Goal: Task Accomplishment & Management: Use online tool/utility

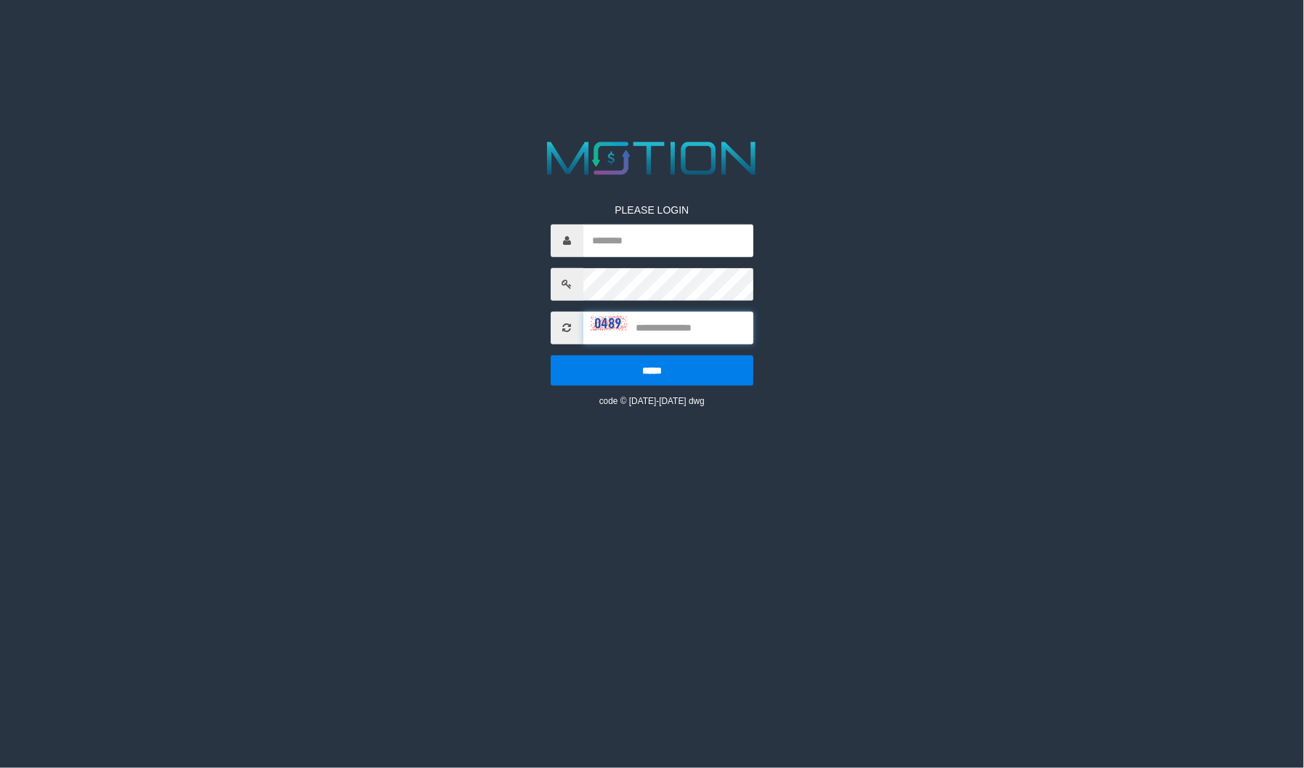
click at [658, 336] on input "text" at bounding box center [669, 328] width 170 height 33
click at [773, 36] on html "PLEASE LOGIN ***** code © 2012-2018 dwg" at bounding box center [652, 18] width 1304 height 36
click at [591, 316] on img at bounding box center [609, 323] width 36 height 15
click at [568, 326] on icon at bounding box center [566, 328] width 9 height 10
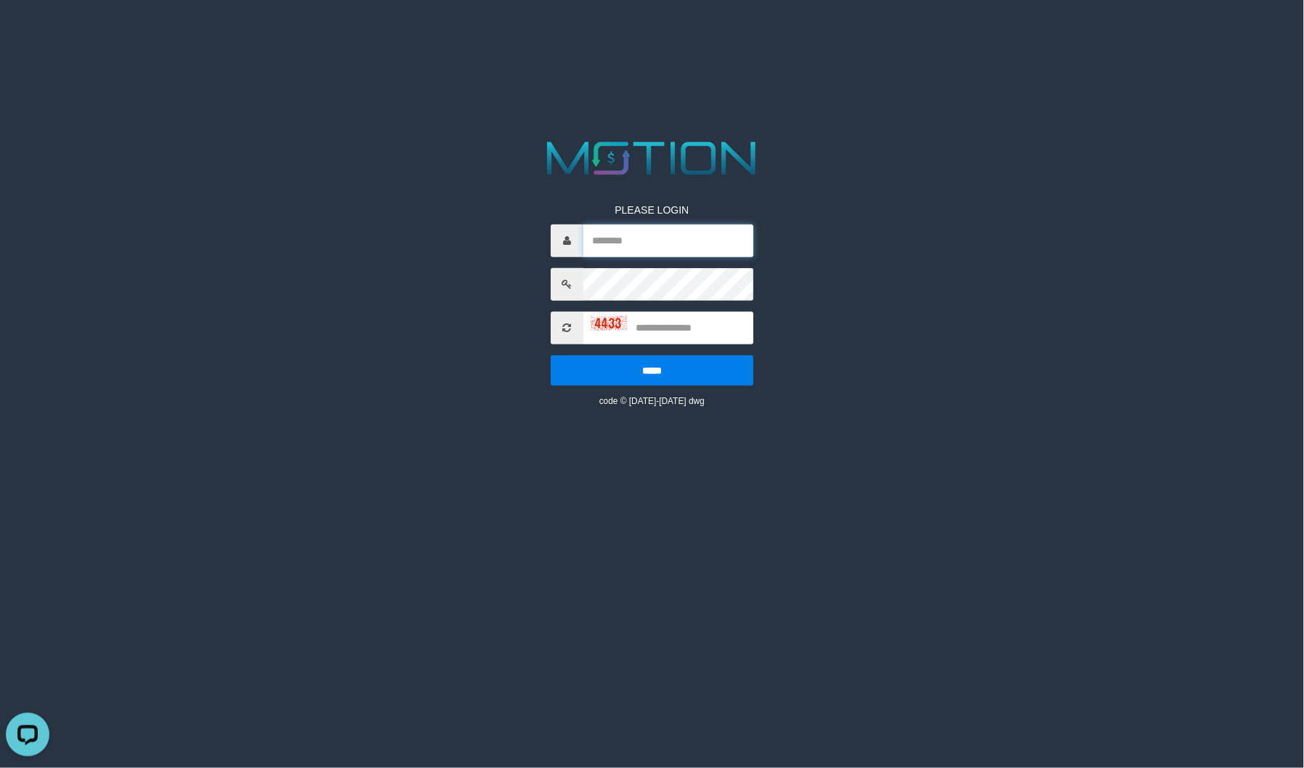
click at [608, 247] on input "text" at bounding box center [669, 241] width 170 height 33
type input "********"
type input "****"
click at [551, 355] on input "*****" at bounding box center [652, 370] width 203 height 31
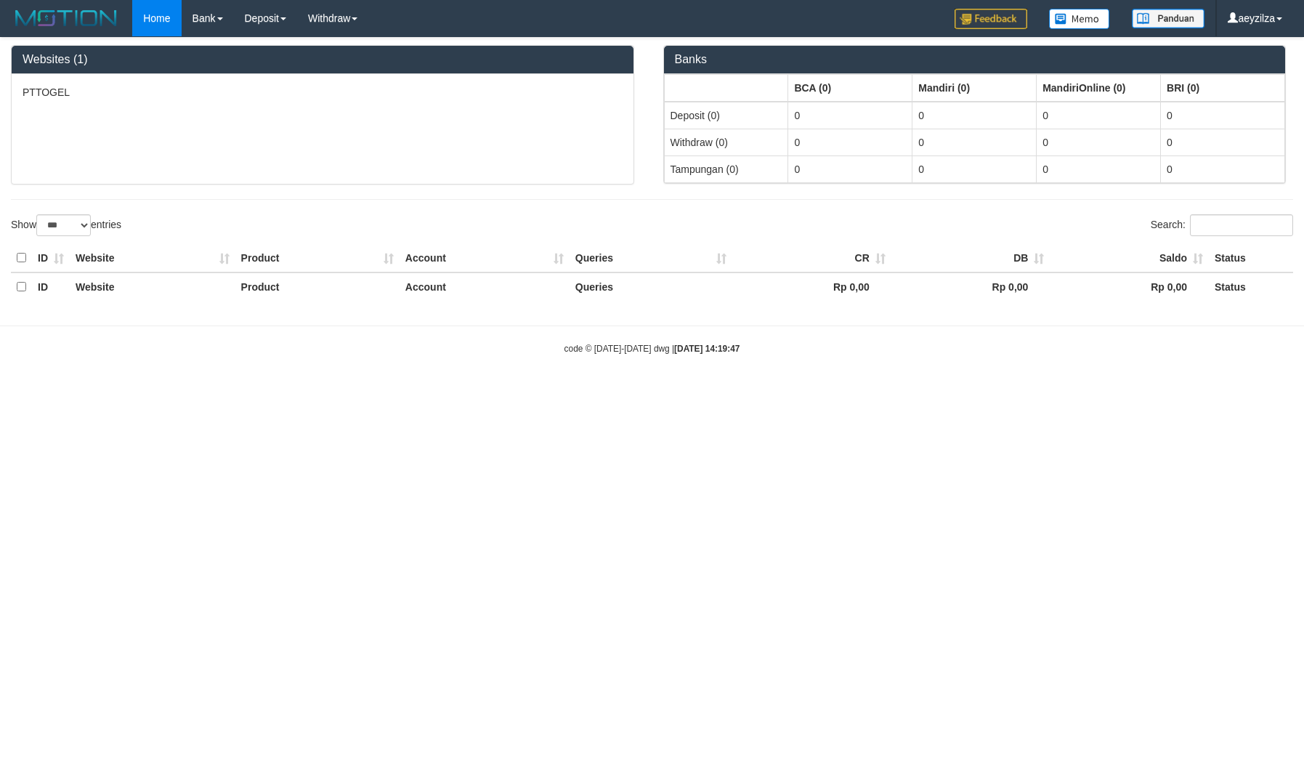
select select "***"
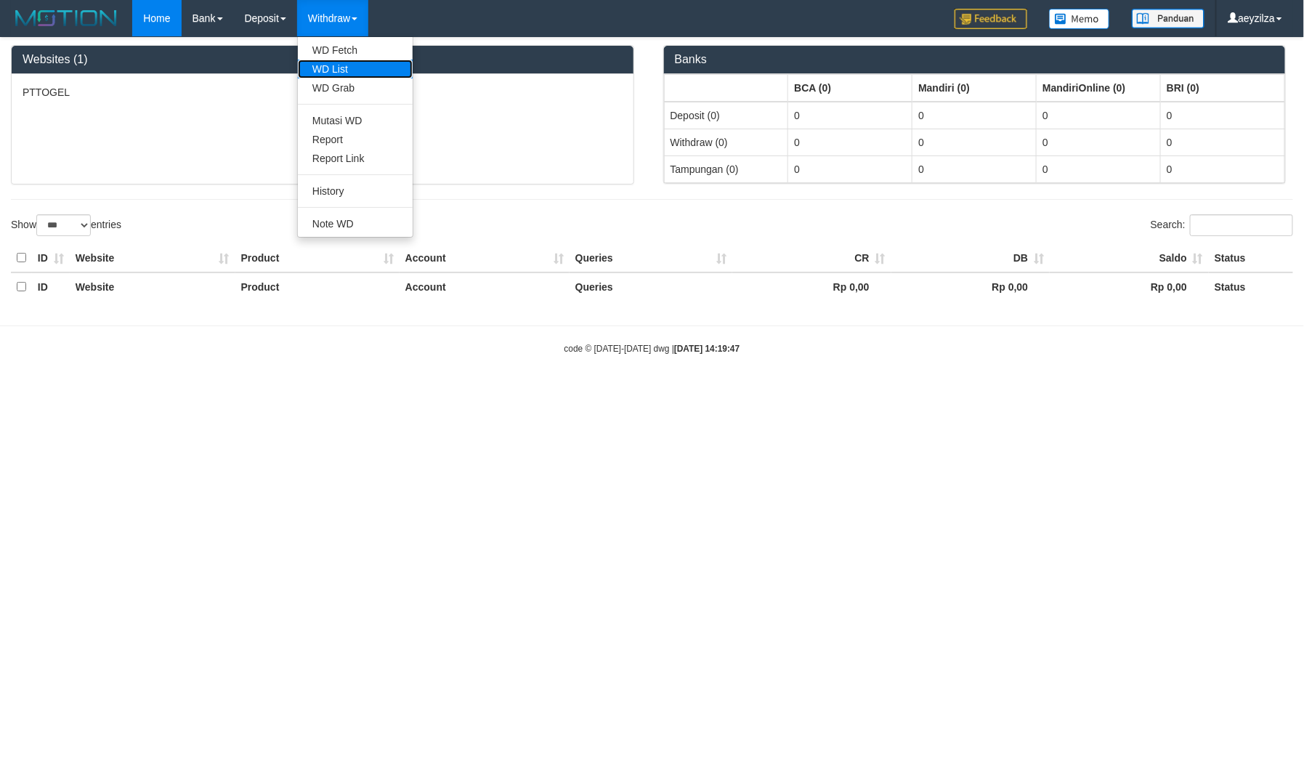
click at [340, 64] on link "WD List" at bounding box center [355, 69] width 115 height 19
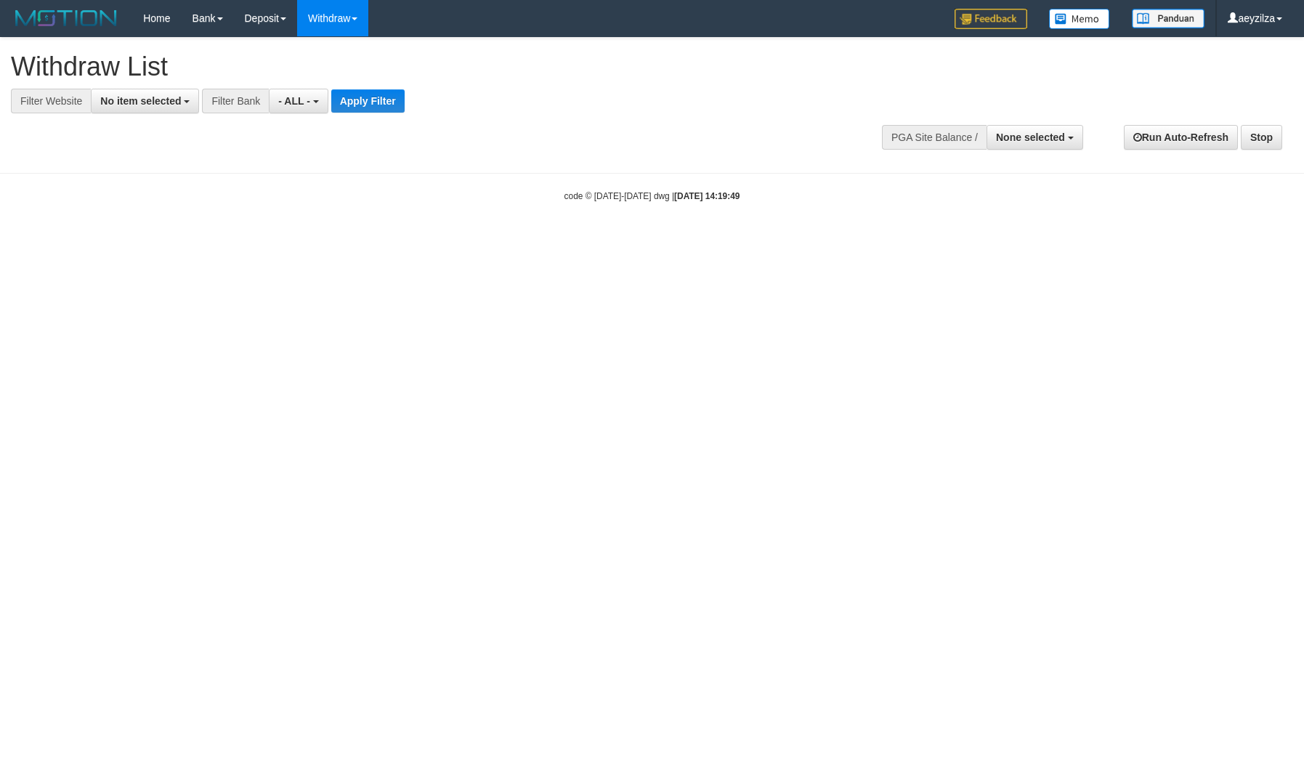
select select
drag, startPoint x: 132, startPoint y: 103, endPoint x: 134, endPoint y: 149, distance: 45.8
click at [133, 103] on span "No item selected" at bounding box center [140, 101] width 81 height 12
click at [131, 156] on label "SELECT ALL" at bounding box center [140, 156] width 97 height 20
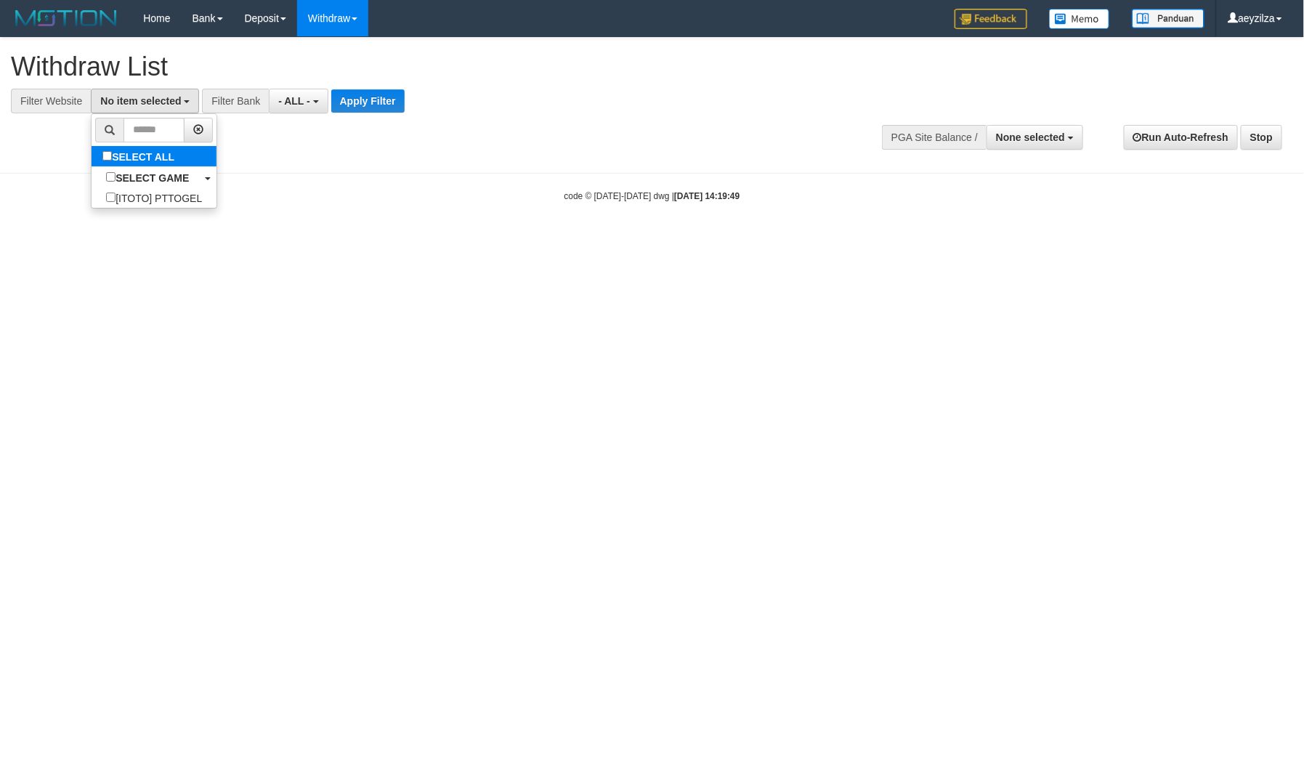
select select "***"
drag, startPoint x: 331, startPoint y: 155, endPoint x: 360, endPoint y: 100, distance: 62.4
click at [331, 151] on div "**********" at bounding box center [652, 98] width 1304 height 121
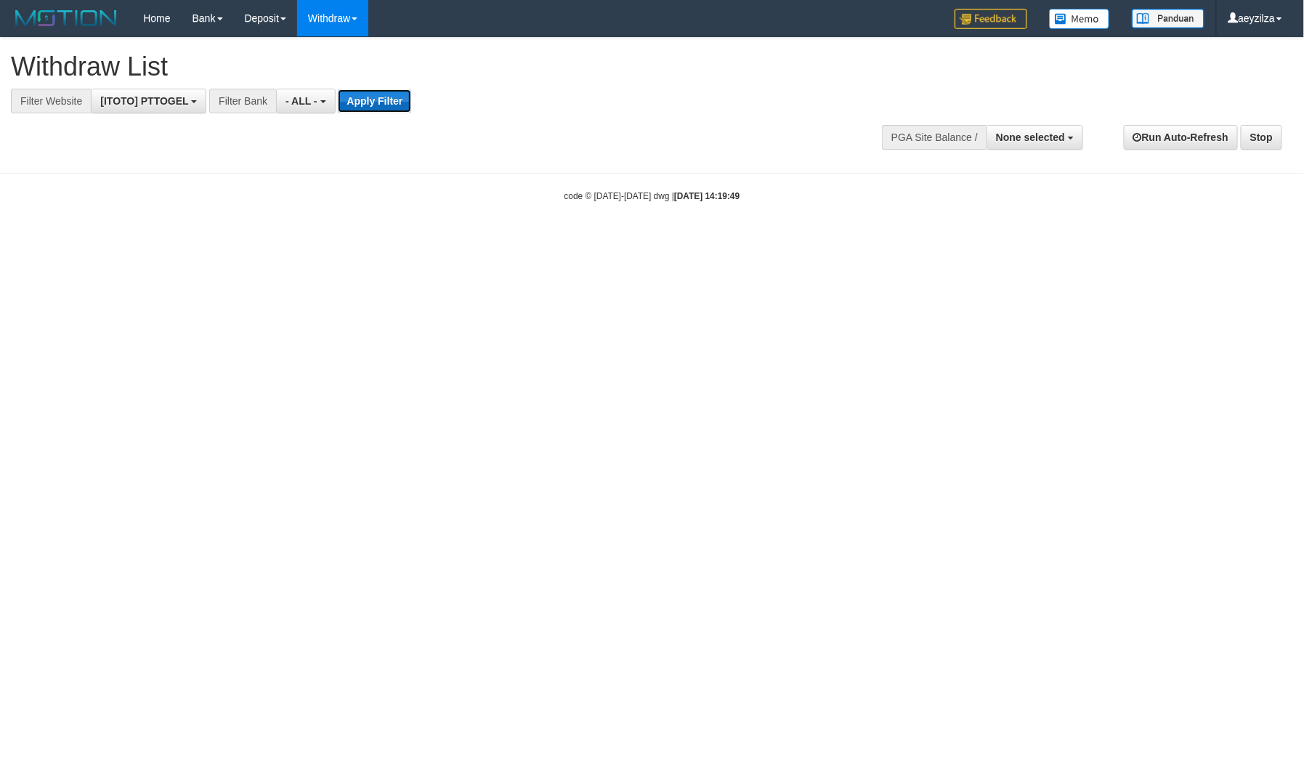
click at [361, 99] on button "Apply Filter" at bounding box center [374, 100] width 73 height 23
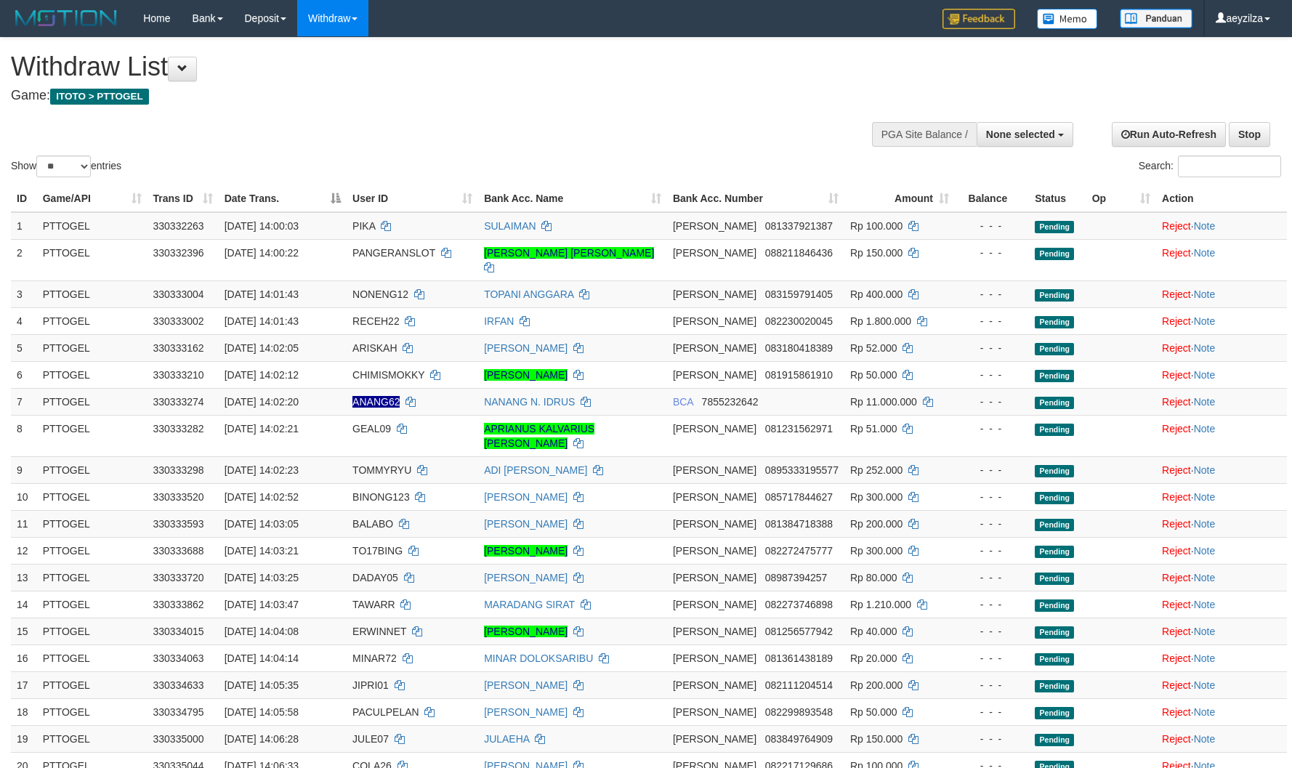
select select
select select "**"
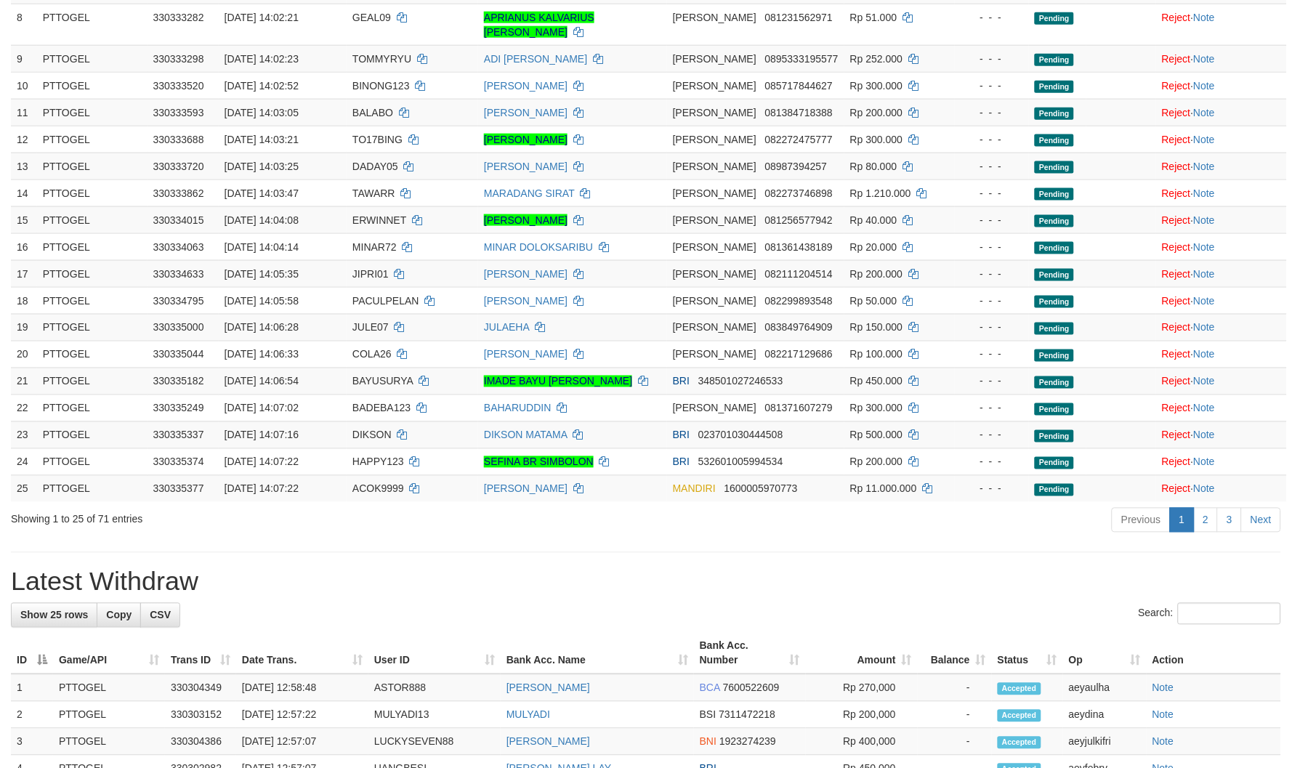
scroll to position [484, 0]
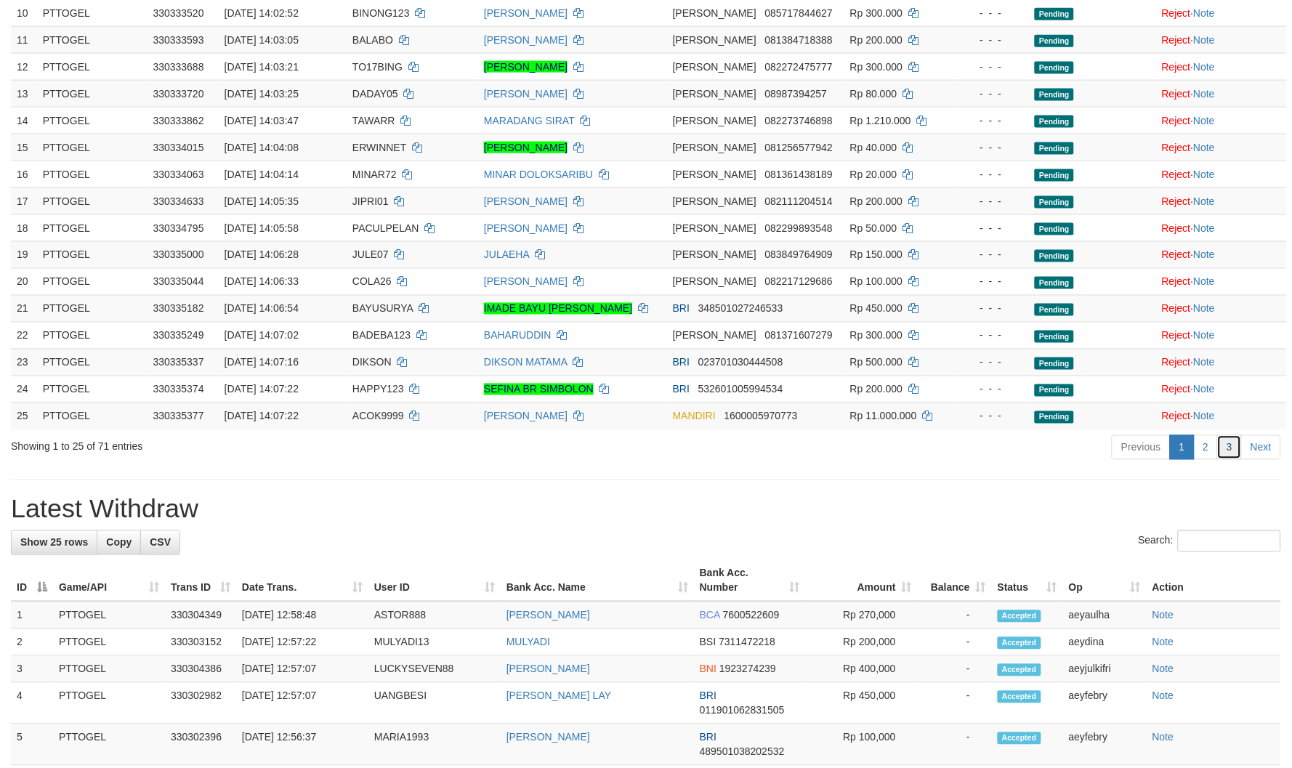
click at [1231, 435] on link "3" at bounding box center [1229, 447] width 25 height 25
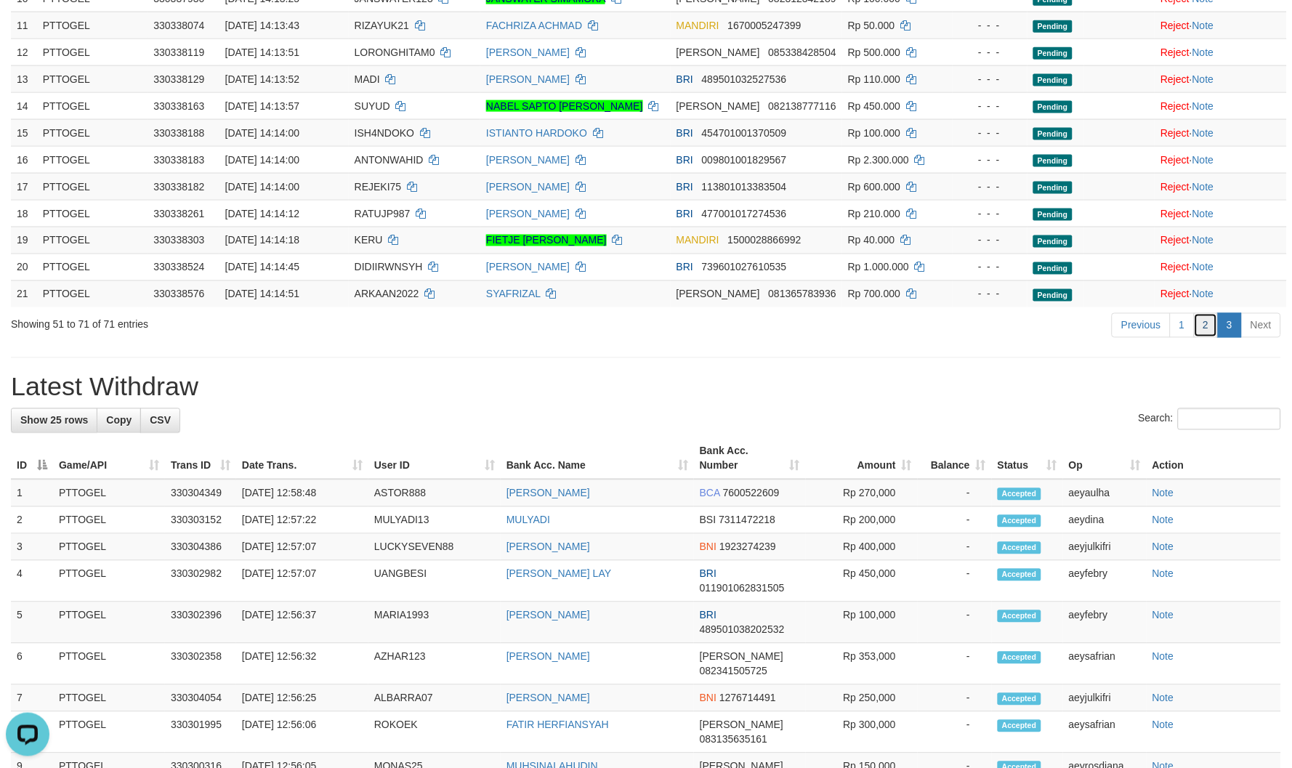
click at [1202, 313] on link "2" at bounding box center [1206, 325] width 25 height 25
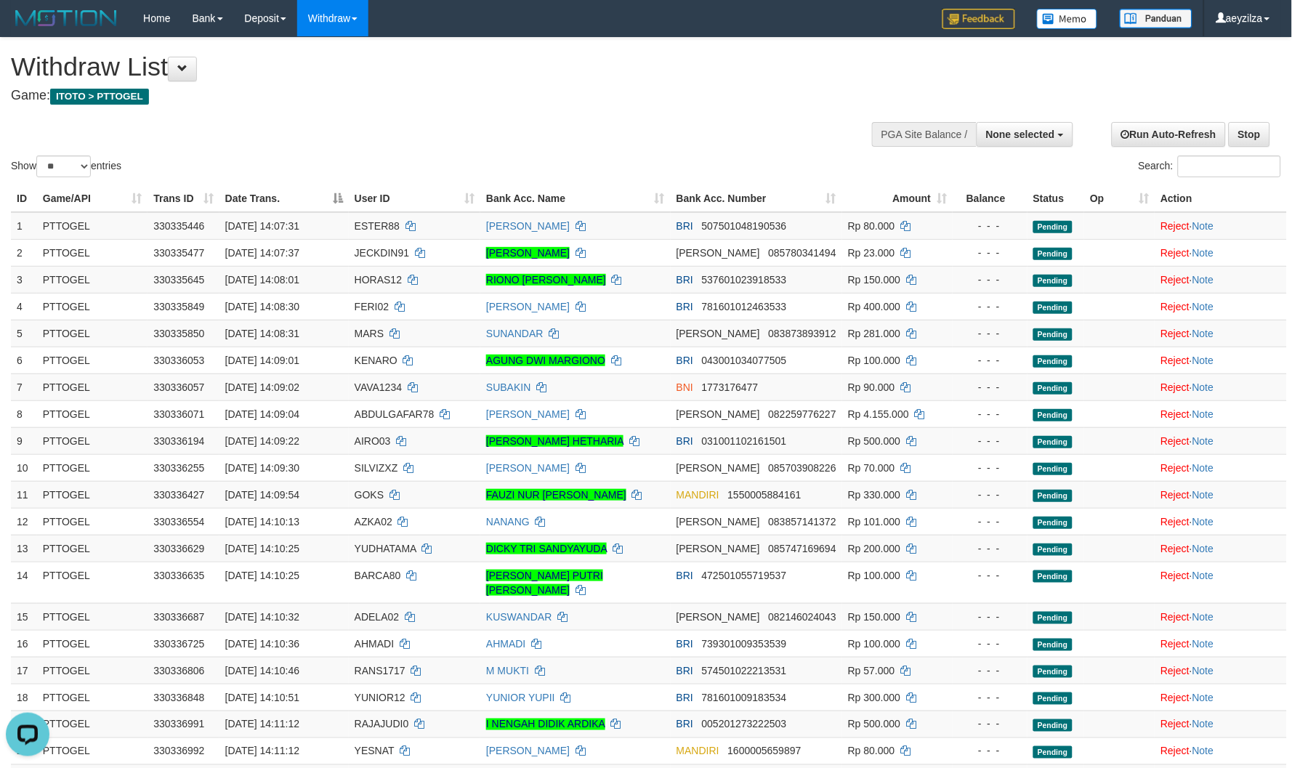
scroll to position [533, 0]
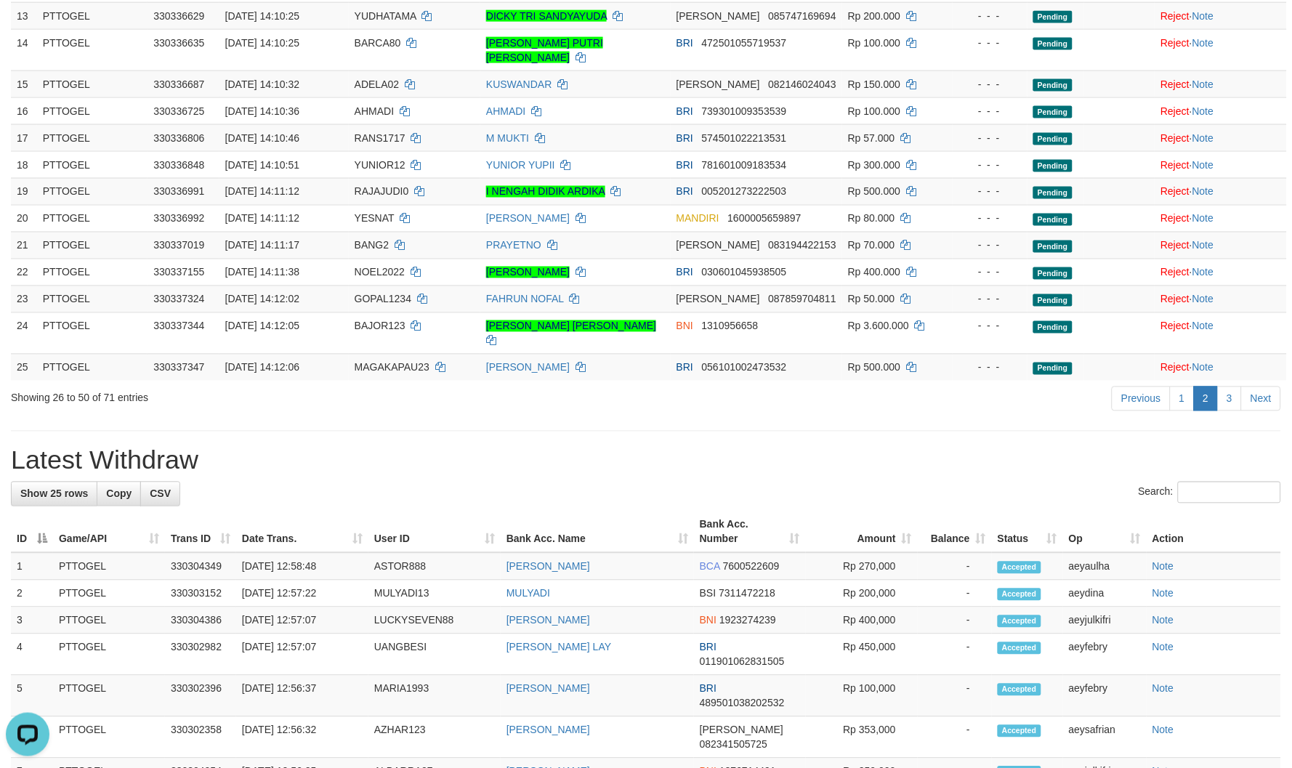
click at [493, 446] on h1 "Latest Withdraw" at bounding box center [646, 460] width 1270 height 29
click at [325, 422] on div "**********" at bounding box center [646, 537] width 1292 height 2065
click at [1217, 387] on link "2" at bounding box center [1206, 399] width 25 height 25
drag, startPoint x: 1217, startPoint y: 387, endPoint x: 1226, endPoint y: 387, distance: 9.4
click at [1219, 387] on ul "Previous 1 2 3 Next" at bounding box center [1196, 399] width 169 height 25
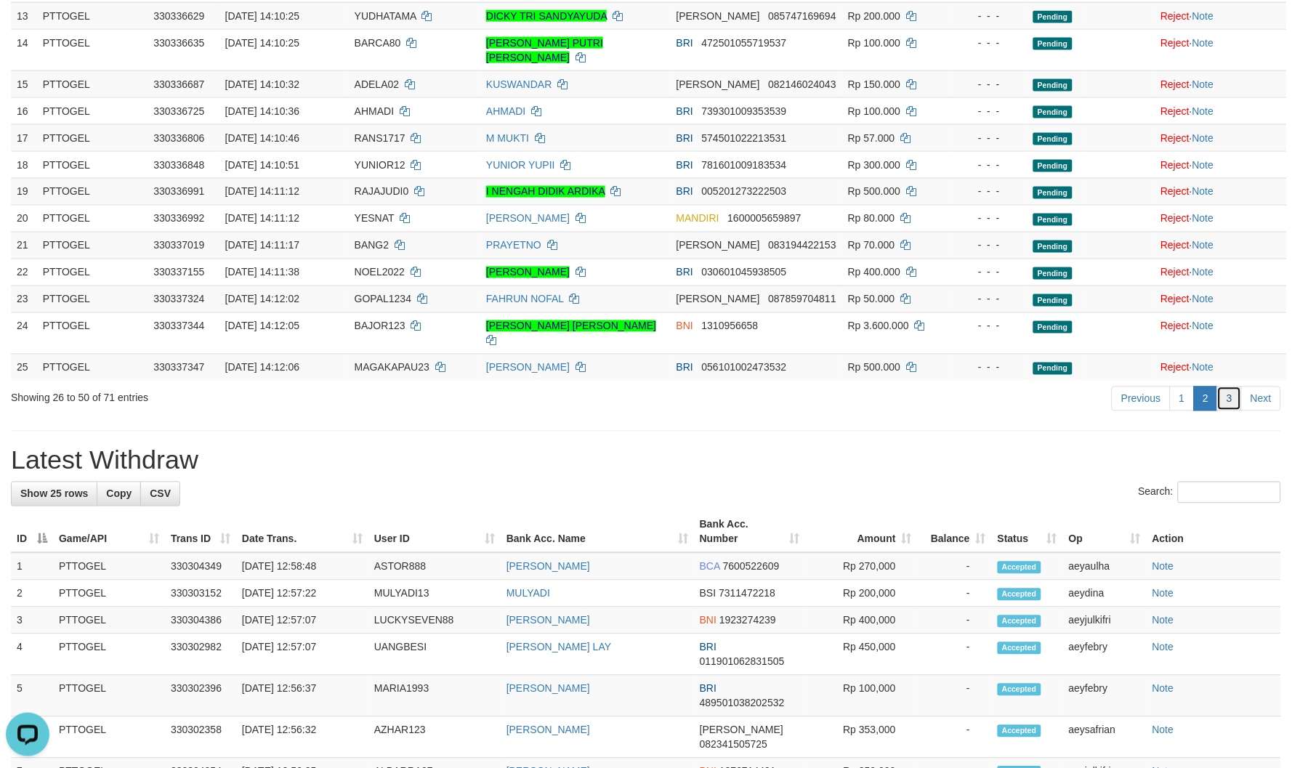
click at [1226, 387] on link "3" at bounding box center [1229, 399] width 25 height 25
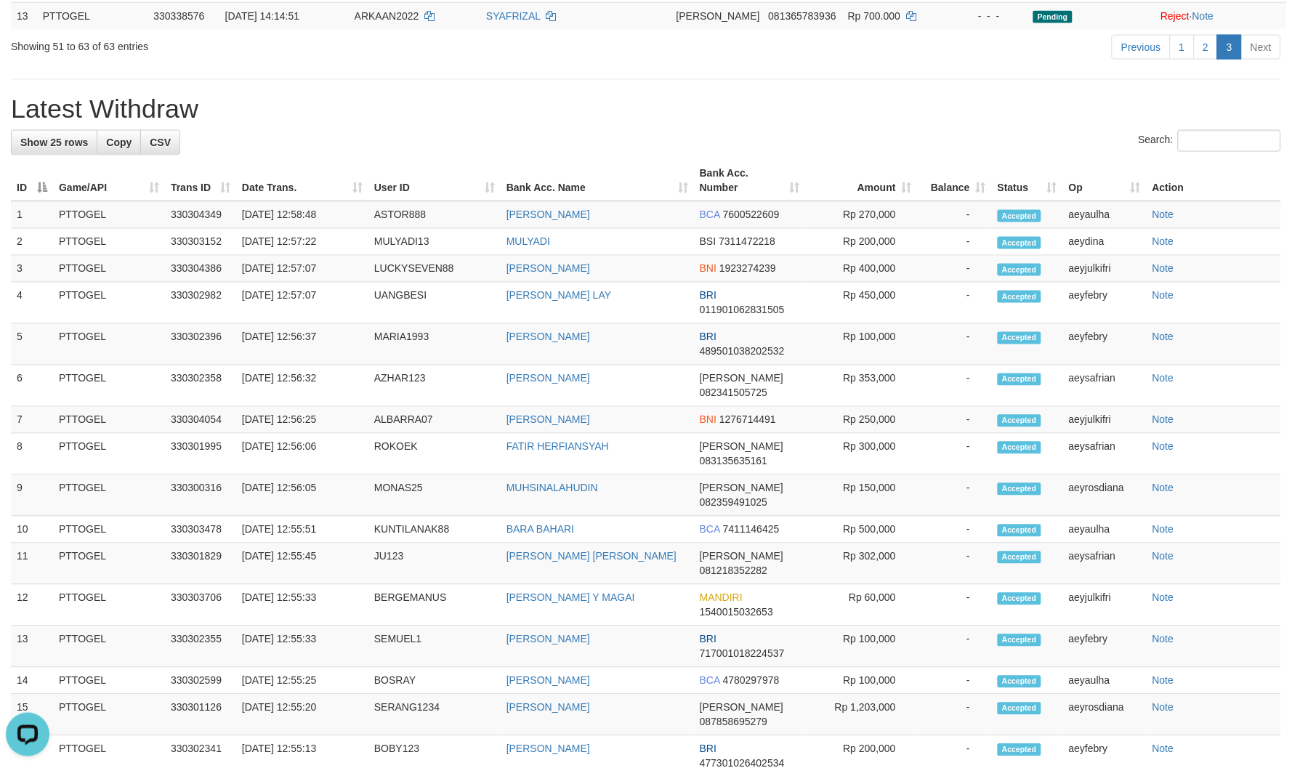
scroll to position [2, 0]
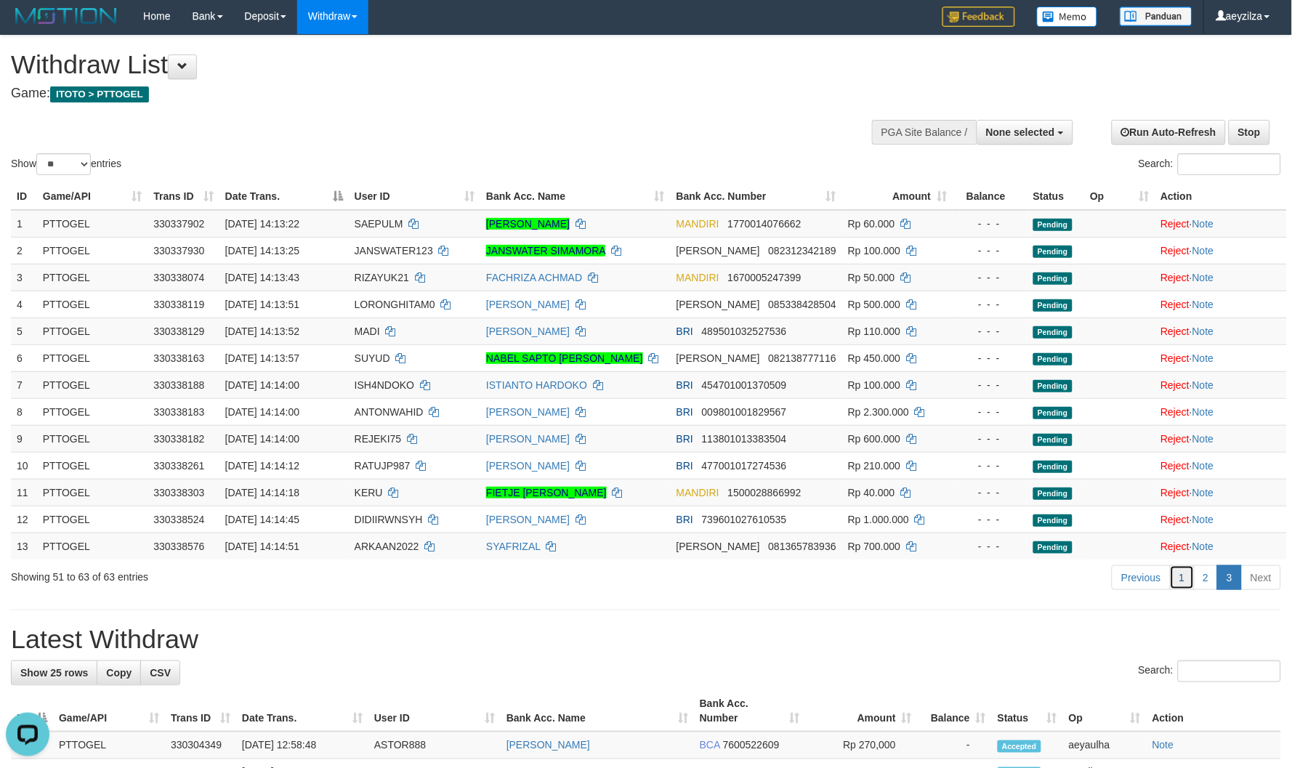
click at [1188, 578] on link "1" at bounding box center [1182, 577] width 25 height 25
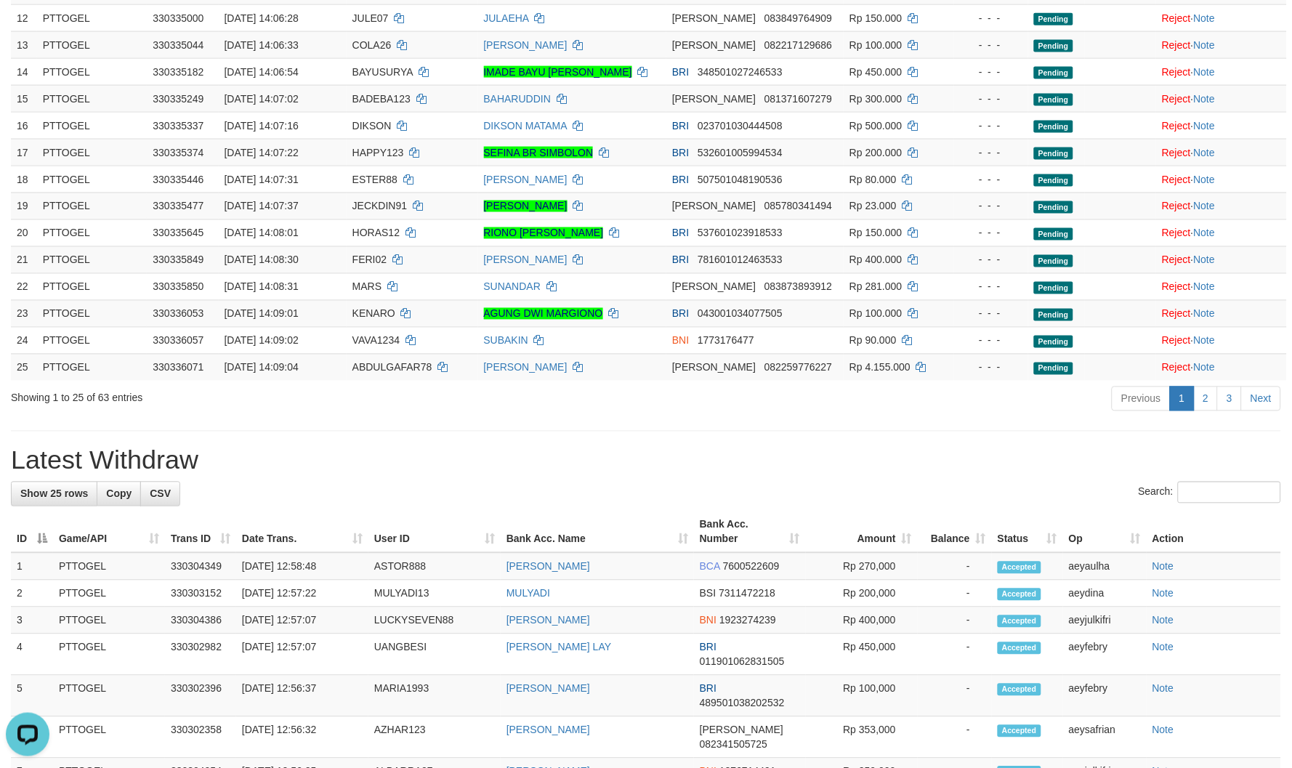
click at [1102, 423] on div "**********" at bounding box center [646, 545] width 1292 height 2050
click at [1214, 387] on link "2" at bounding box center [1206, 399] width 25 height 25
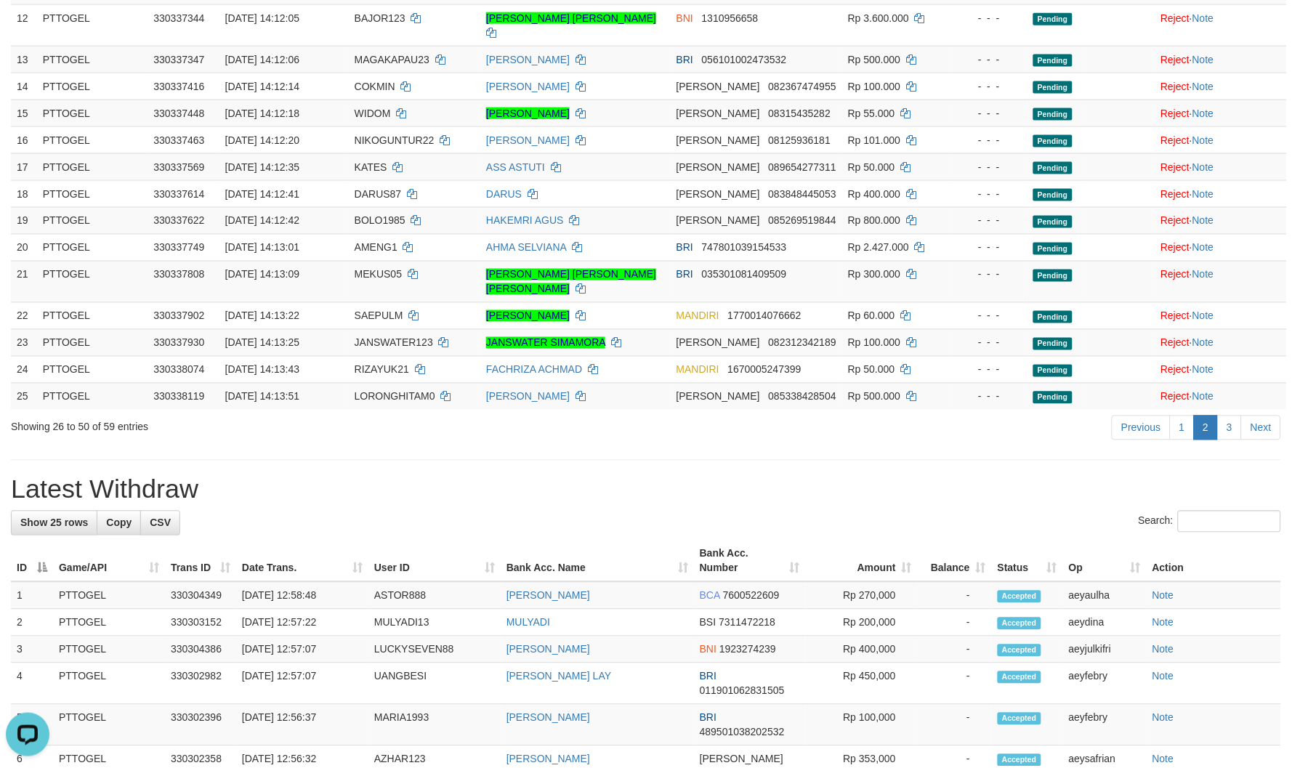
click at [676, 422] on div "**********" at bounding box center [646, 559] width 1292 height 2079
click at [1219, 416] on ul "Previous 1 2 3 Next" at bounding box center [1196, 428] width 169 height 25
click at [1224, 416] on link "3" at bounding box center [1229, 428] width 25 height 25
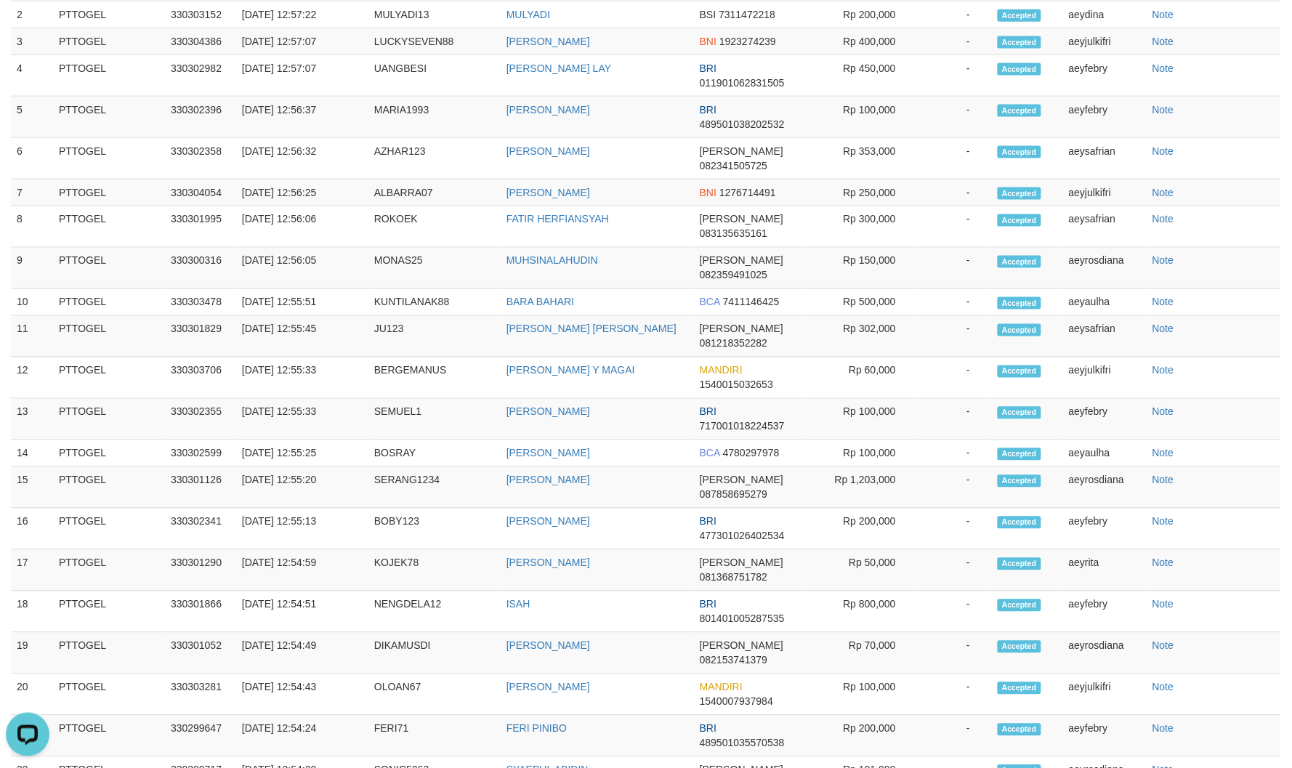
scroll to position [0, 0]
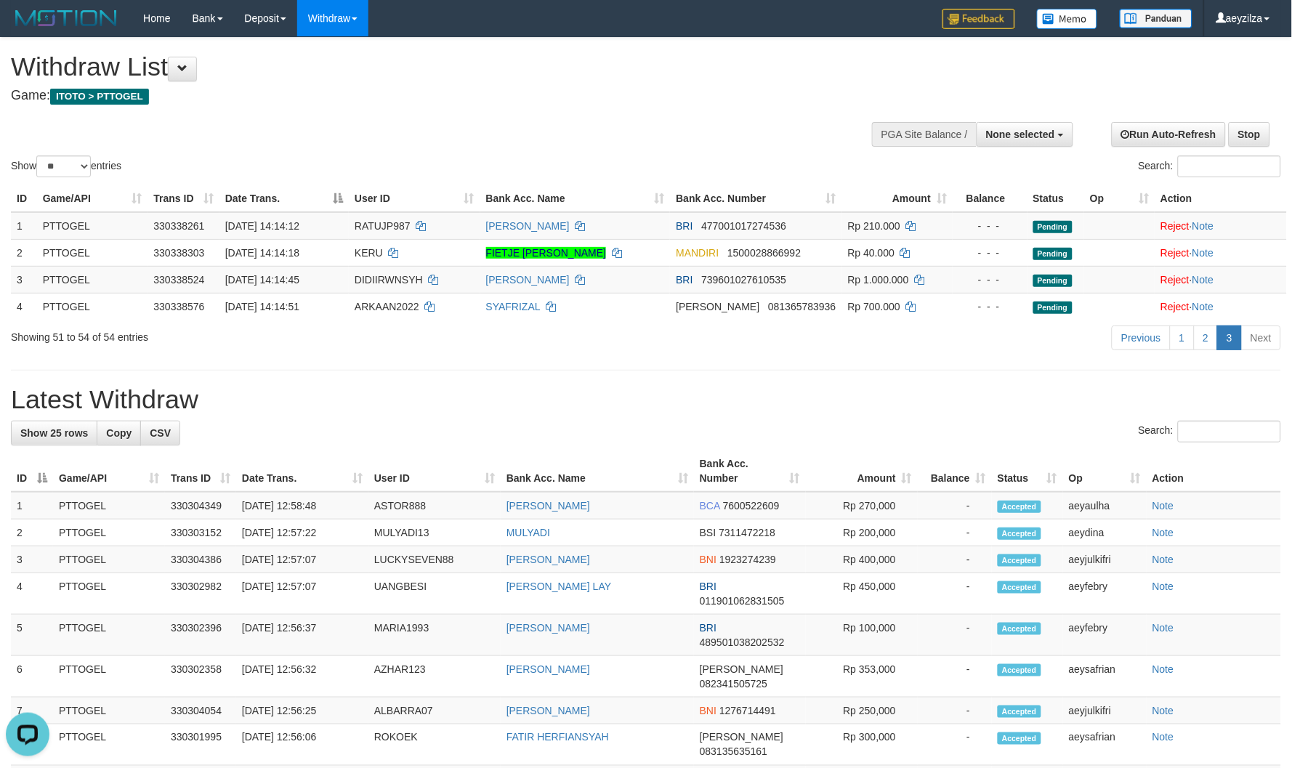
click at [760, 422] on div "Search:" at bounding box center [646, 433] width 1270 height 25
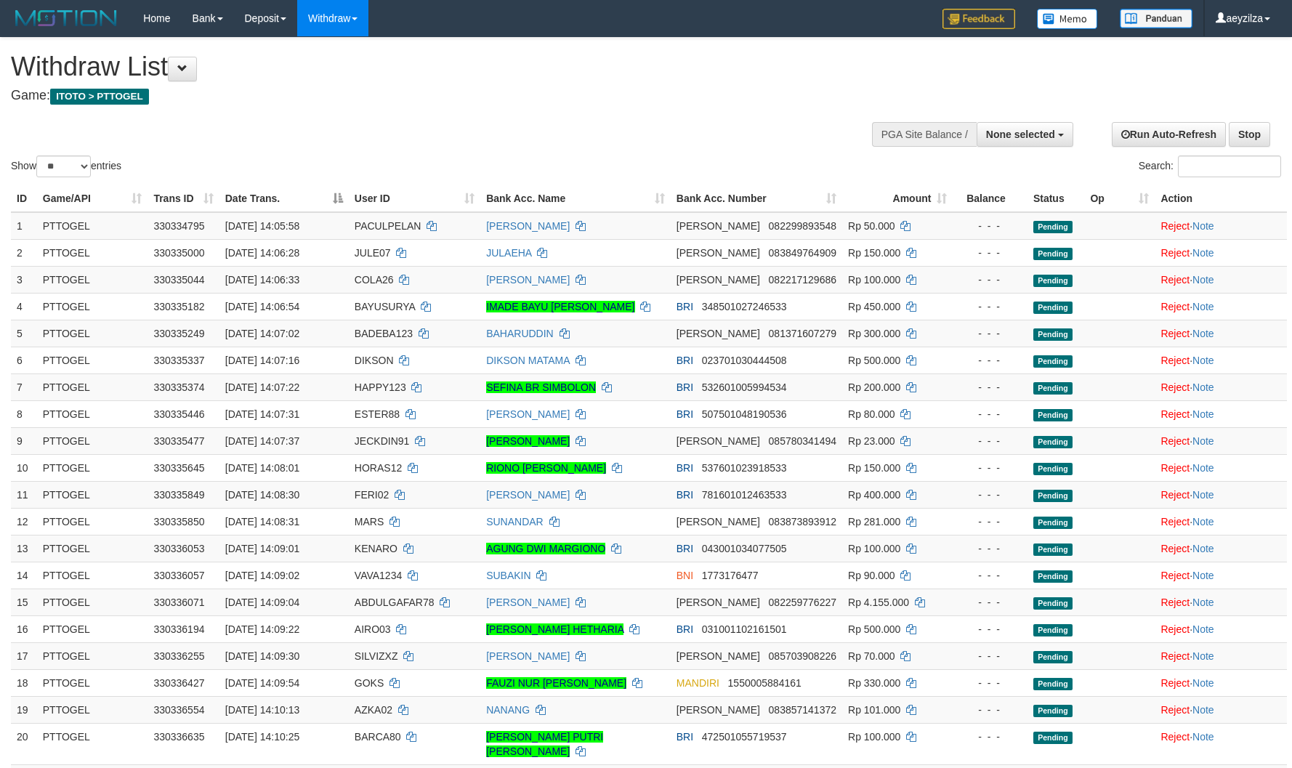
select select
select select "**"
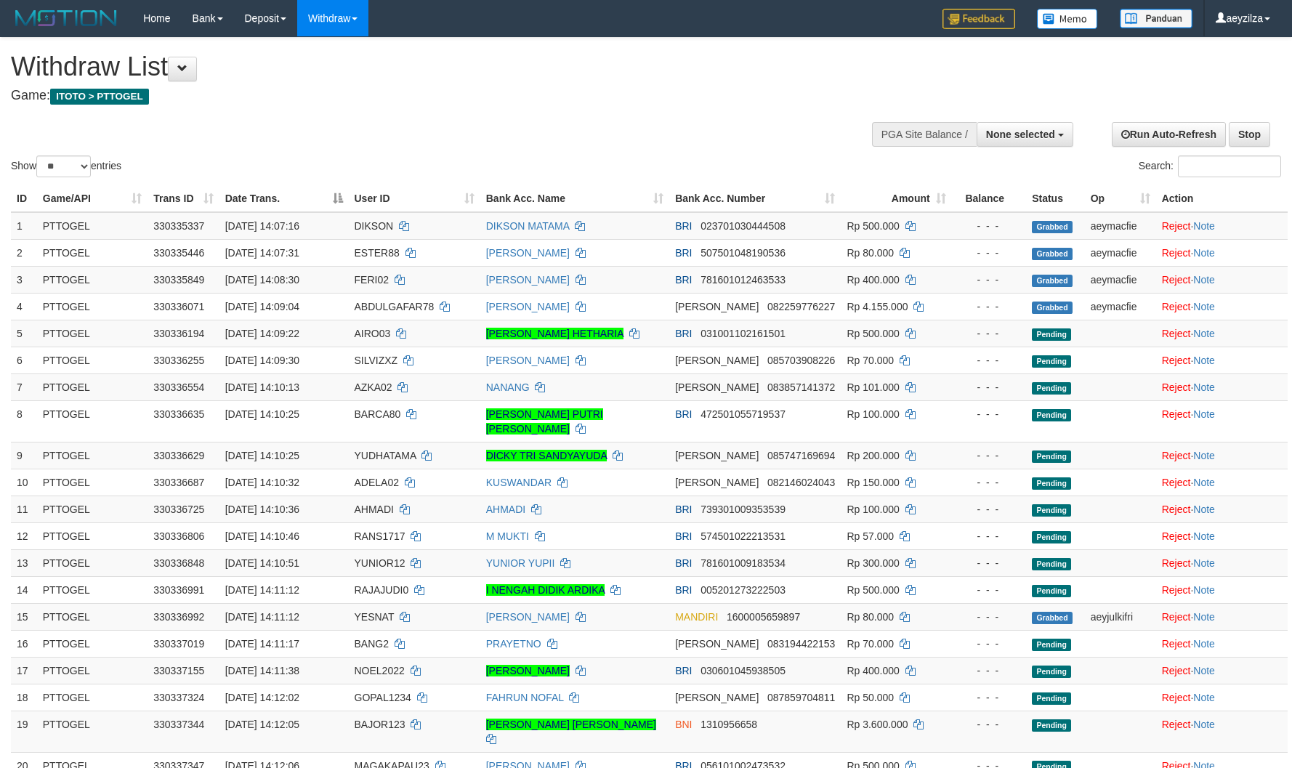
select select
select select "**"
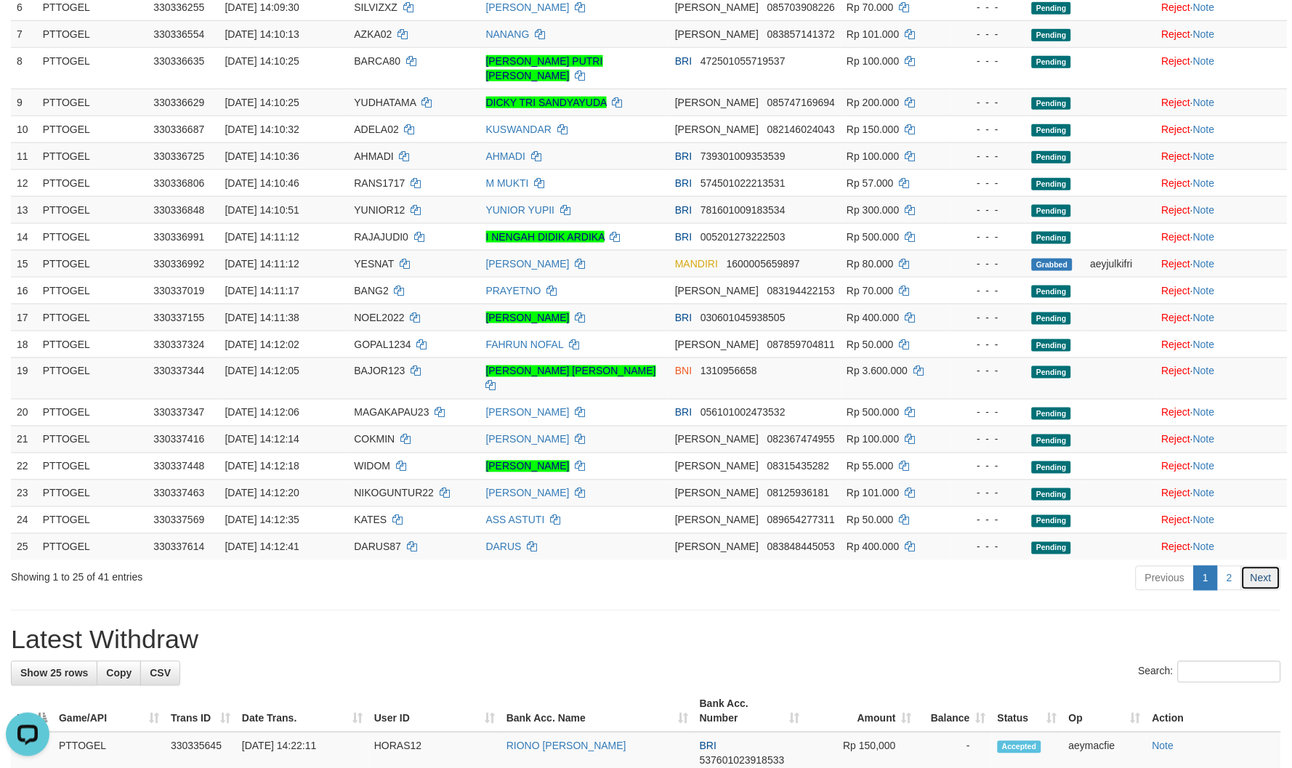
click at [1241, 570] on link "Next" at bounding box center [1261, 578] width 40 height 25
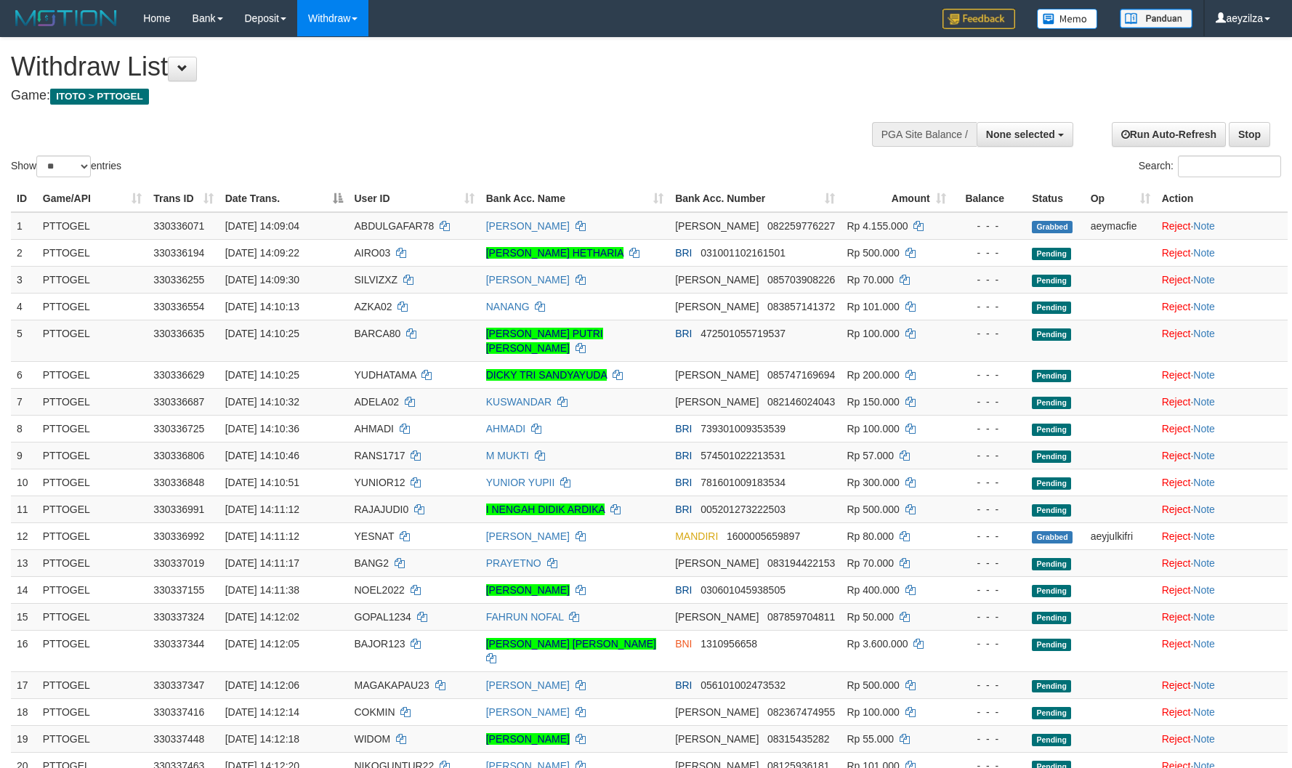
select select
select select "**"
click at [352, 49] on link "WD Fetch" at bounding box center [355, 50] width 115 height 19
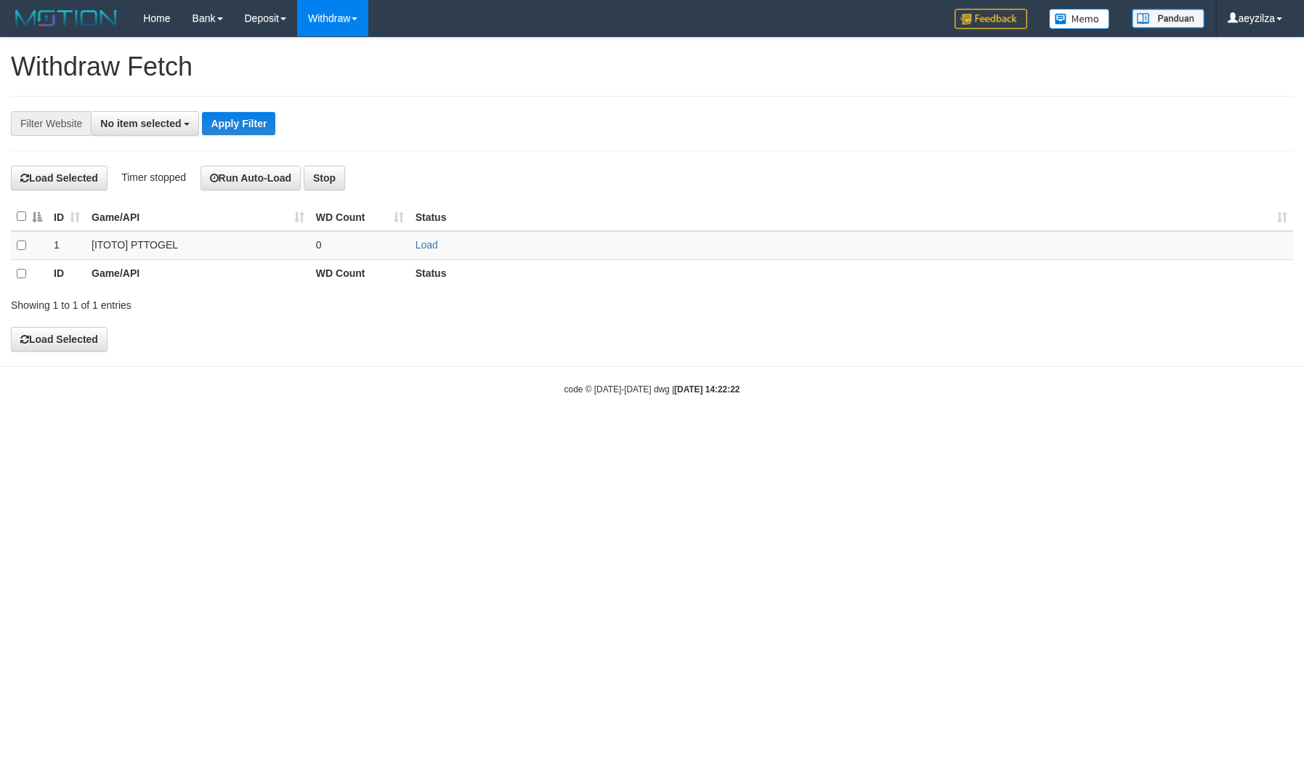
select select
click at [531, 82] on div "**********" at bounding box center [652, 194] width 1304 height 313
select select
click at [344, 74] on link "WD List" at bounding box center [355, 69] width 115 height 19
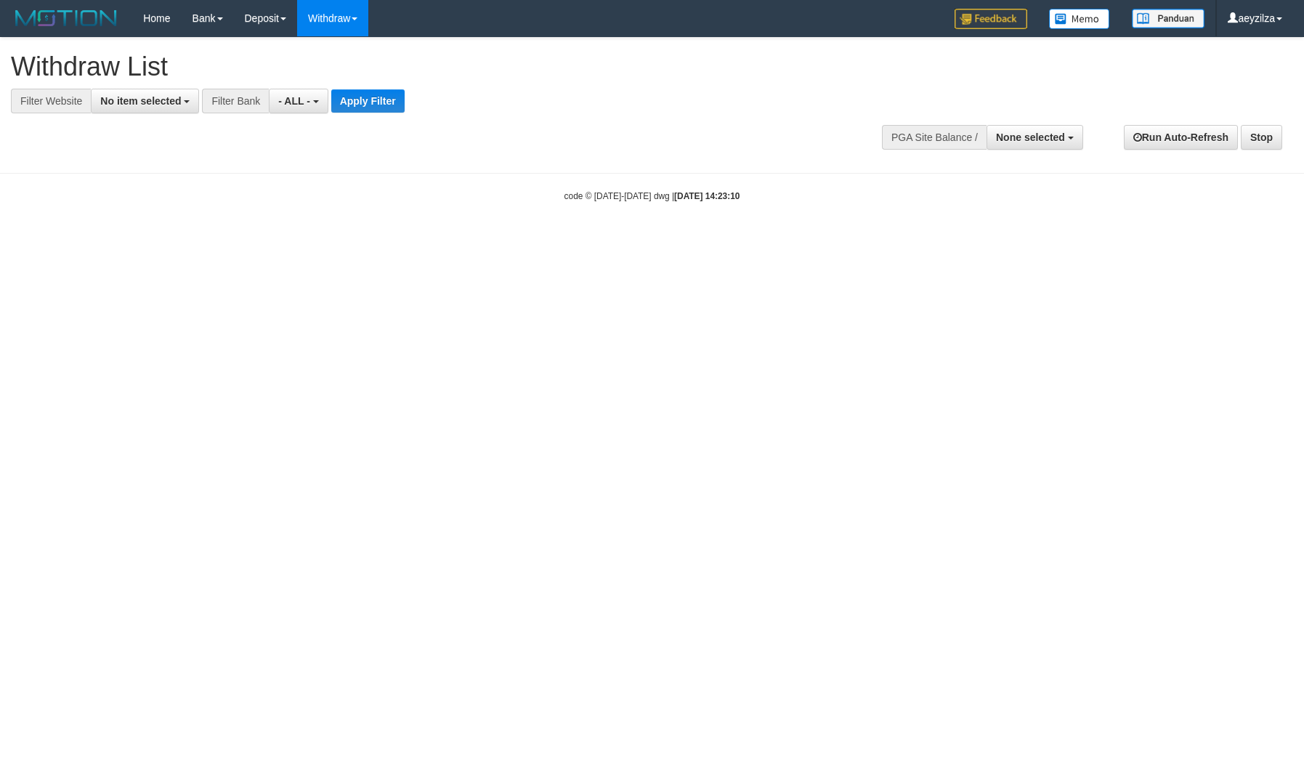
select select
click at [137, 110] on button "No item selected" at bounding box center [145, 101] width 108 height 25
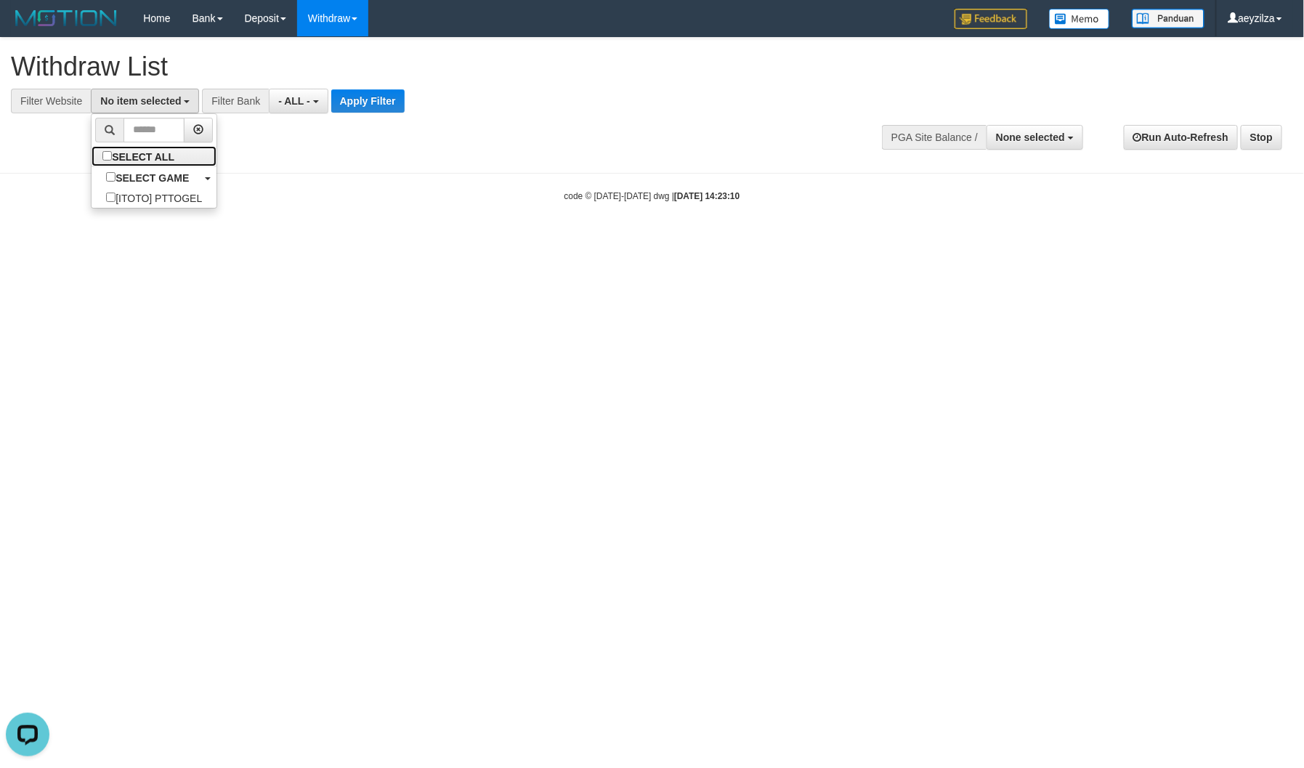
drag, startPoint x: 144, startPoint y: 158, endPoint x: 404, endPoint y: 168, distance: 260.4
click at [148, 158] on label "SELECT ALL" at bounding box center [140, 156] width 97 height 20
drag, startPoint x: 404, startPoint y: 168, endPoint x: 360, endPoint y: 145, distance: 49.7
click at [401, 169] on body "Toggle navigation Home Bank Account List Load By Website Group [ITOTO] PTTOGEL …" at bounding box center [652, 119] width 1304 height 239
click at [187, 94] on button "No item selected" at bounding box center [145, 101] width 108 height 25
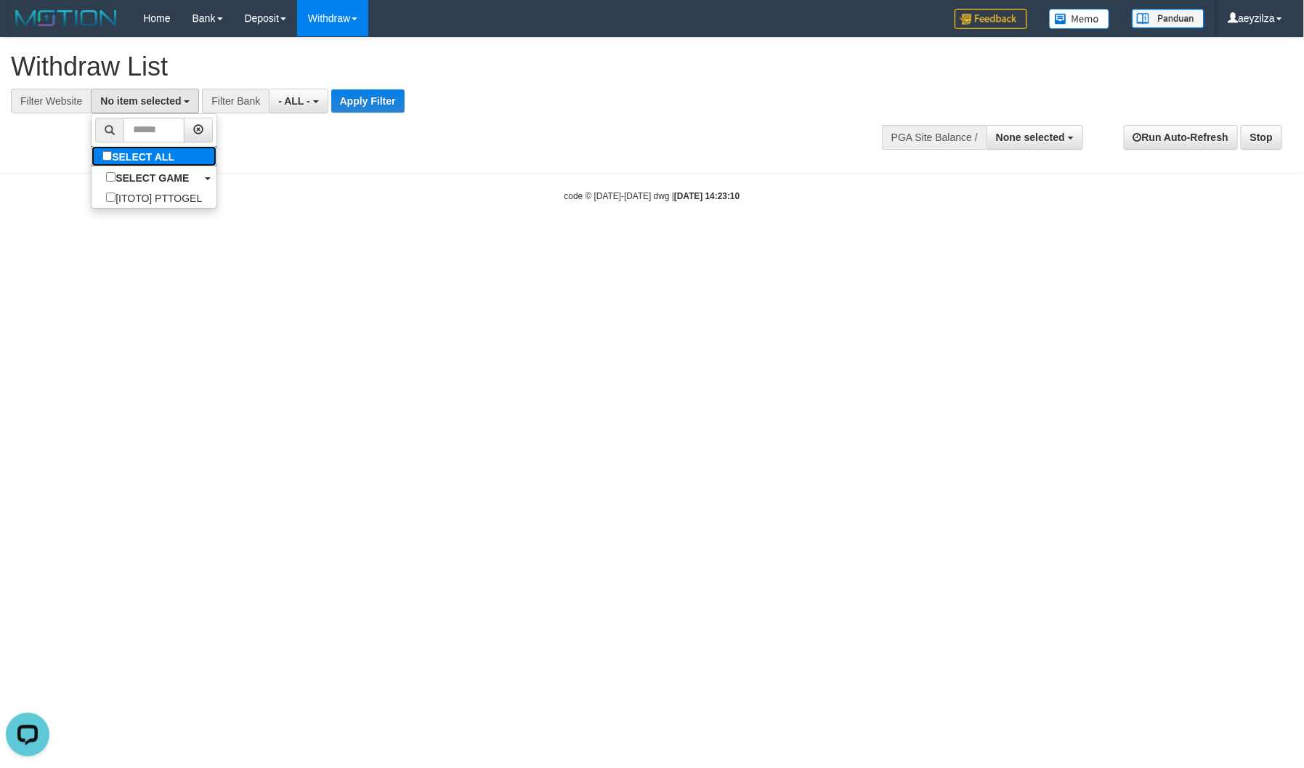
click at [164, 148] on label "SELECT ALL" at bounding box center [140, 156] width 97 height 20
select select "***"
drag, startPoint x: 368, startPoint y: 146, endPoint x: 369, endPoint y: 136, distance: 10.3
click at [368, 145] on div "**********" at bounding box center [652, 98] width 1304 height 121
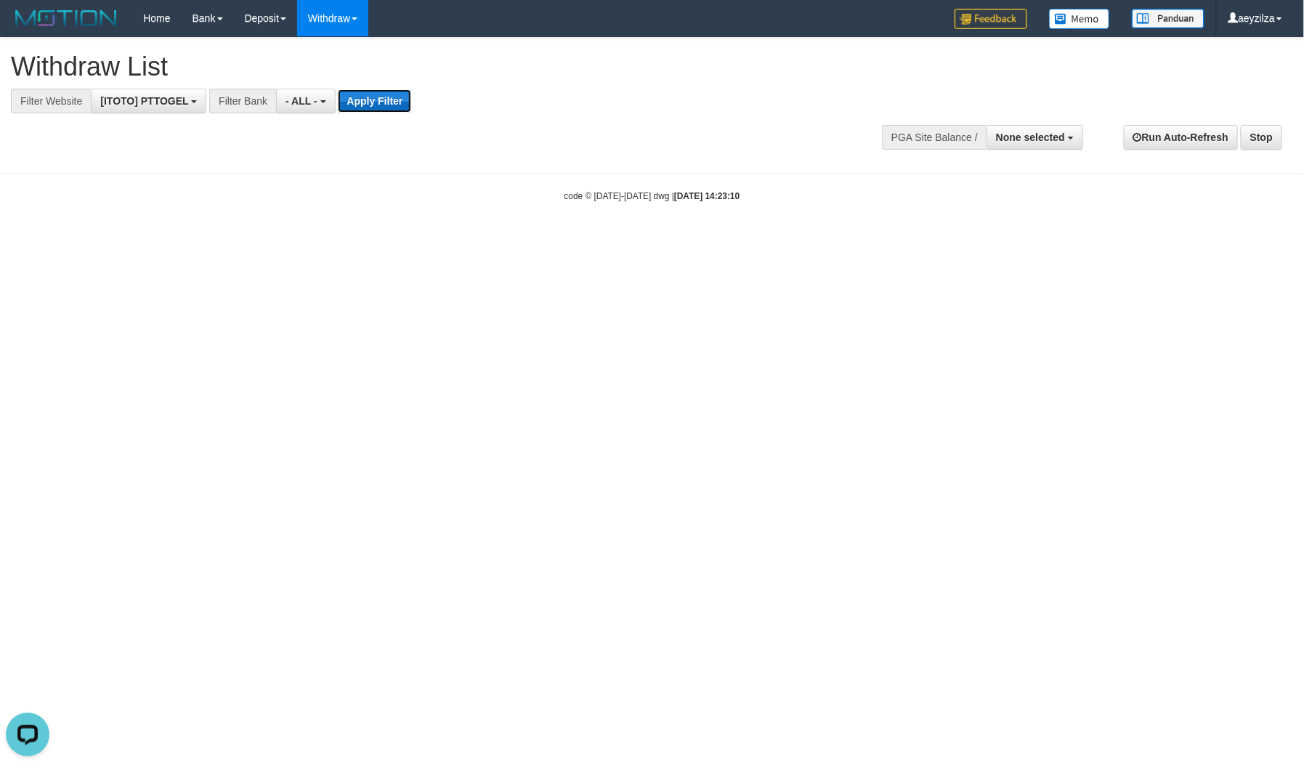
click at [376, 105] on button "Apply Filter" at bounding box center [374, 100] width 73 height 23
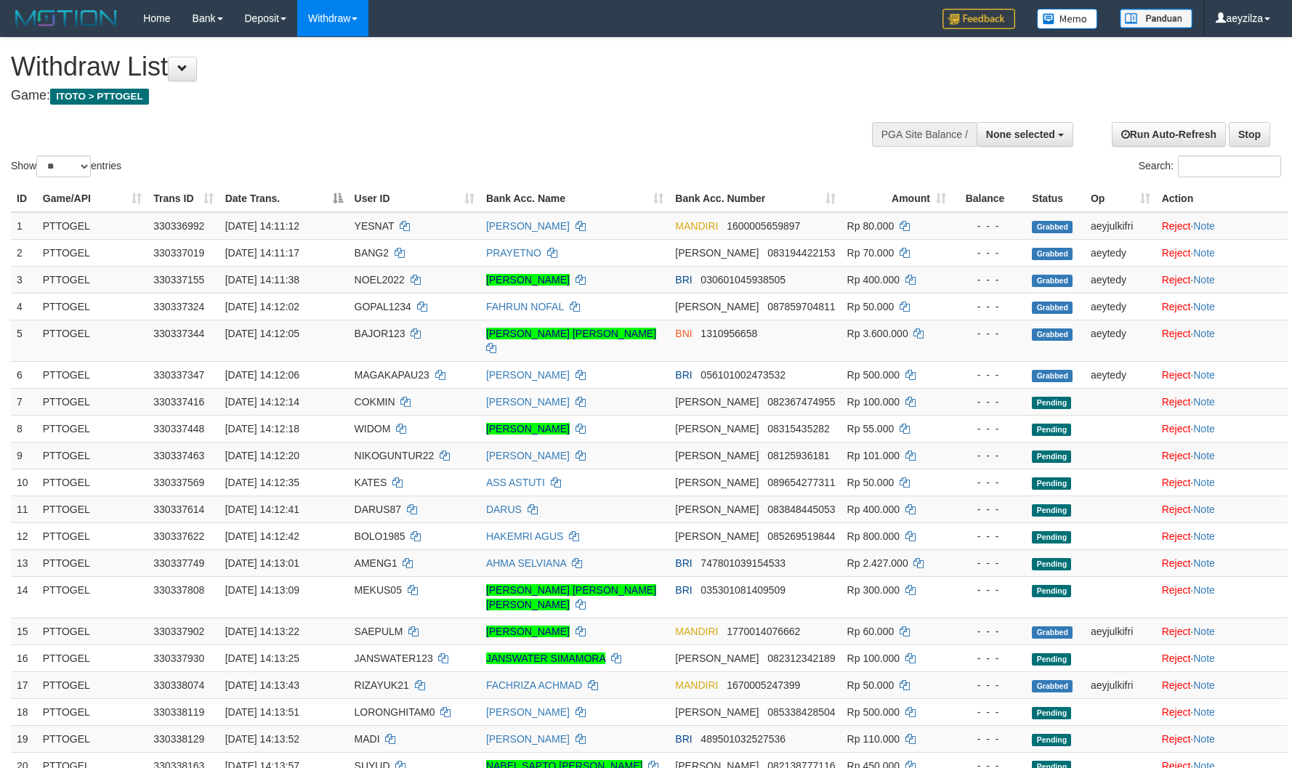
select select
select select "**"
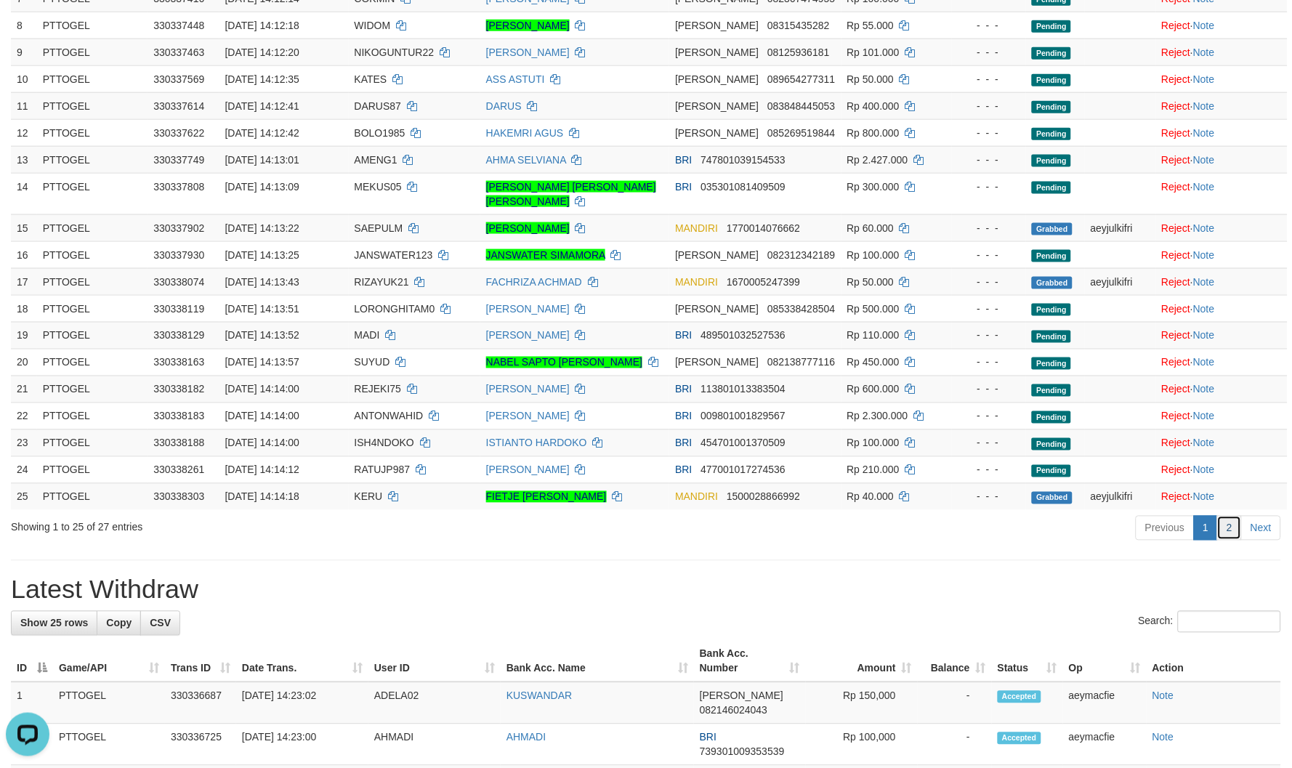
click at [1236, 516] on link "2" at bounding box center [1229, 528] width 25 height 25
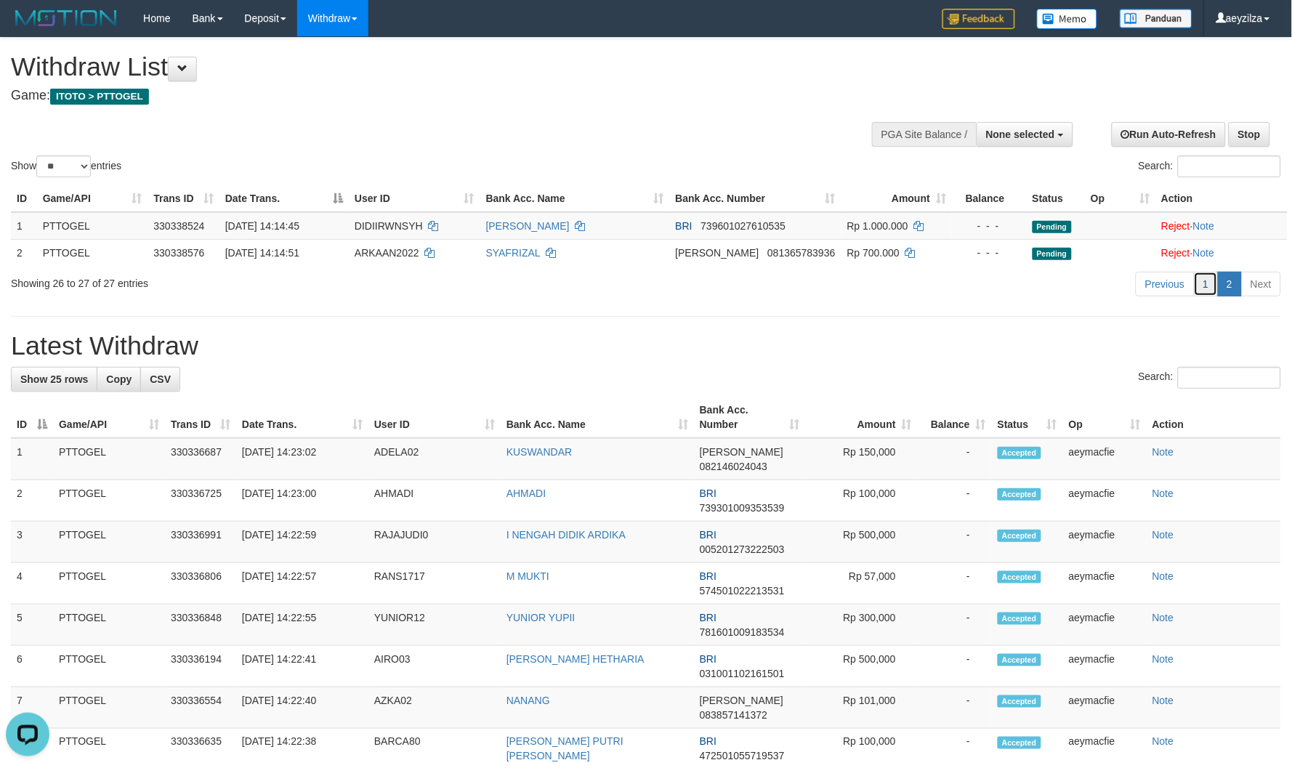
click at [1201, 283] on link "1" at bounding box center [1206, 284] width 25 height 25
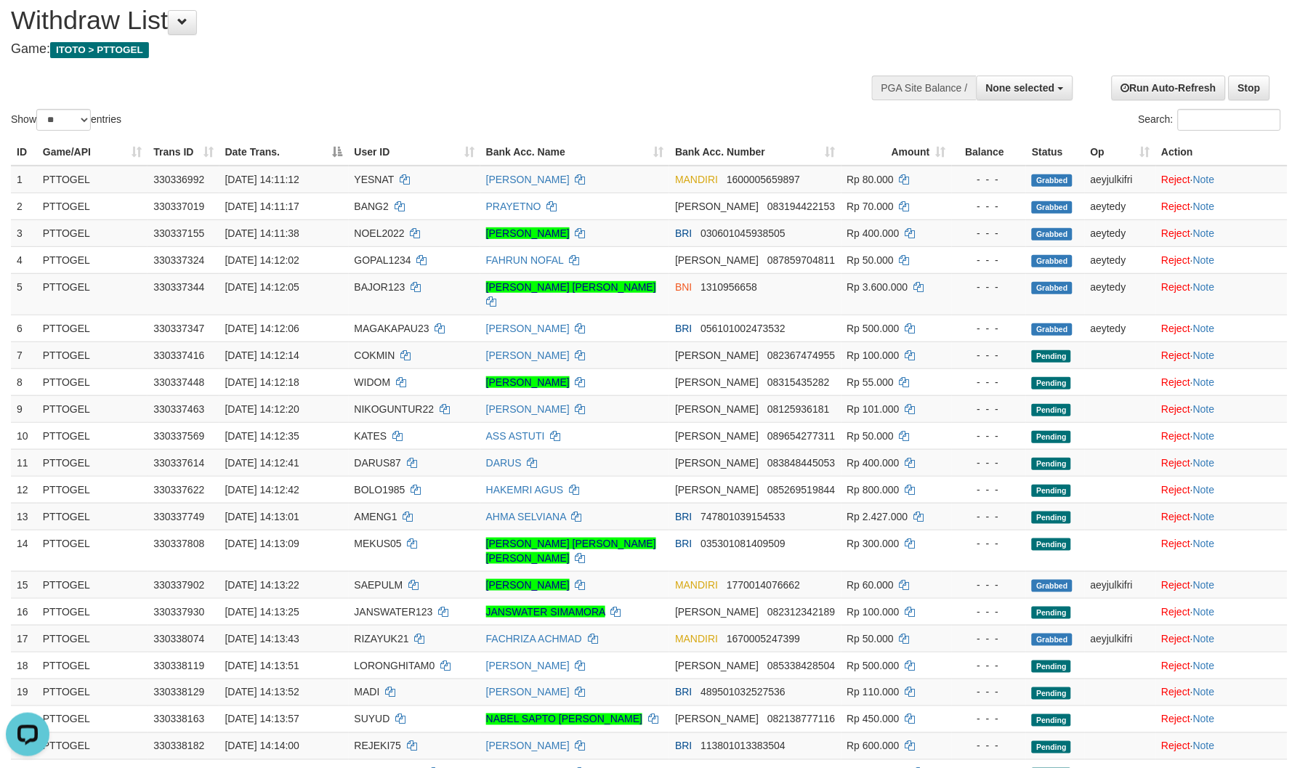
scroll to position [33, 0]
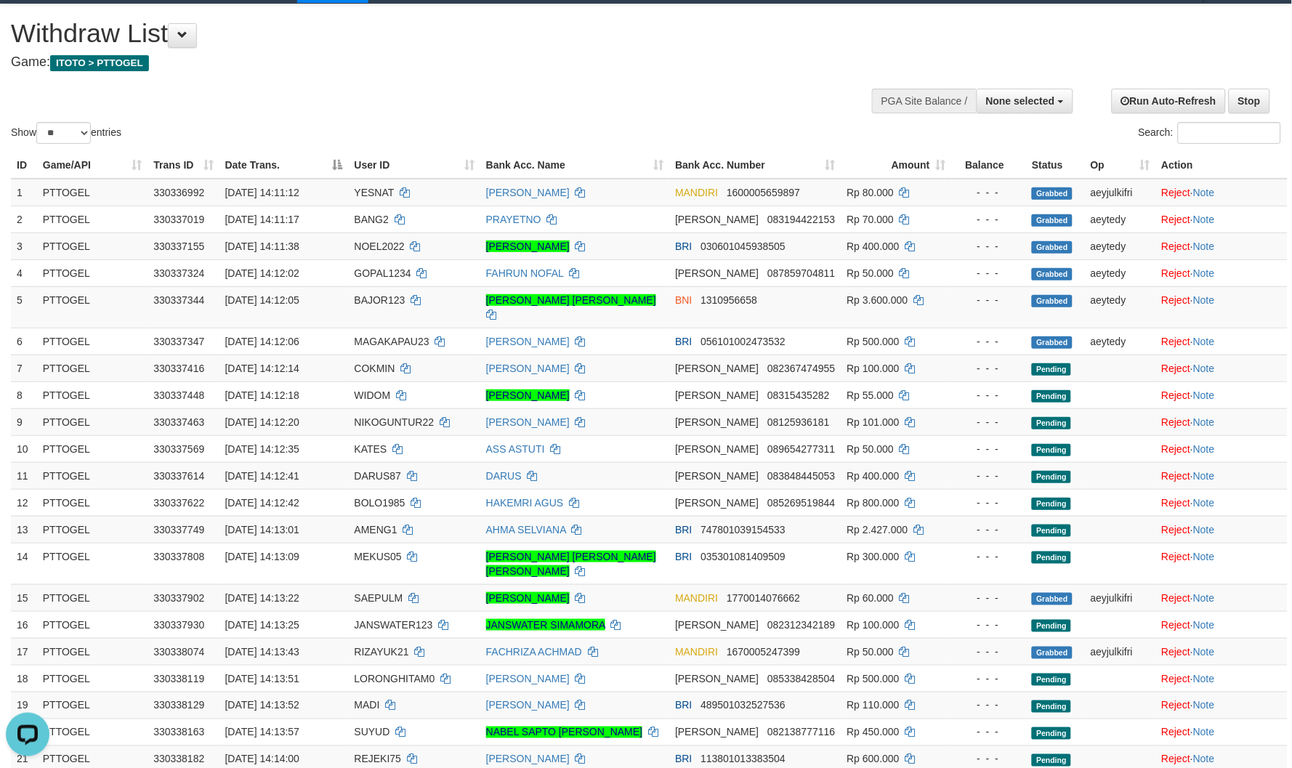
click at [570, 127] on div "Show ** ** ** *** entries" at bounding box center [323, 134] width 624 height 25
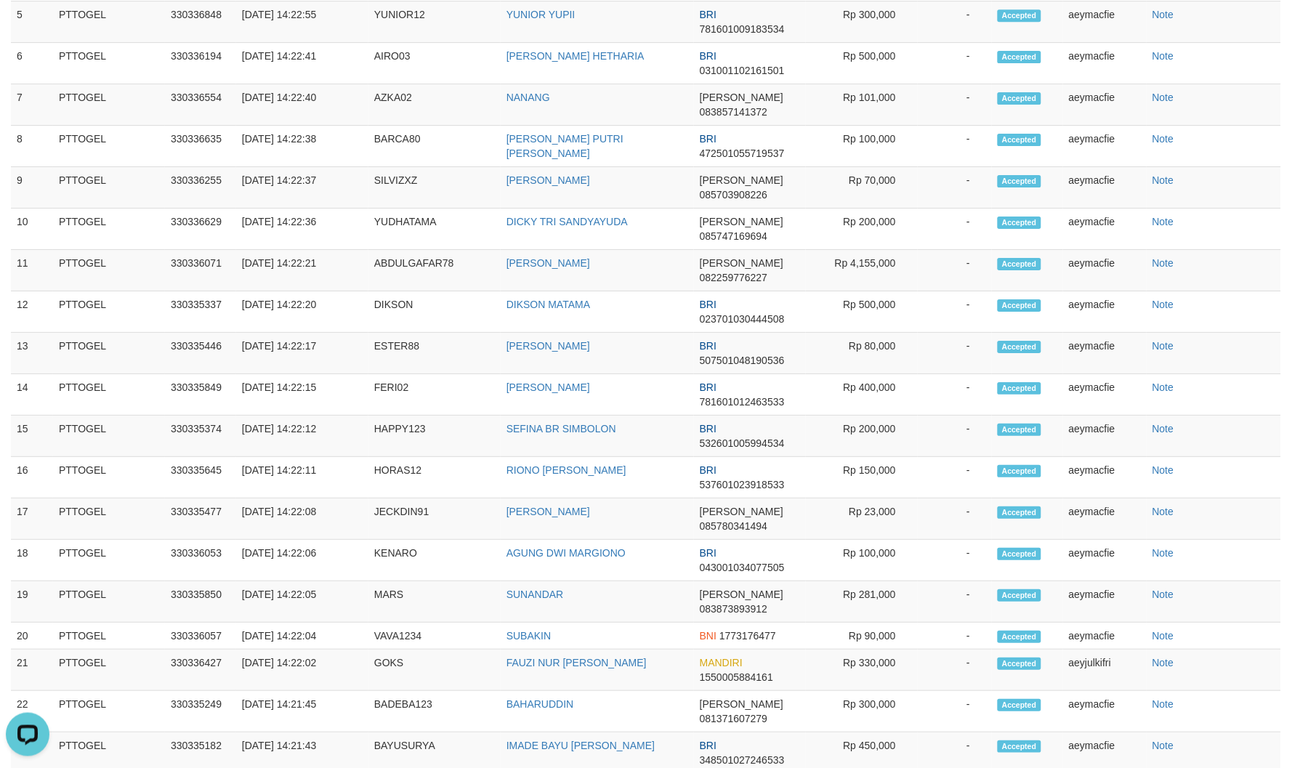
scroll to position [1088, 0]
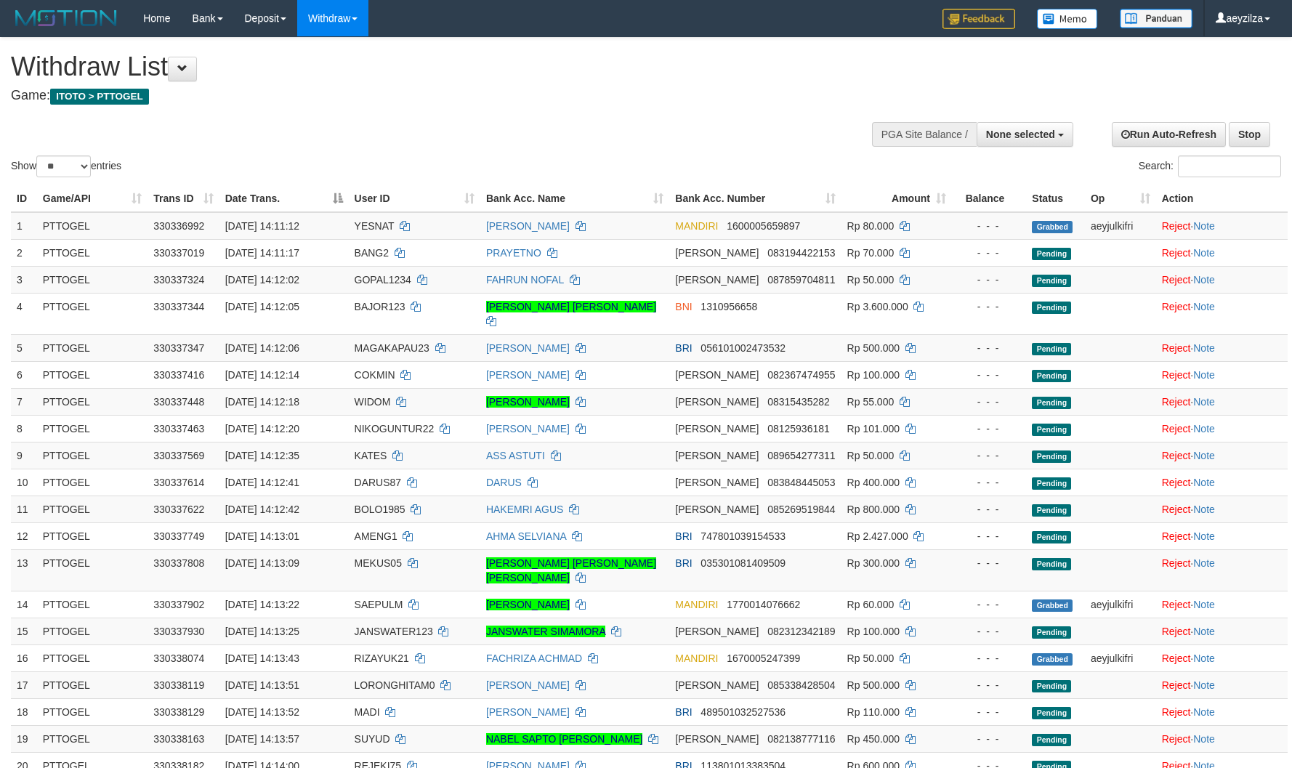
select select
select select "**"
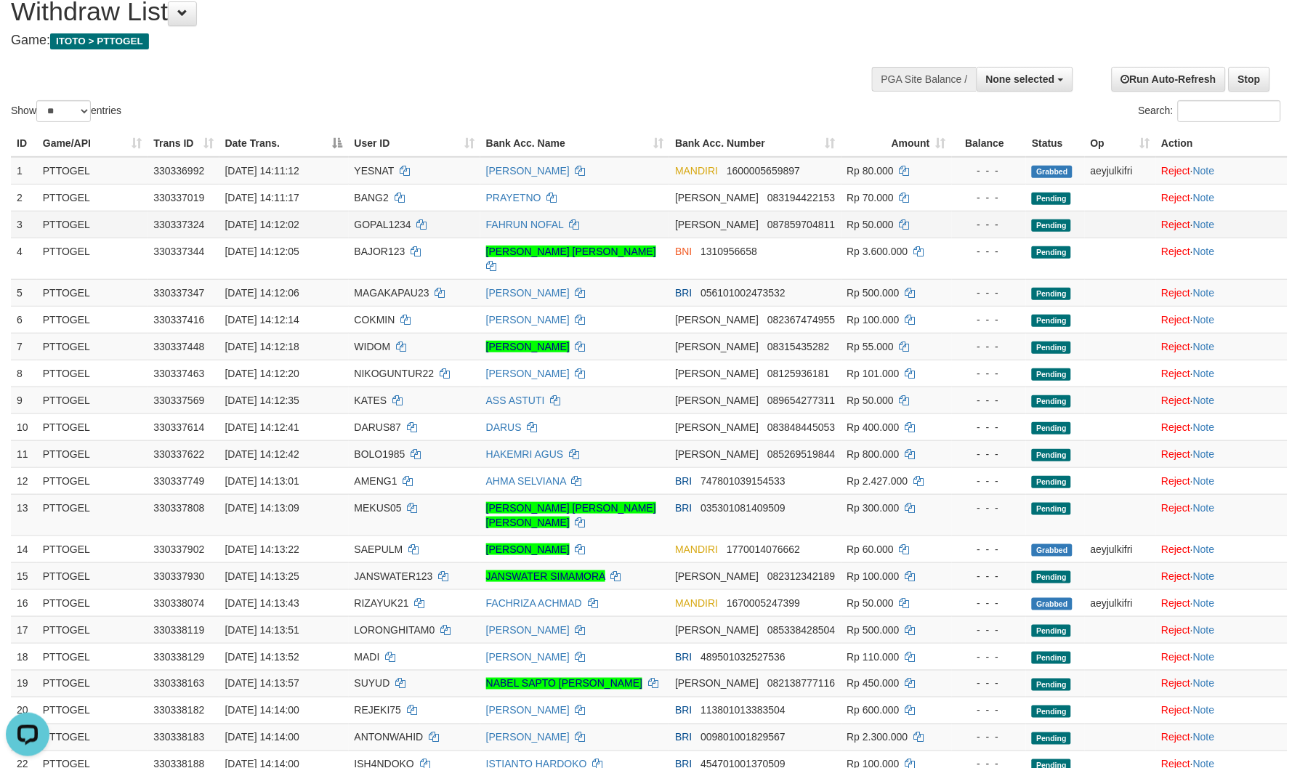
scroll to position [81, 0]
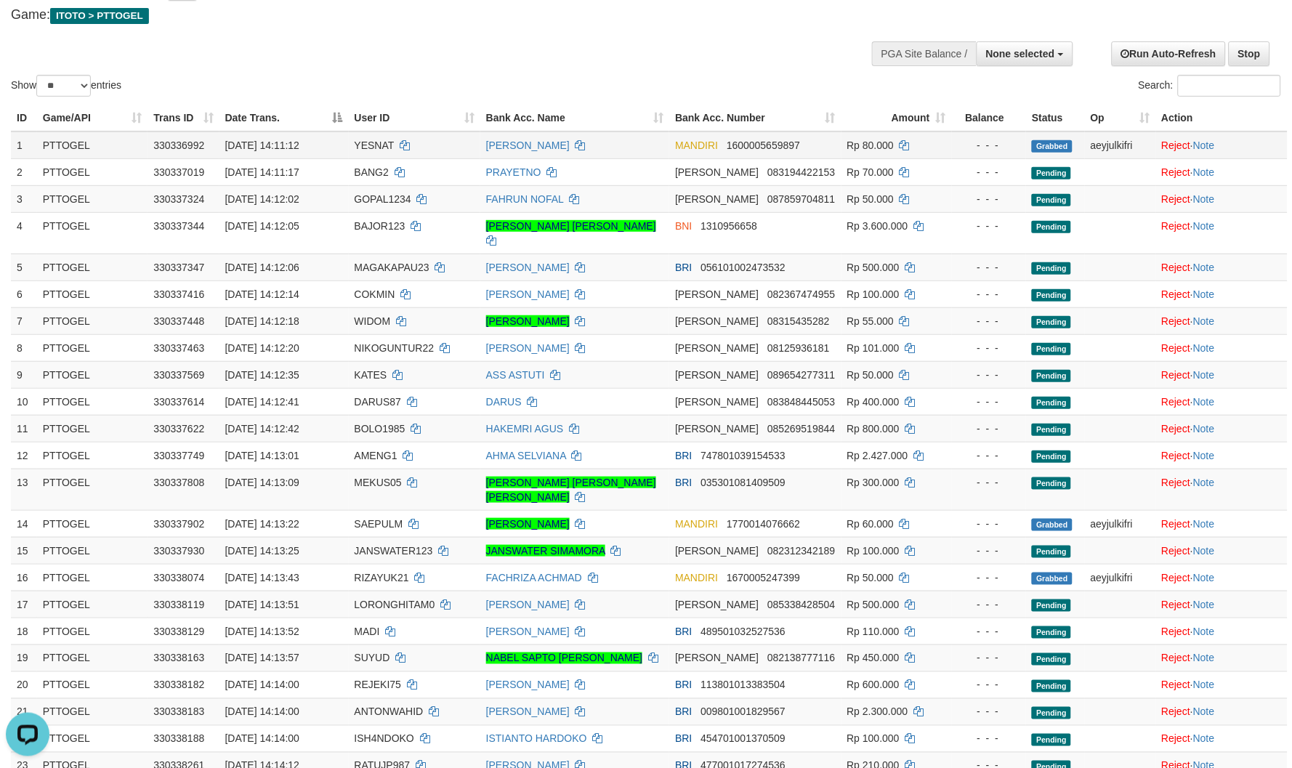
click at [387, 140] on span "YESNAT" at bounding box center [375, 146] width 40 height 12
copy td "YESNAT"
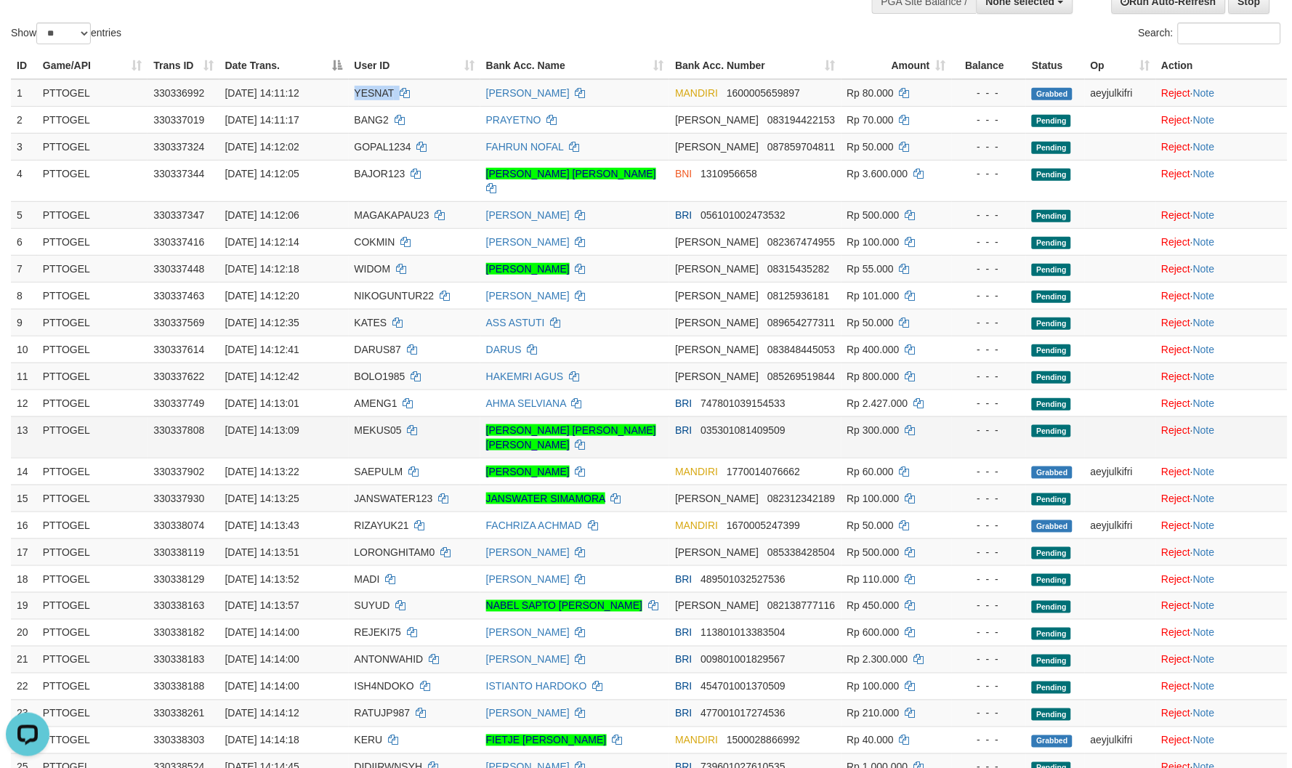
scroll to position [242, 0]
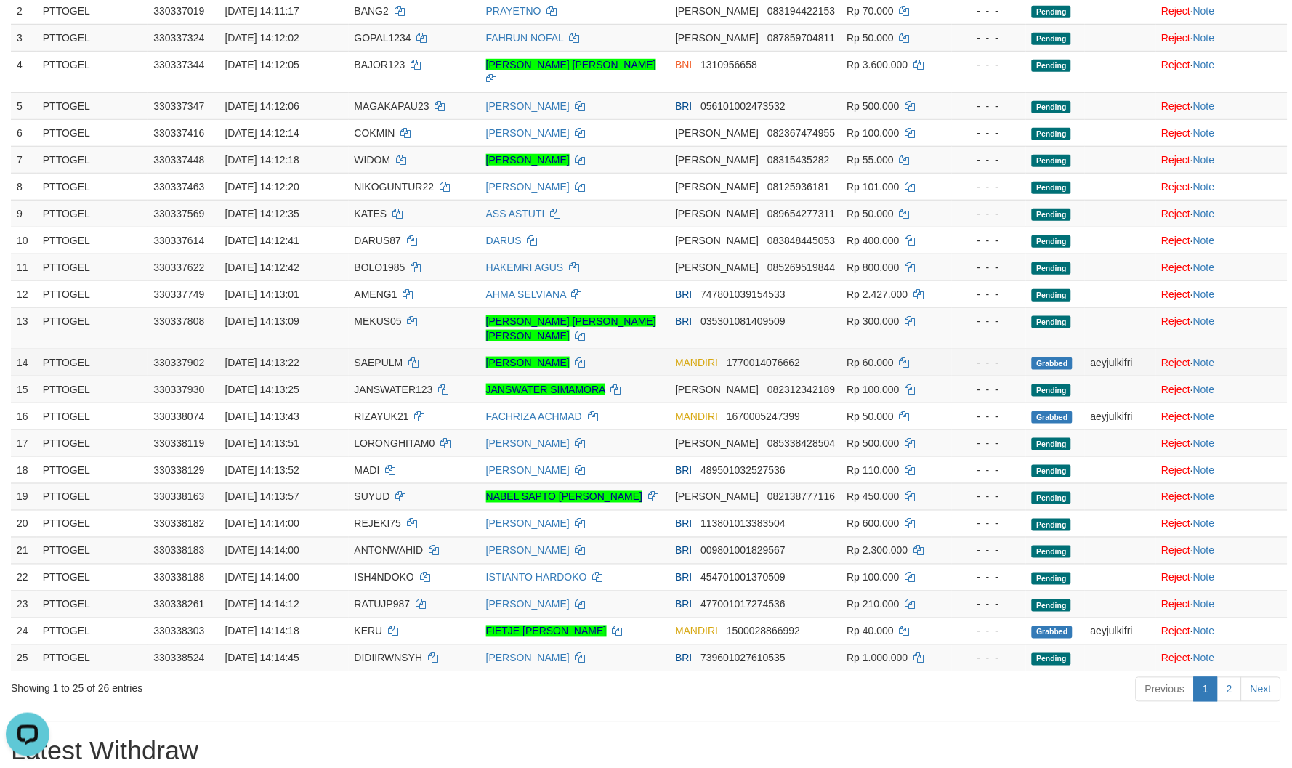
click at [389, 357] on span "SAEPULM" at bounding box center [379, 363] width 49 height 12
click at [1229, 677] on link "2" at bounding box center [1229, 689] width 25 height 25
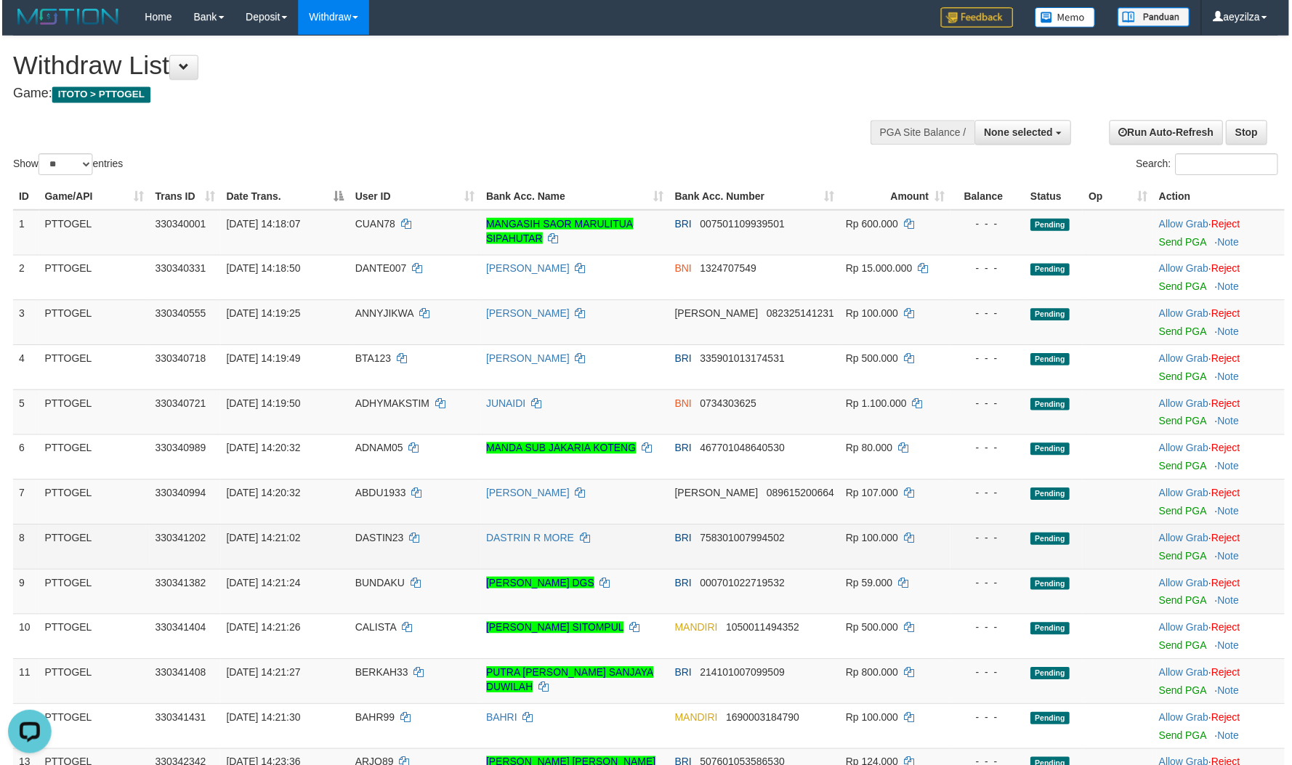
scroll to position [0, 0]
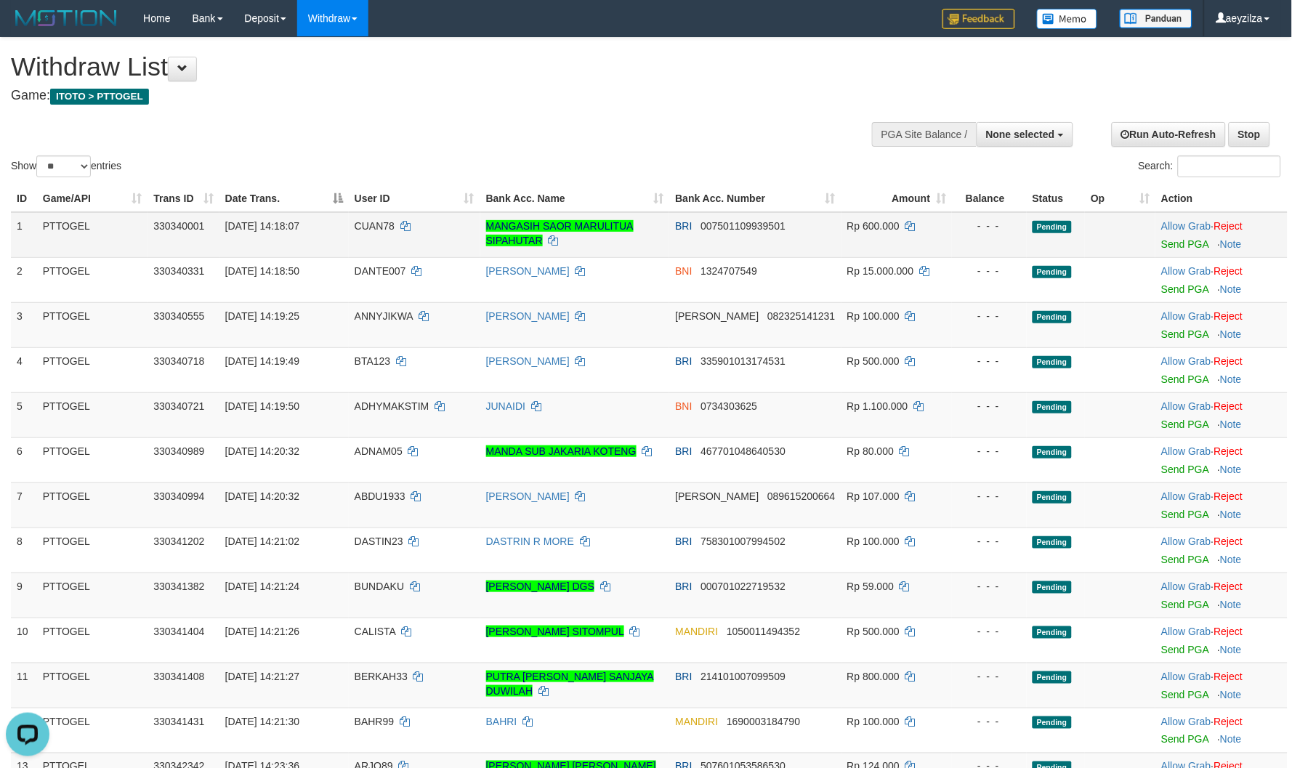
click at [387, 225] on span "CUAN78" at bounding box center [375, 226] width 40 height 12
click at [382, 225] on span "CUAN78" at bounding box center [375, 226] width 40 height 12
click at [379, 225] on span "CUAN78" at bounding box center [375, 226] width 40 height 12
copy td "CUAN78"
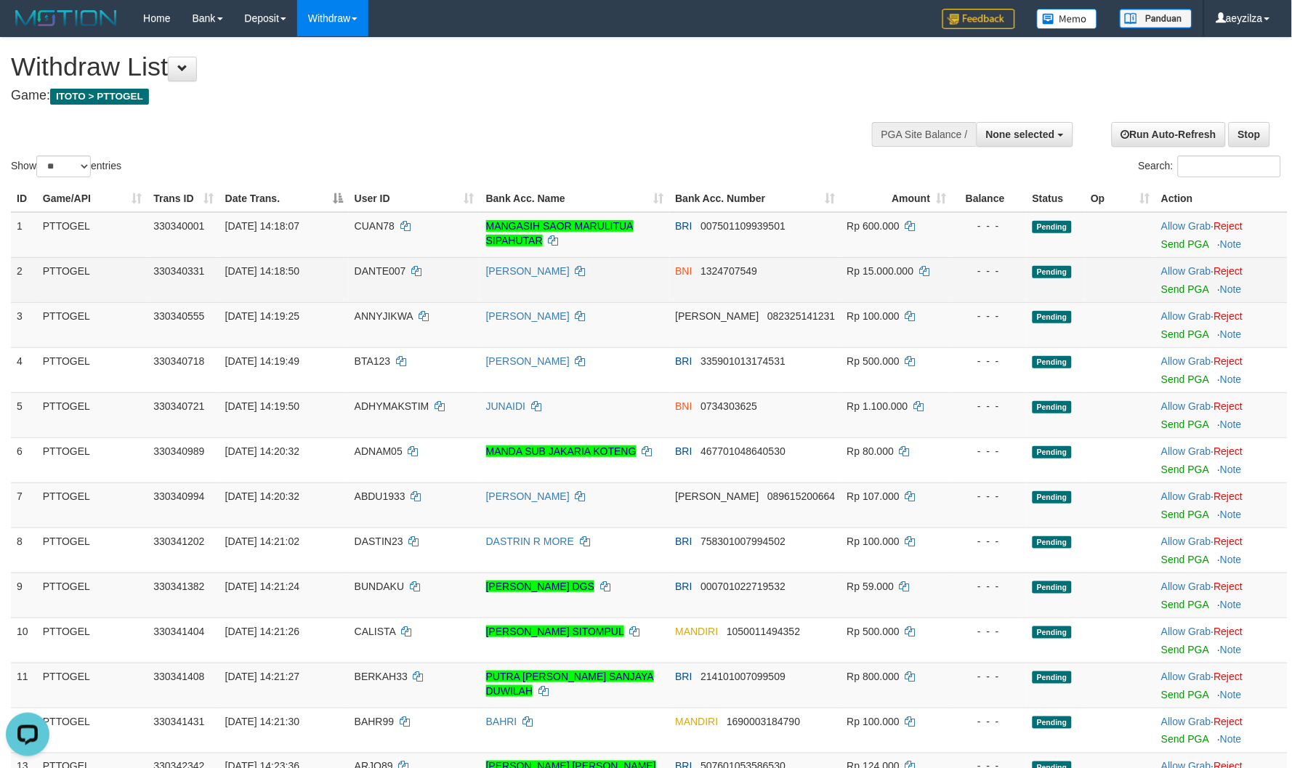
click at [379, 273] on span "DANTE007" at bounding box center [381, 271] width 52 height 12
click at [379, 272] on span "DANTE007" at bounding box center [381, 271] width 52 height 12
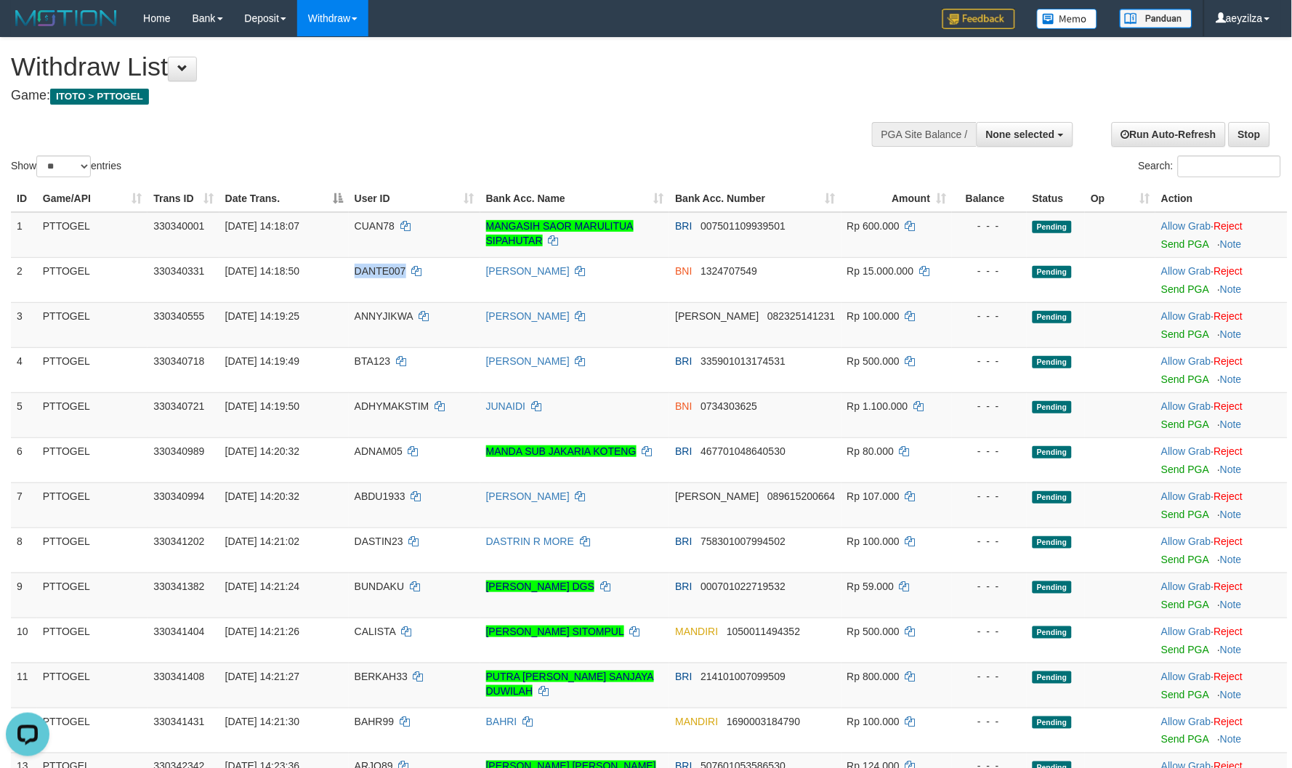
copy span "DANTE007"
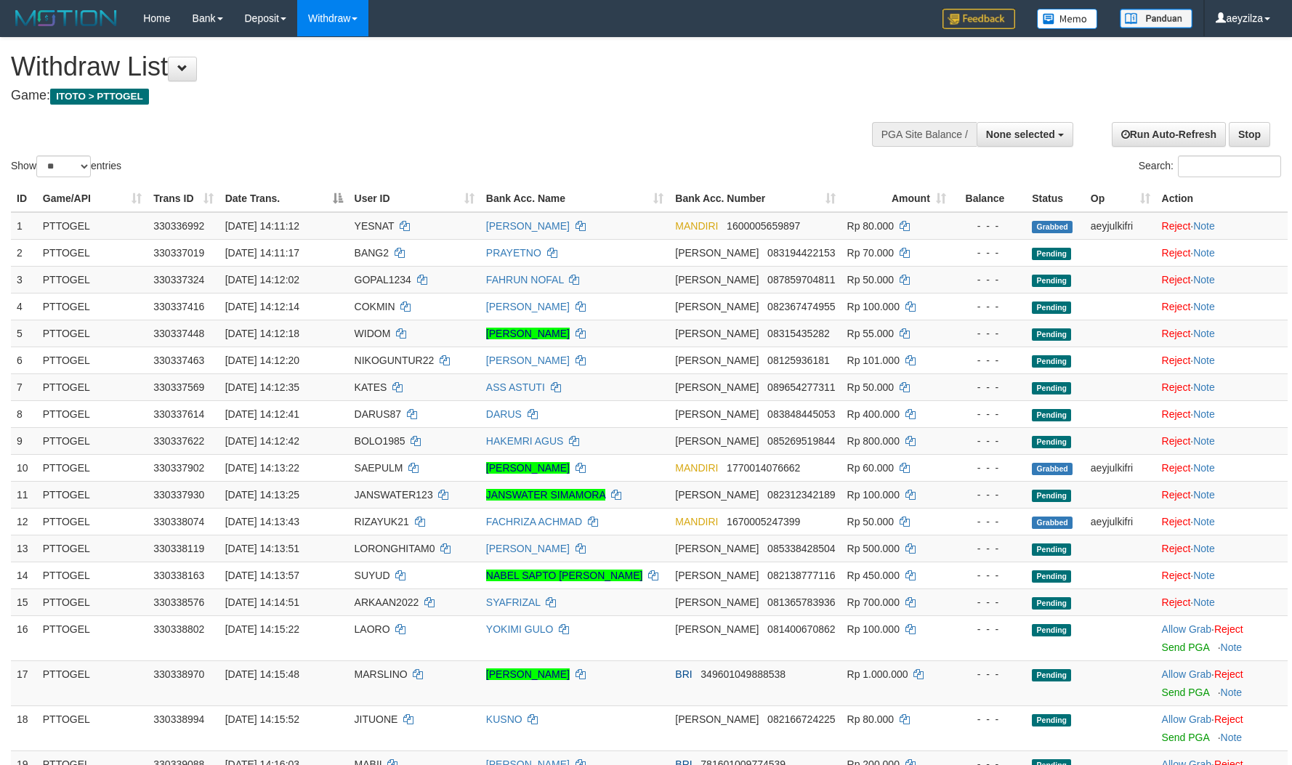
select select
select select "**"
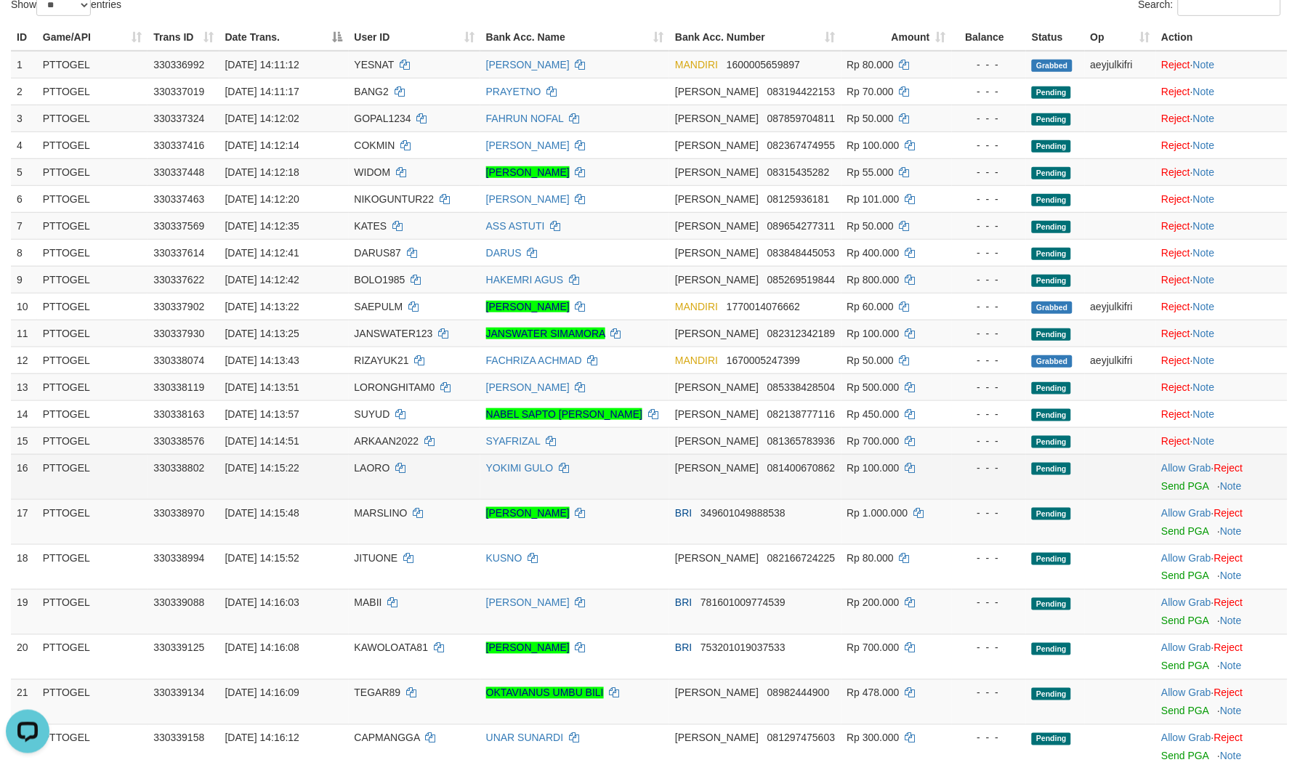
click at [372, 462] on span "LAORO" at bounding box center [373, 468] width 36 height 12
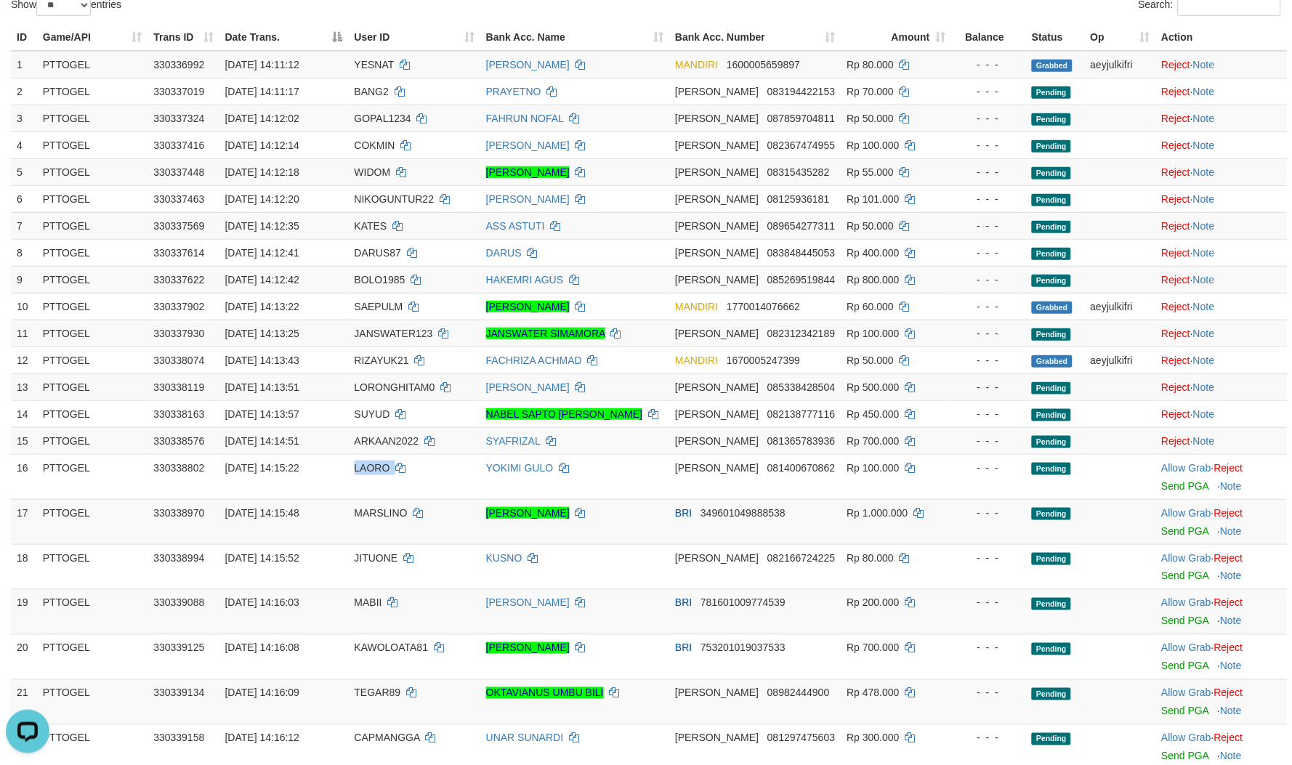
drag, startPoint x: 372, startPoint y: 462, endPoint x: 435, endPoint y: 30, distance: 436.9
click at [372, 459] on td "LAORO" at bounding box center [415, 476] width 132 height 45
copy span "LAORO"
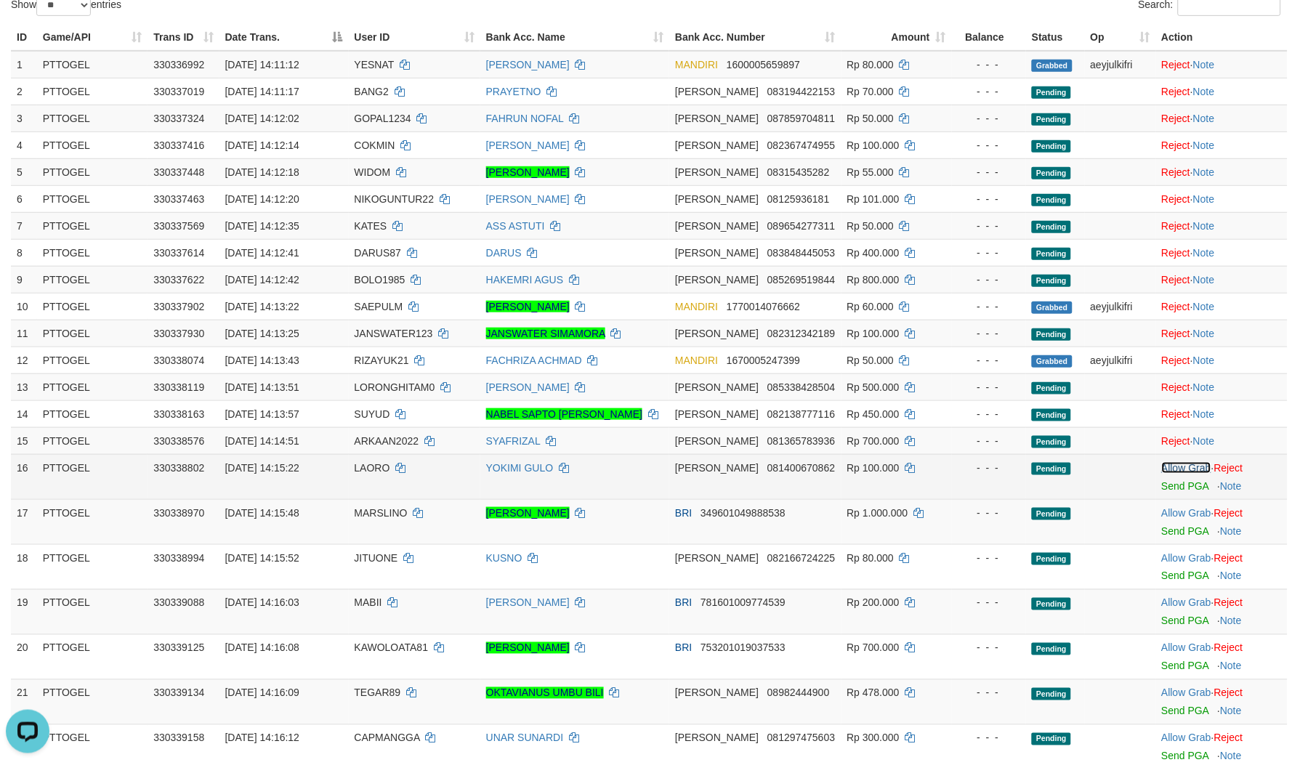
click at [1179, 470] on link "Allow Grab" at bounding box center [1186, 468] width 49 height 12
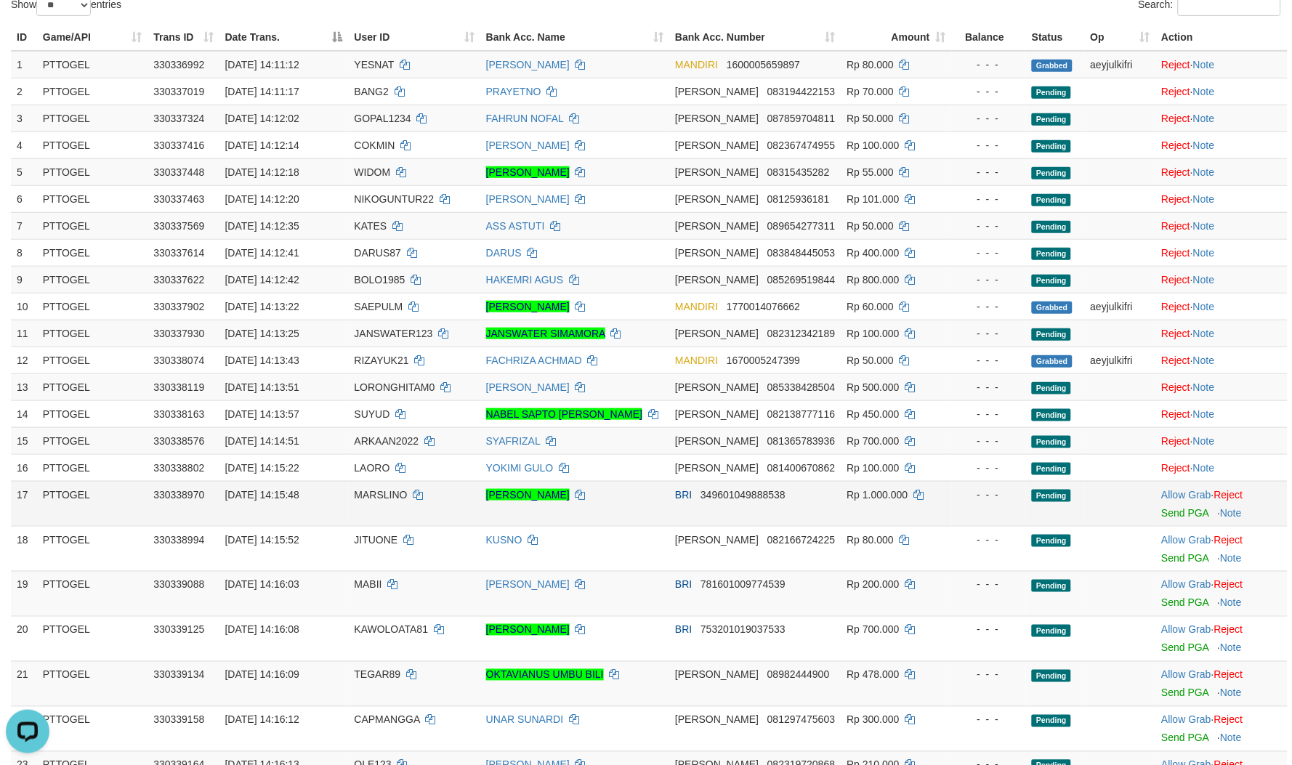
click at [392, 490] on span "MARSLINO" at bounding box center [381, 495] width 53 height 12
drag, startPoint x: 392, startPoint y: 490, endPoint x: 445, endPoint y: 249, distance: 246.3
click at [393, 489] on span "MARSLINO" at bounding box center [381, 495] width 53 height 12
copy span "MARSLINO"
click at [1180, 500] on td "Allow Grab · Reject Send PGA · Note" at bounding box center [1222, 503] width 132 height 45
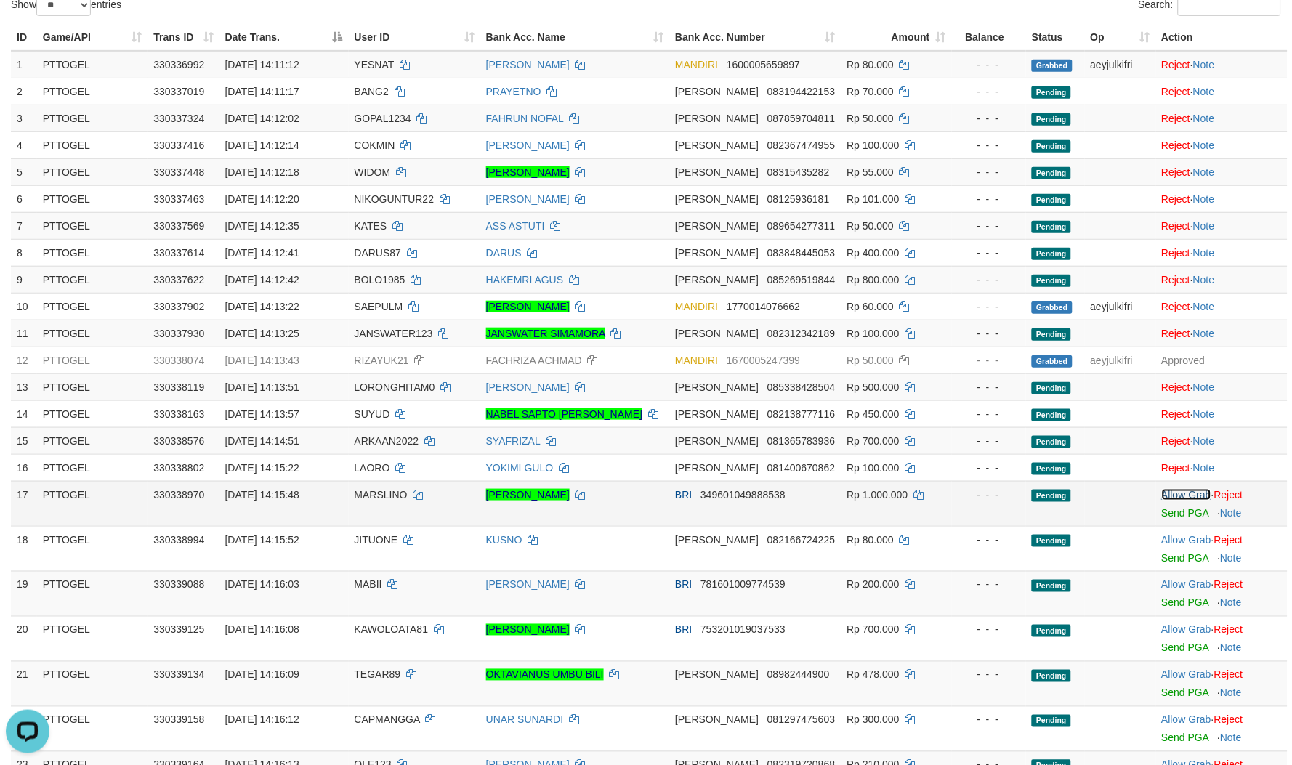
click at [1181, 496] on link "Allow Grab" at bounding box center [1186, 495] width 49 height 12
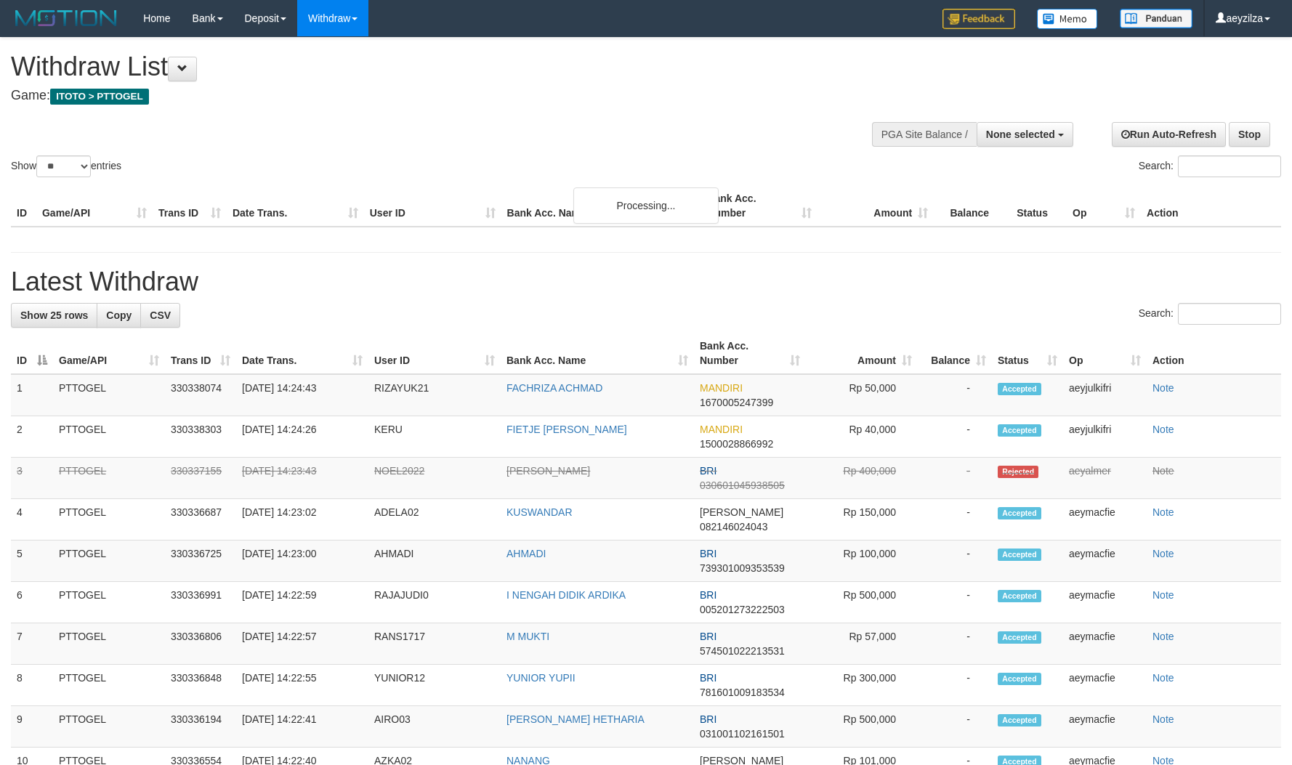
select select
select select "**"
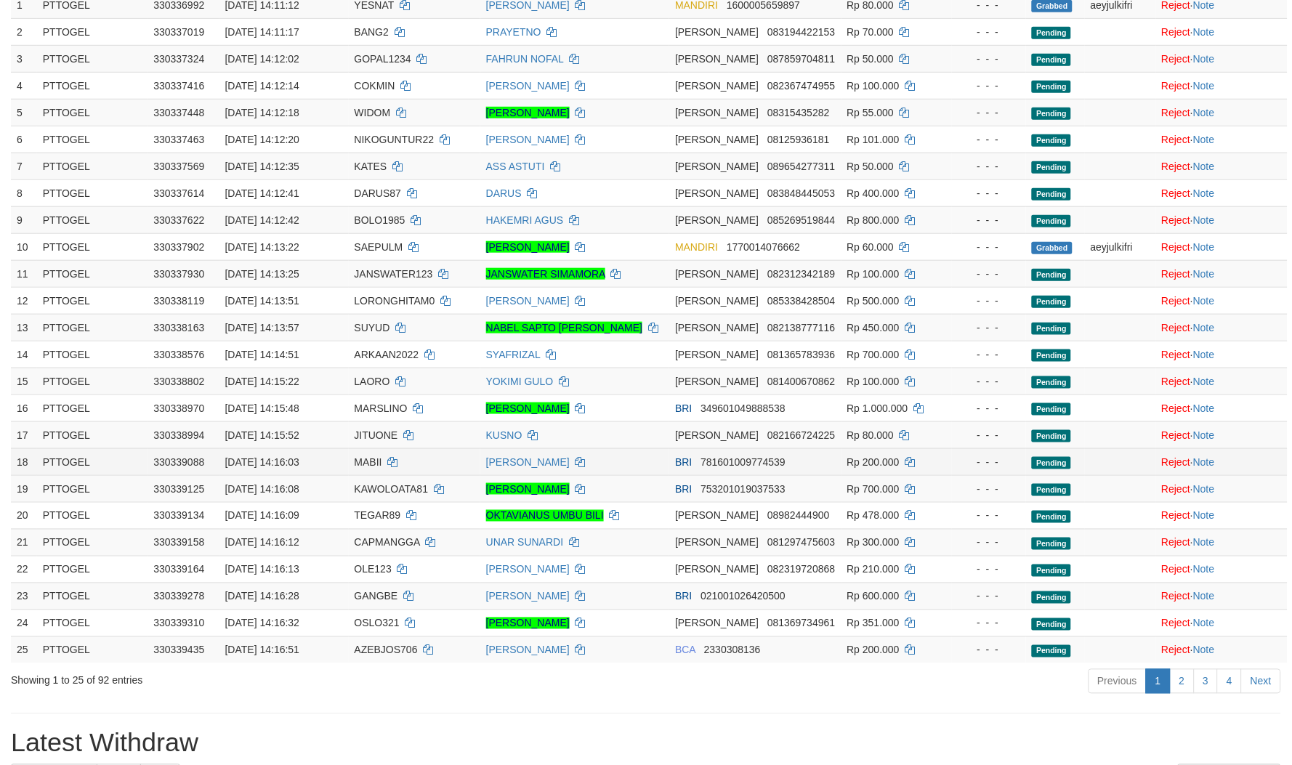
scroll to position [323, 0]
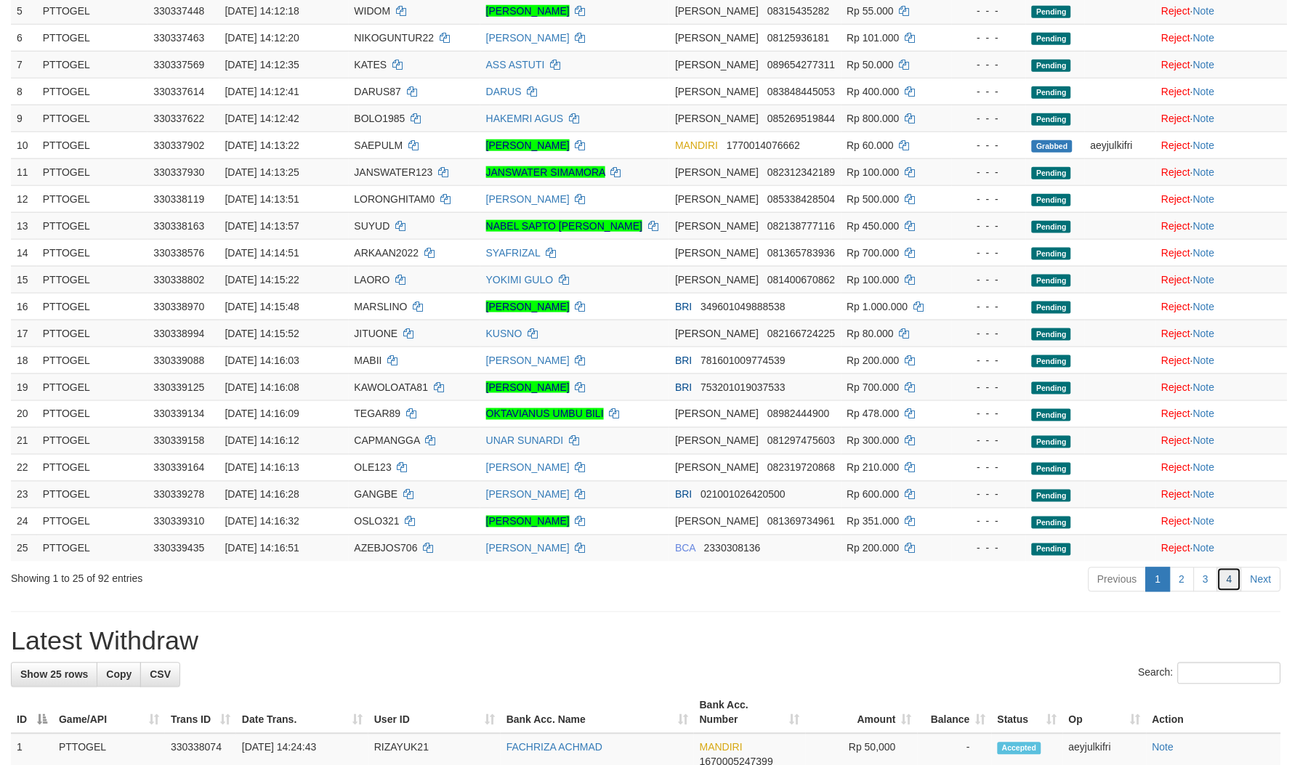
click at [1233, 581] on link "4" at bounding box center [1229, 580] width 25 height 25
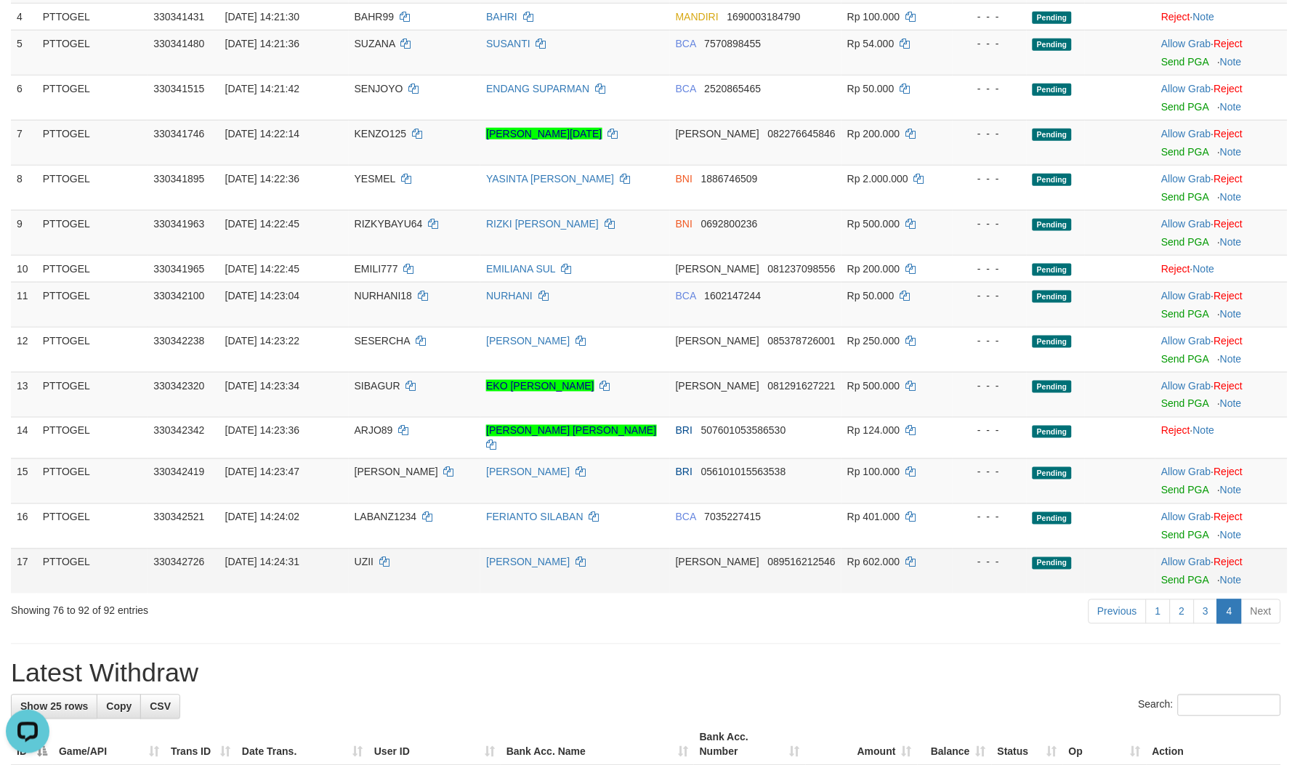
scroll to position [0, 0]
click at [1183, 41] on link "Allow Grab" at bounding box center [1185, 44] width 49 height 12
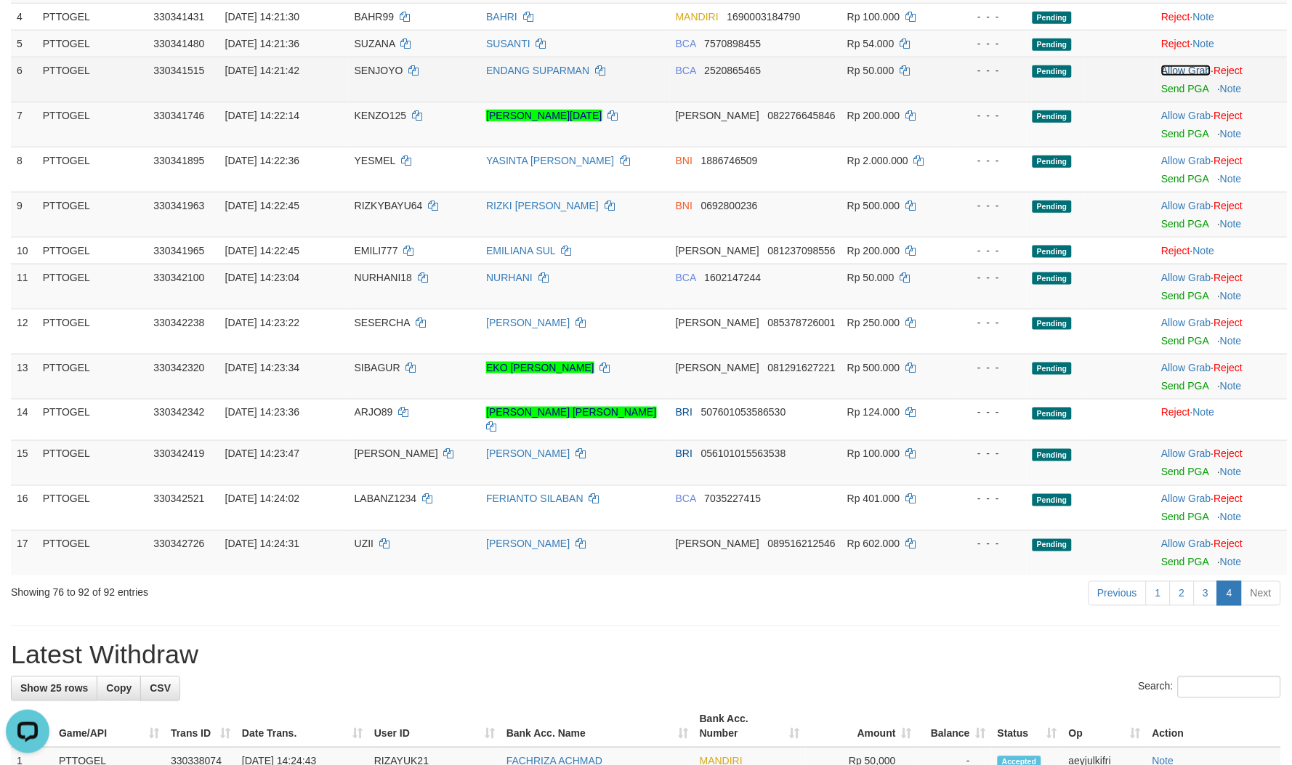
click at [1175, 65] on link "Allow Grab" at bounding box center [1185, 71] width 49 height 12
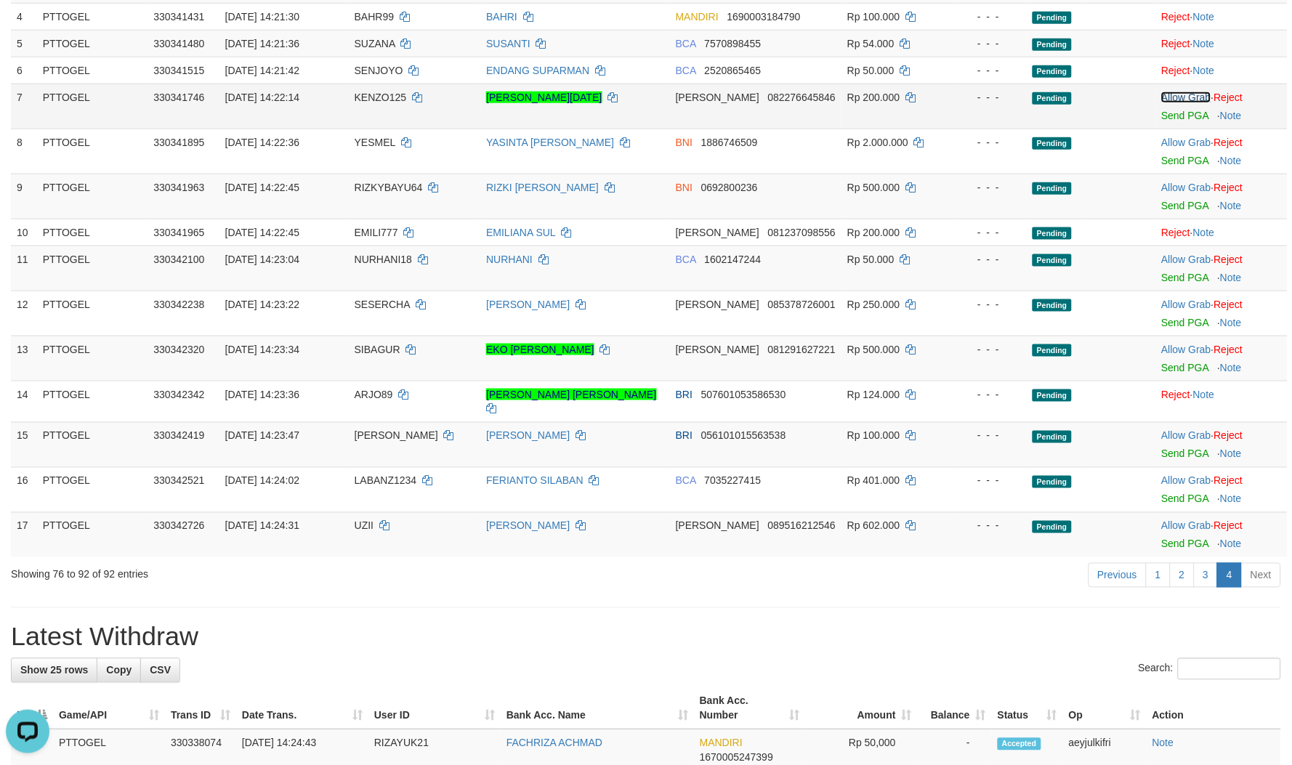
drag, startPoint x: 1175, startPoint y: 92, endPoint x: 611, endPoint y: 203, distance: 574.9
click at [1176, 92] on link "Allow Grab" at bounding box center [1185, 98] width 49 height 12
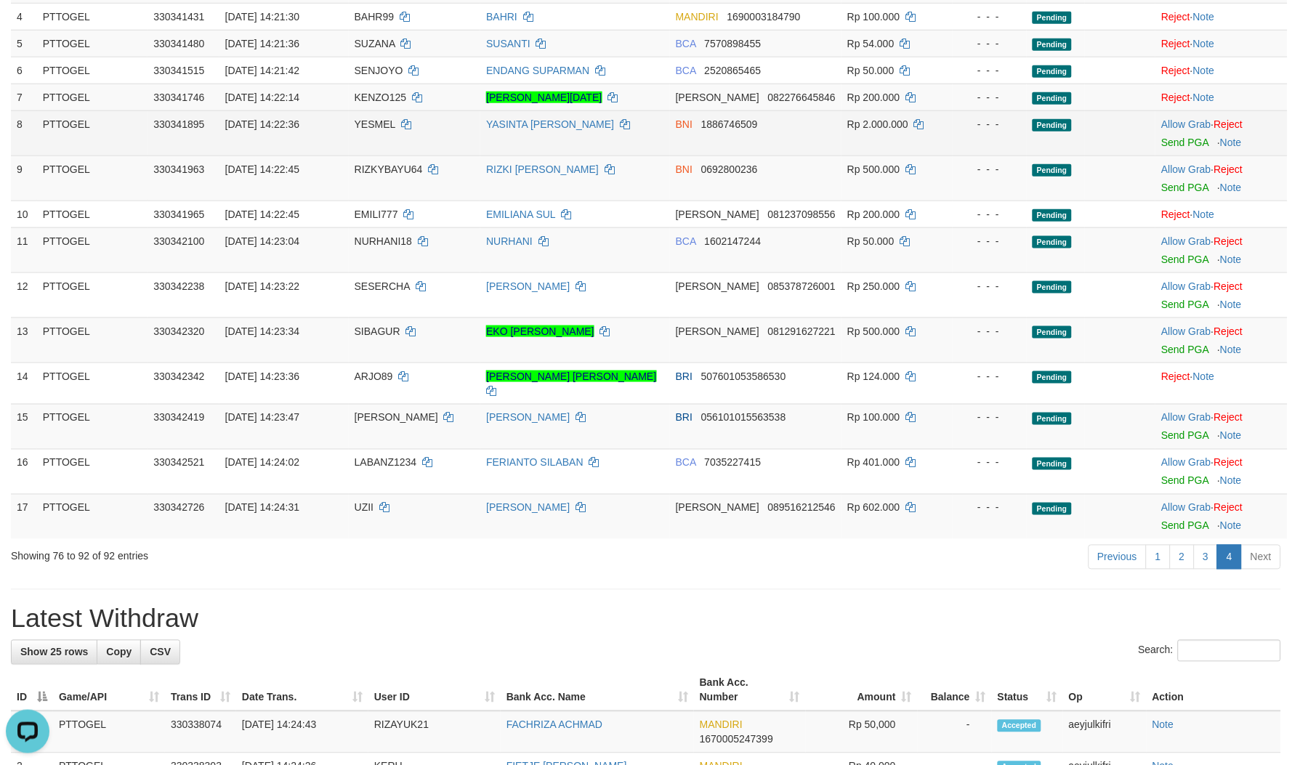
click at [384, 124] on span "YESMEL" at bounding box center [375, 124] width 41 height 12
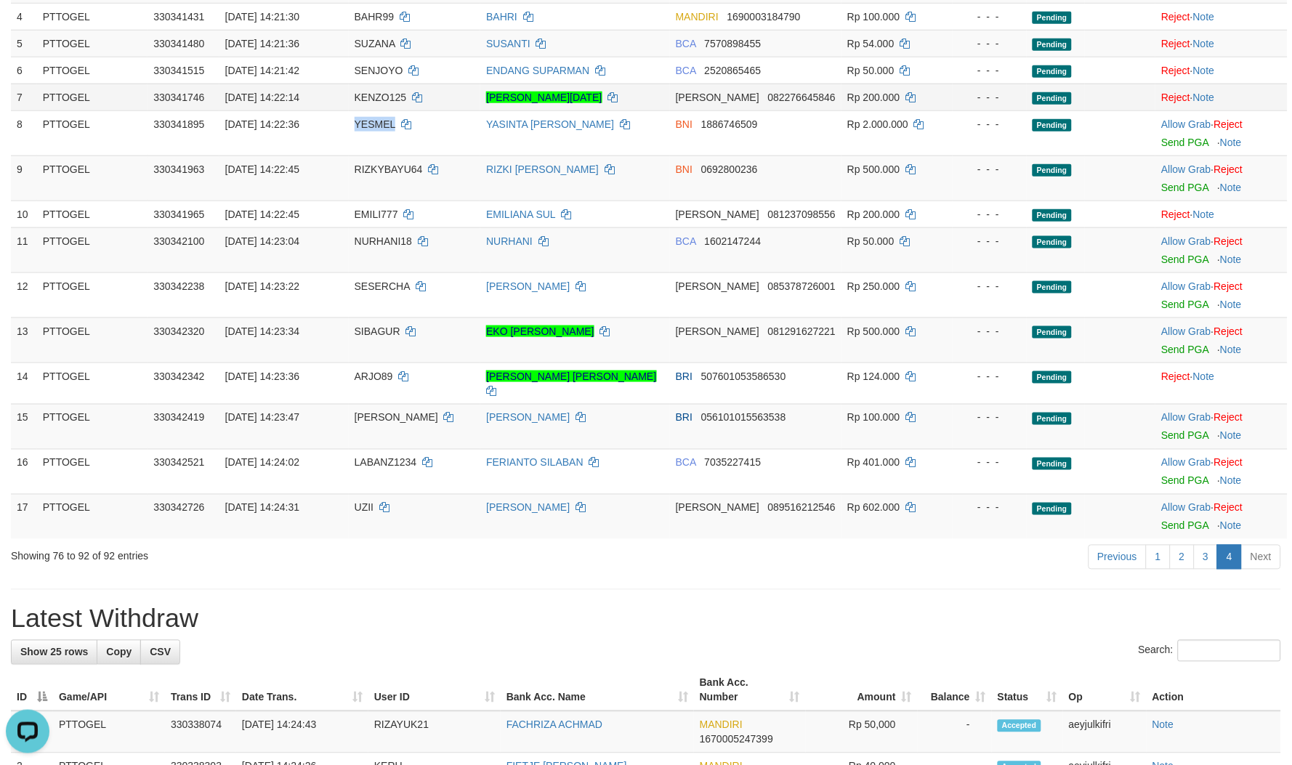
click at [389, 124] on span "YESMEL" at bounding box center [375, 124] width 41 height 12
copy span "YESMEL"
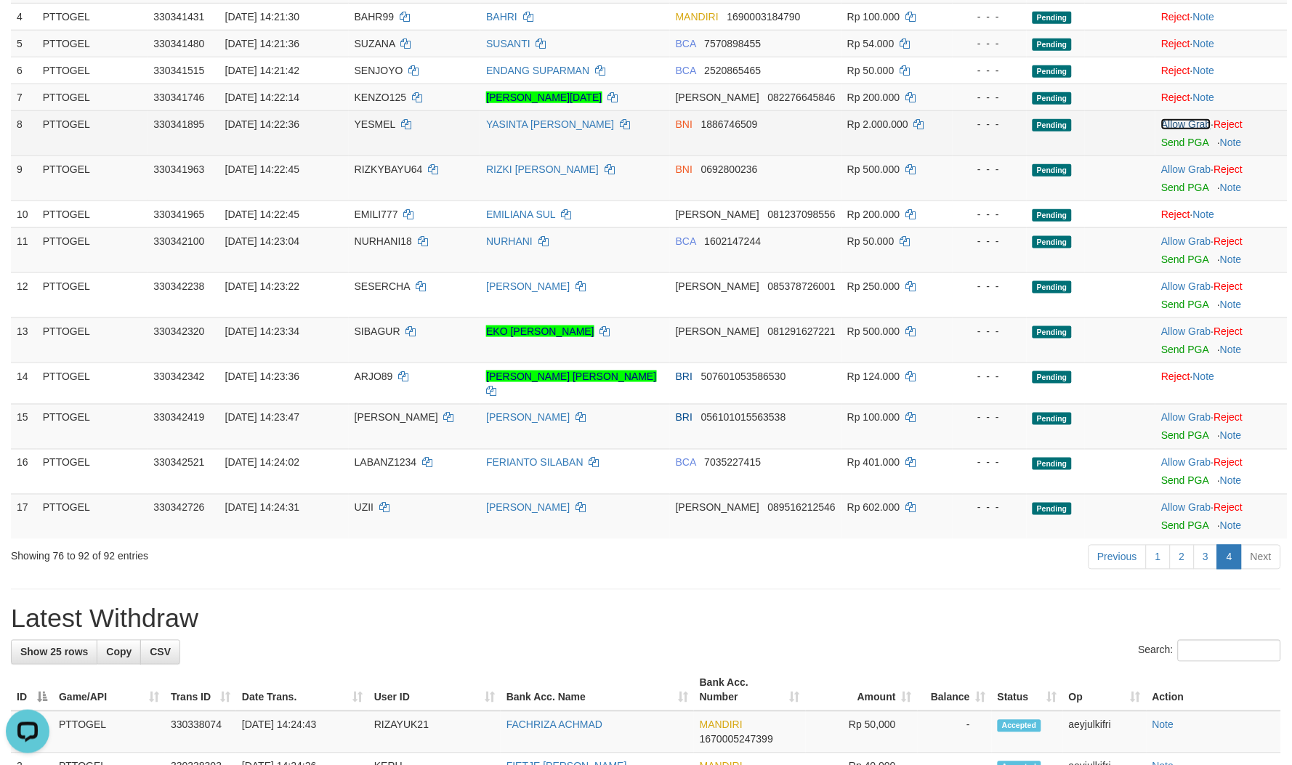
click at [1166, 120] on link "Allow Grab" at bounding box center [1185, 124] width 49 height 12
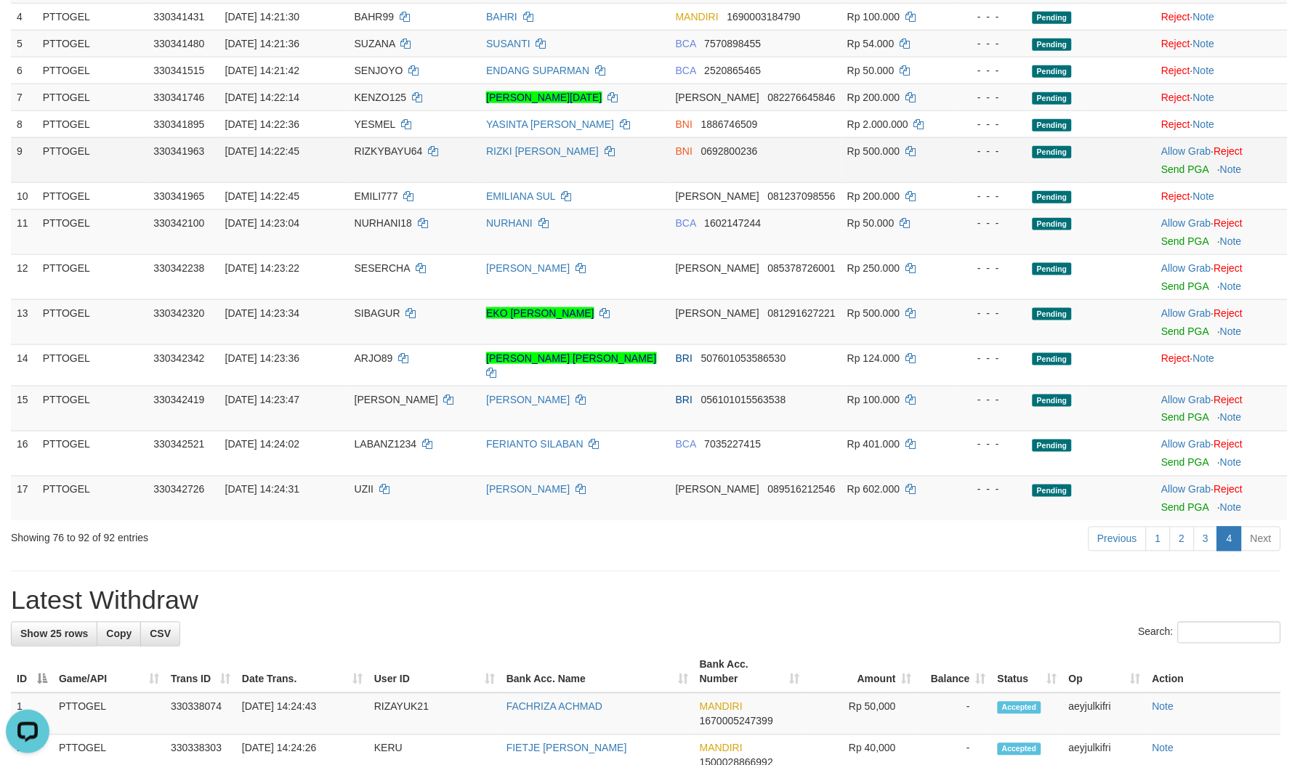
click at [395, 151] on span "RIZKYBAYU64" at bounding box center [389, 151] width 68 height 12
copy td "RIZKYBAYU64"
click at [1185, 146] on link "Allow Grab" at bounding box center [1185, 151] width 49 height 12
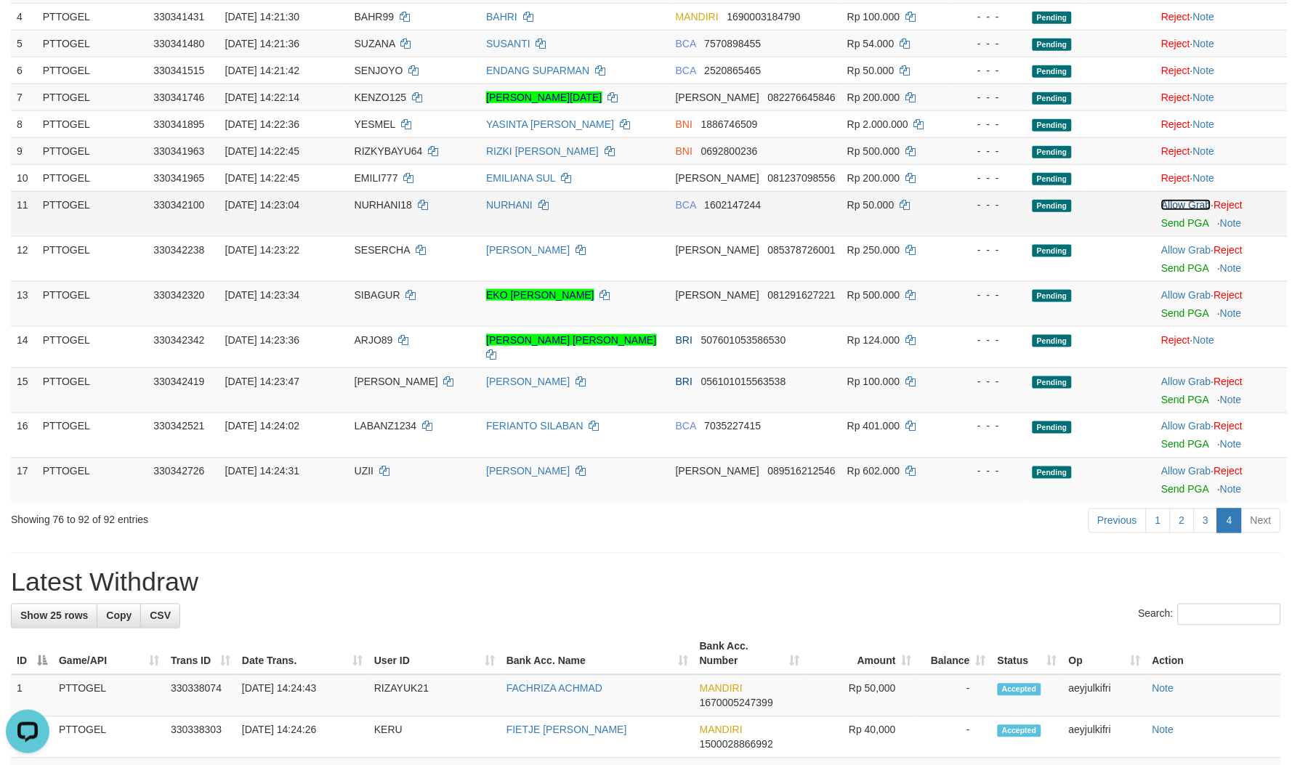
click at [1195, 199] on link "Allow Grab" at bounding box center [1185, 205] width 49 height 12
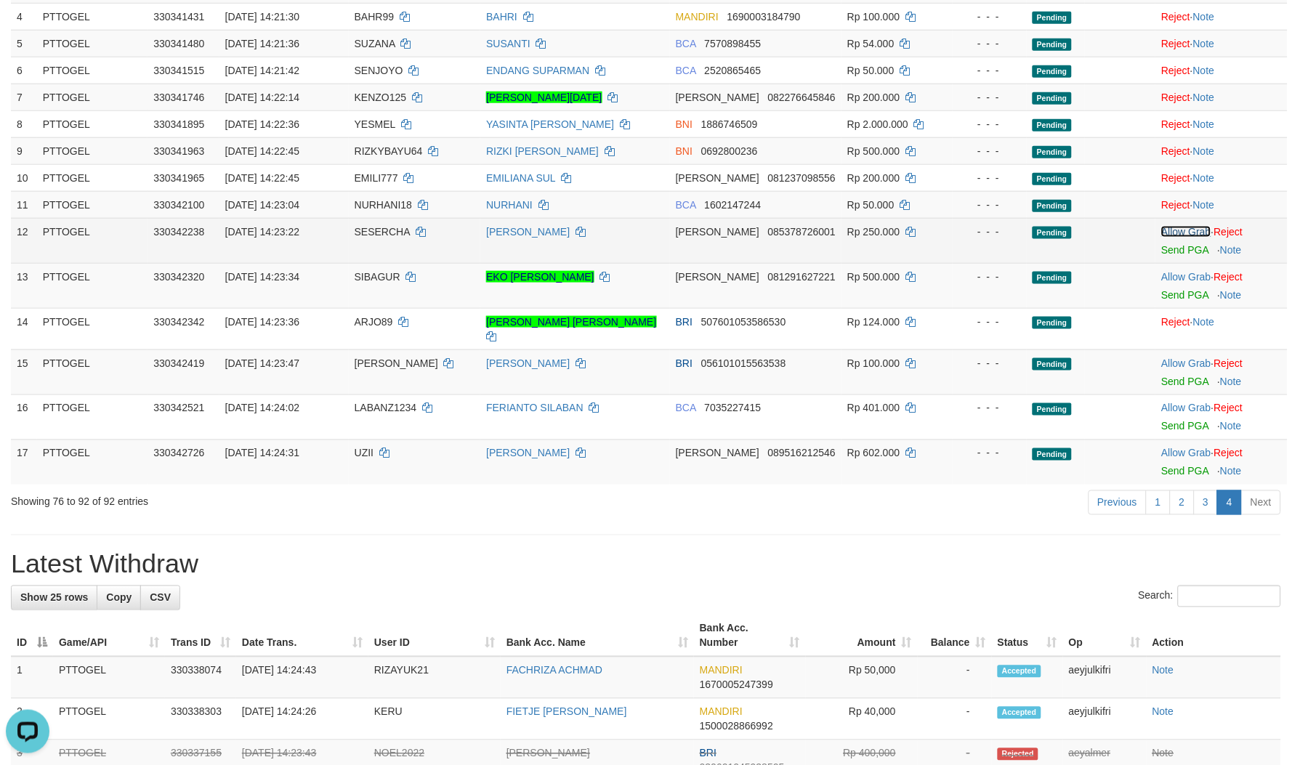
click at [1187, 233] on link "Allow Grab" at bounding box center [1185, 232] width 49 height 12
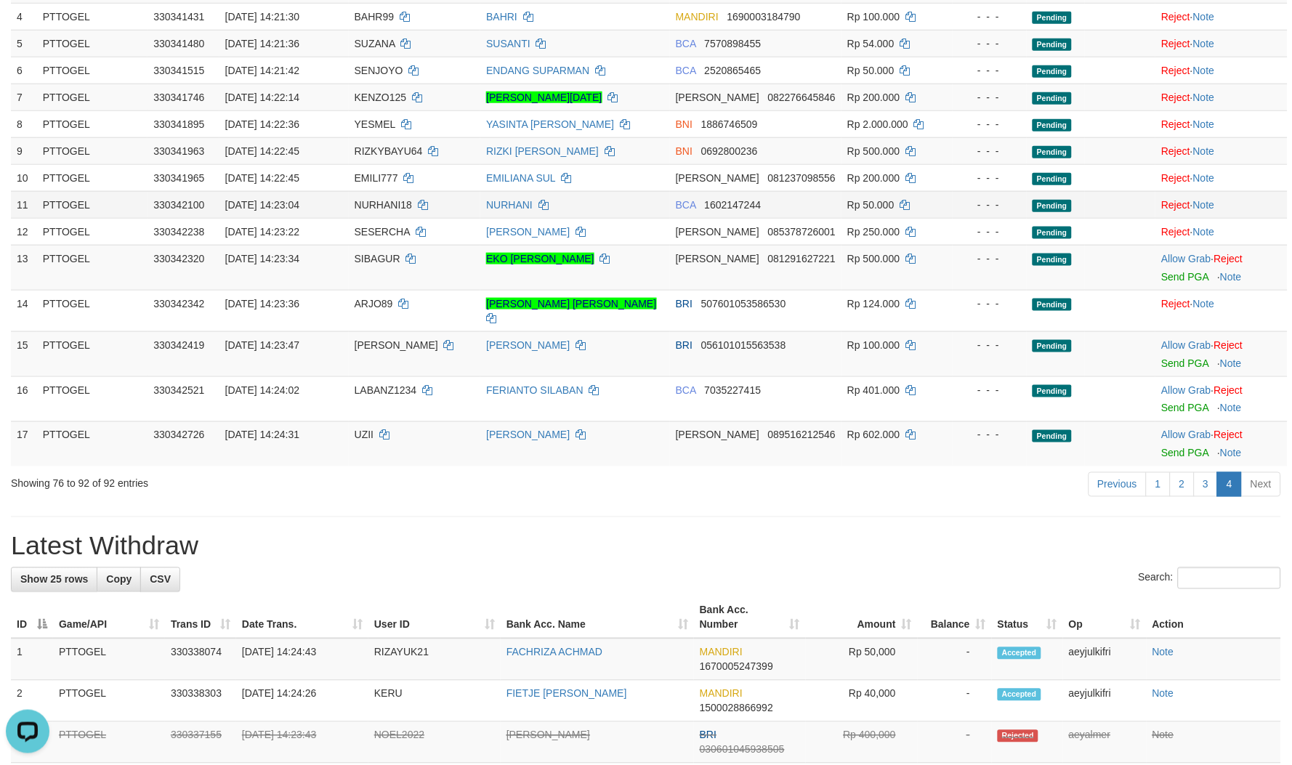
click at [376, 209] on td "NURHANI18" at bounding box center [415, 204] width 132 height 27
click at [383, 236] on td "SESERCHA" at bounding box center [415, 231] width 132 height 27
copy td "SESERCHA"
click at [371, 263] on td "SIBAGUR" at bounding box center [415, 267] width 132 height 45
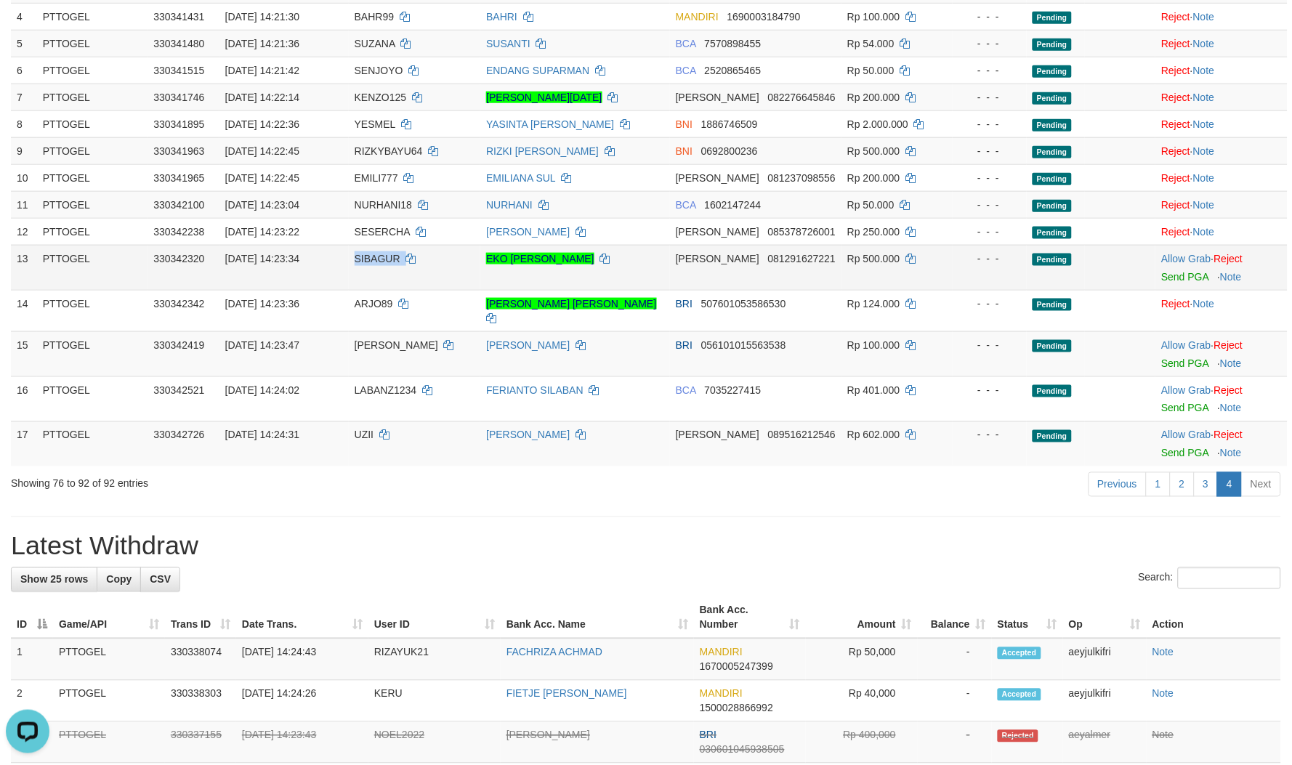
click at [371, 263] on td "SIBAGUR" at bounding box center [415, 267] width 132 height 45
copy td "SIBAGUR"
click at [1198, 256] on link "Allow Grab" at bounding box center [1185, 259] width 49 height 12
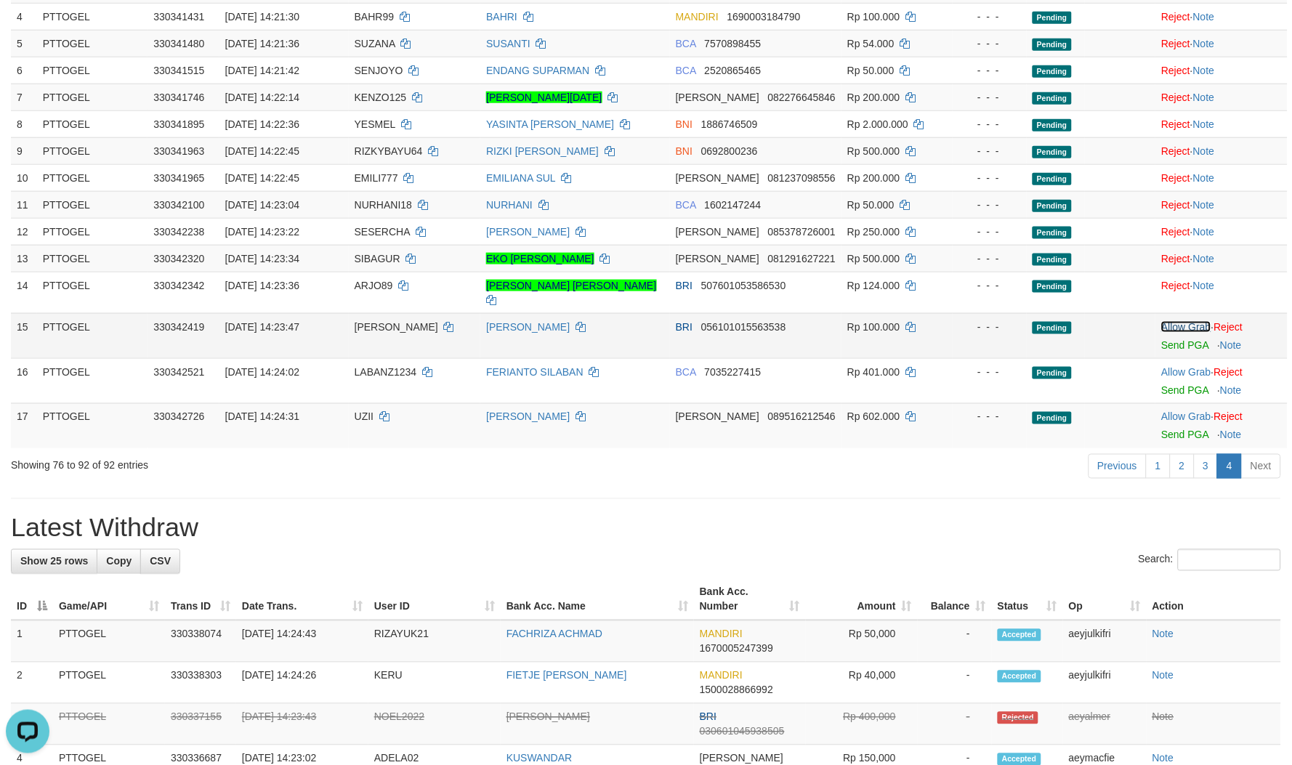
click at [1182, 321] on link "Allow Grab" at bounding box center [1185, 327] width 49 height 12
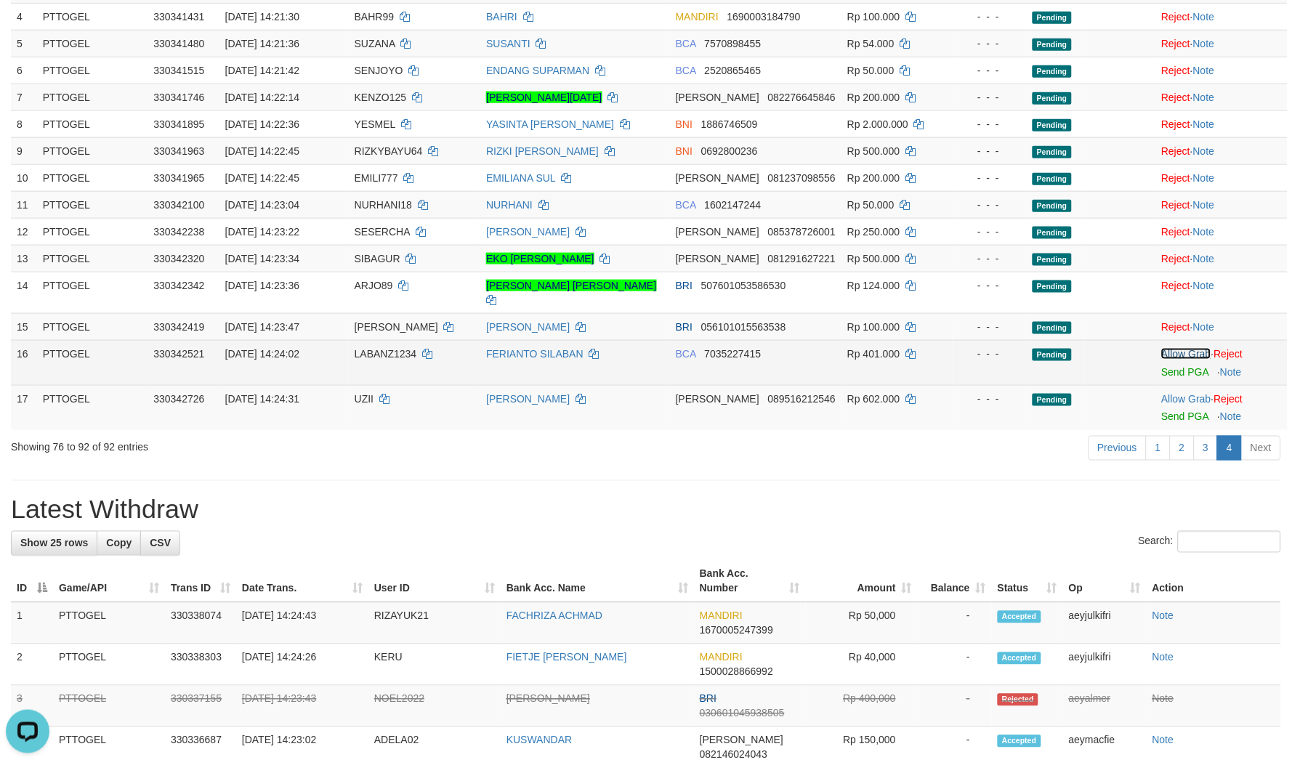
click at [1173, 348] on link "Allow Grab" at bounding box center [1185, 354] width 49 height 12
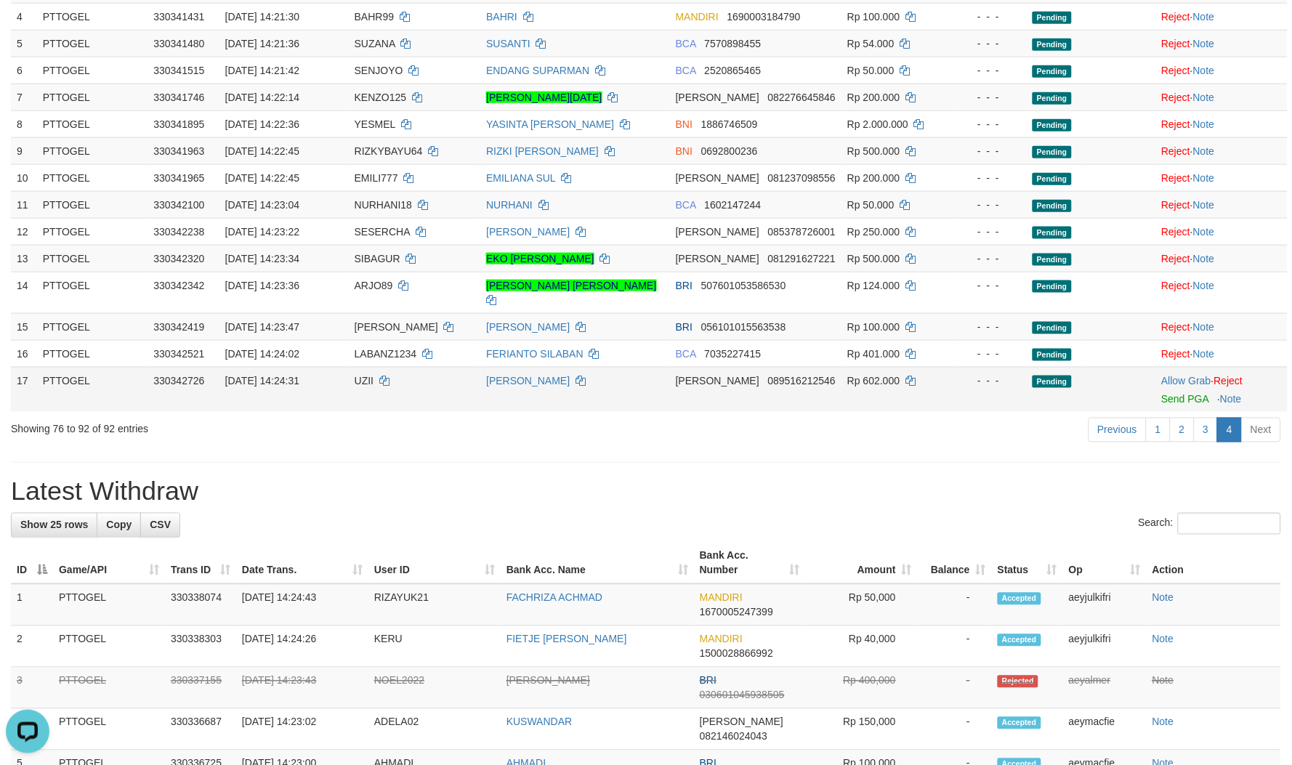
click at [362, 375] on span "UZII" at bounding box center [364, 381] width 19 height 12
copy td "UZII"
click at [1174, 375] on link "Allow Grab" at bounding box center [1185, 381] width 49 height 12
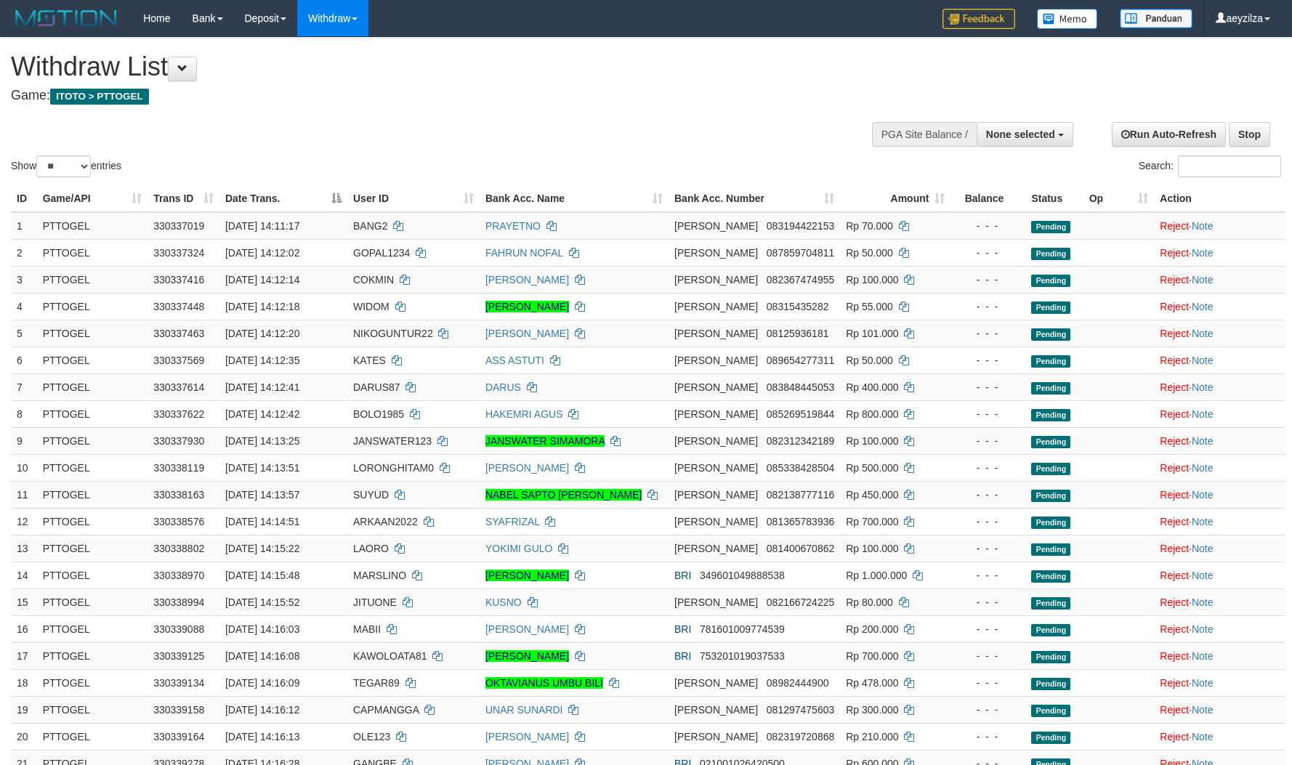
select select
select select "**"
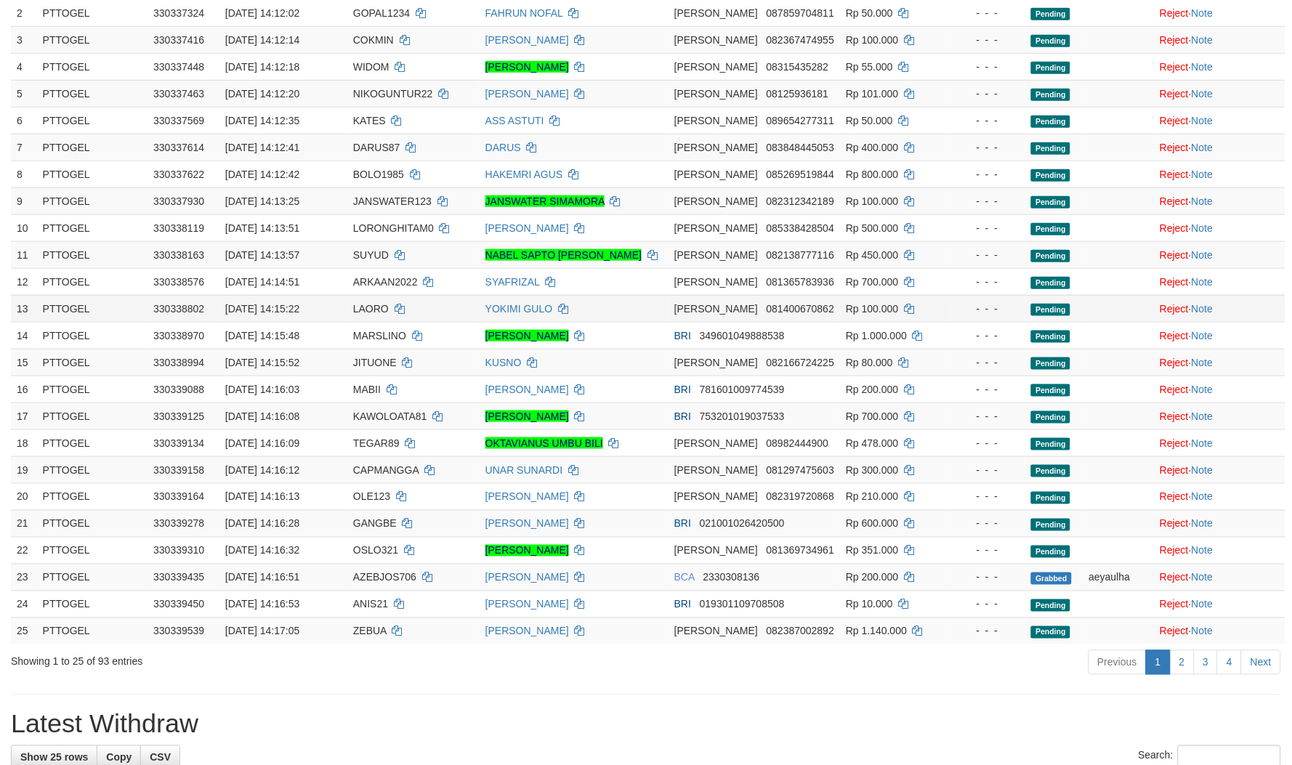
scroll to position [403, 0]
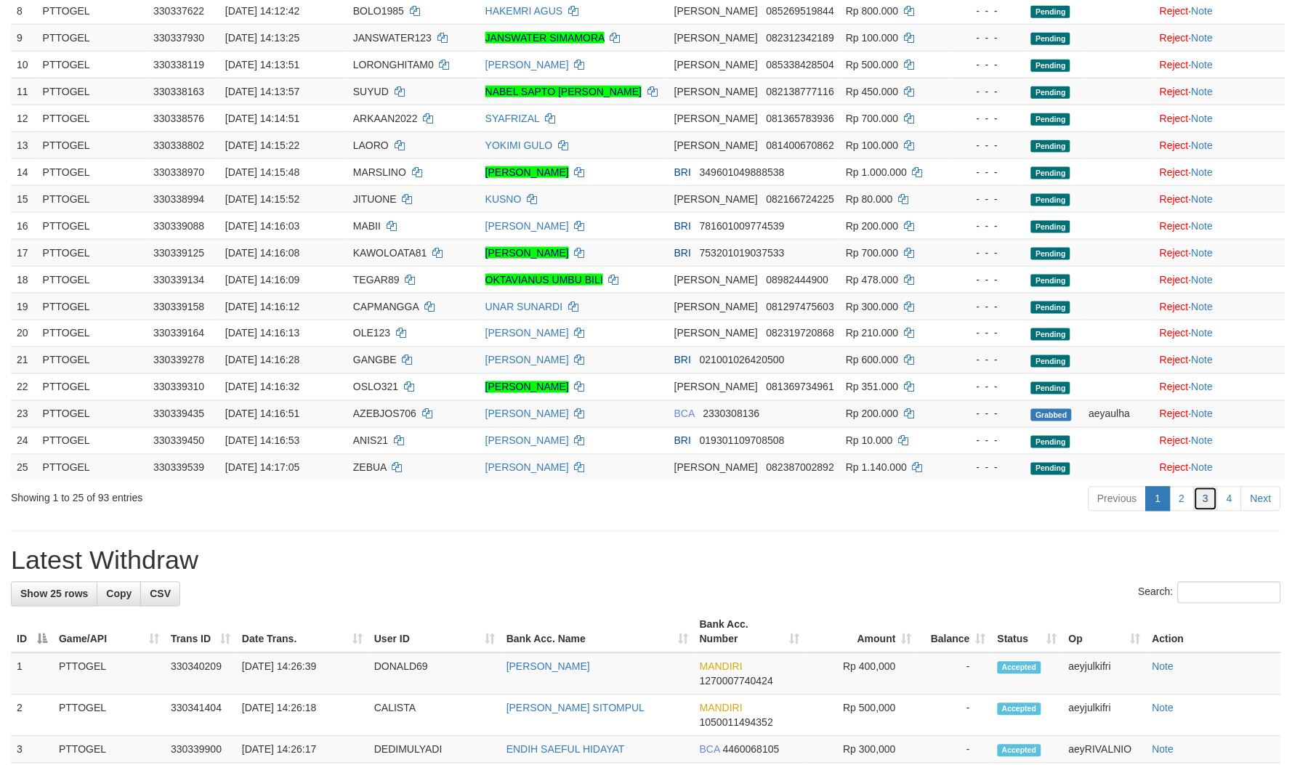
click at [1214, 510] on link "3" at bounding box center [1206, 499] width 25 height 25
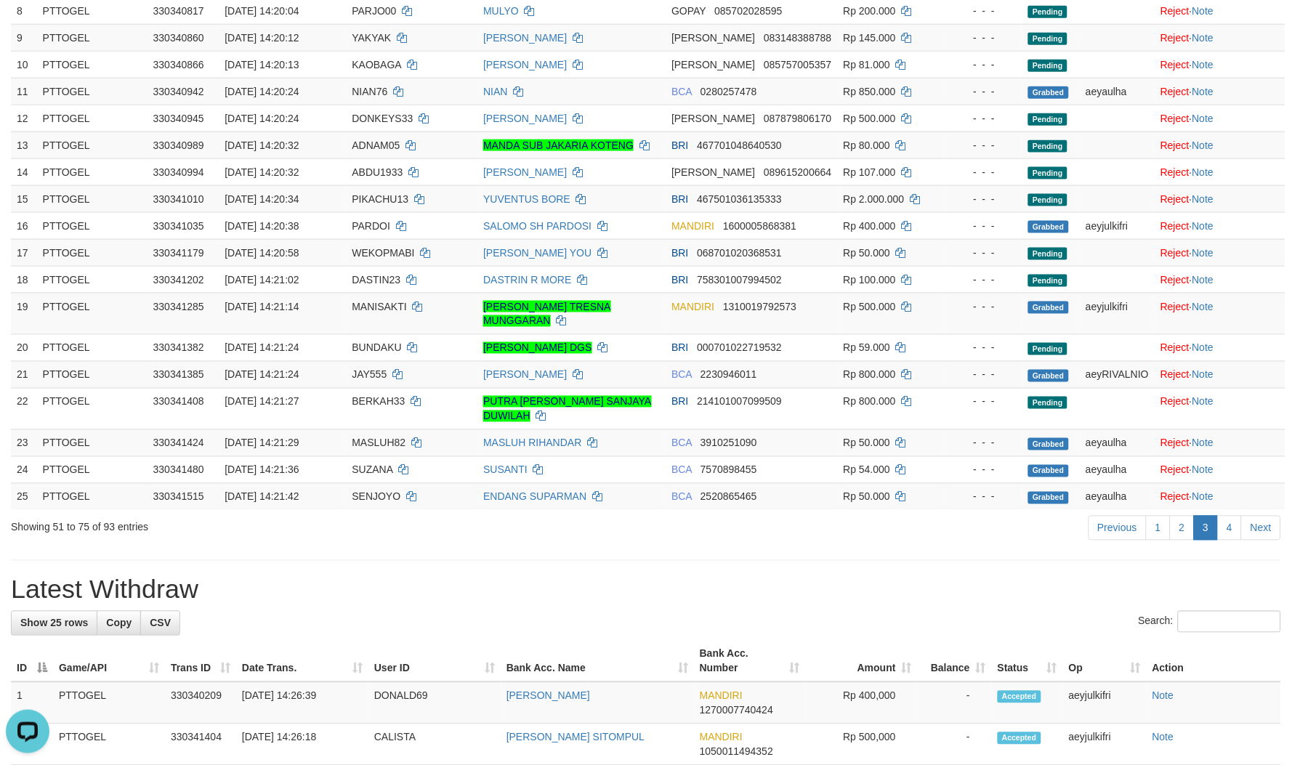
drag, startPoint x: 1254, startPoint y: 496, endPoint x: 1241, endPoint y: 500, distance: 13.8
click at [1248, 497] on div "ID Game/API Trans ID Date Trans. User ID Bank Acc. Name Bank Acc. Number Amount…" at bounding box center [646, 146] width 1292 height 737
click at [1199, 516] on link "3" at bounding box center [1206, 528] width 25 height 25
click at [1233, 516] on link "4" at bounding box center [1229, 528] width 25 height 25
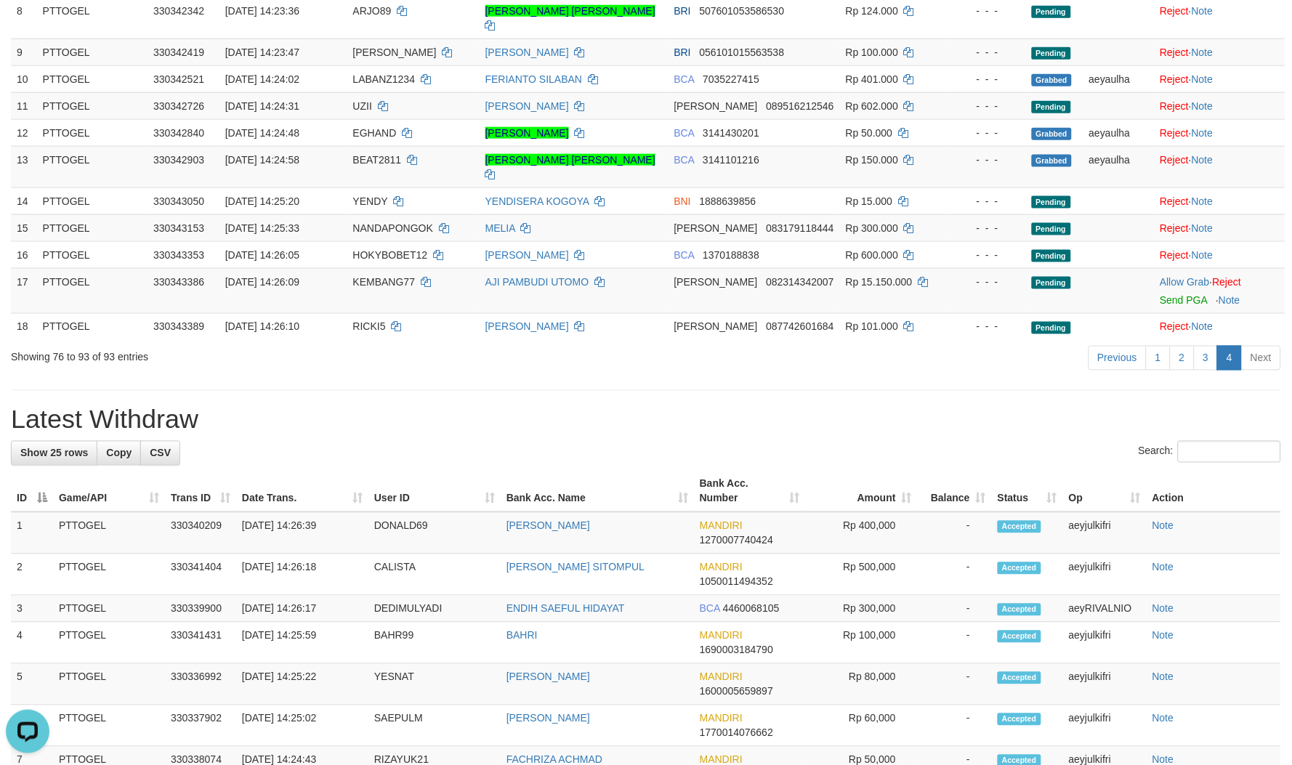
scroll to position [323, 0]
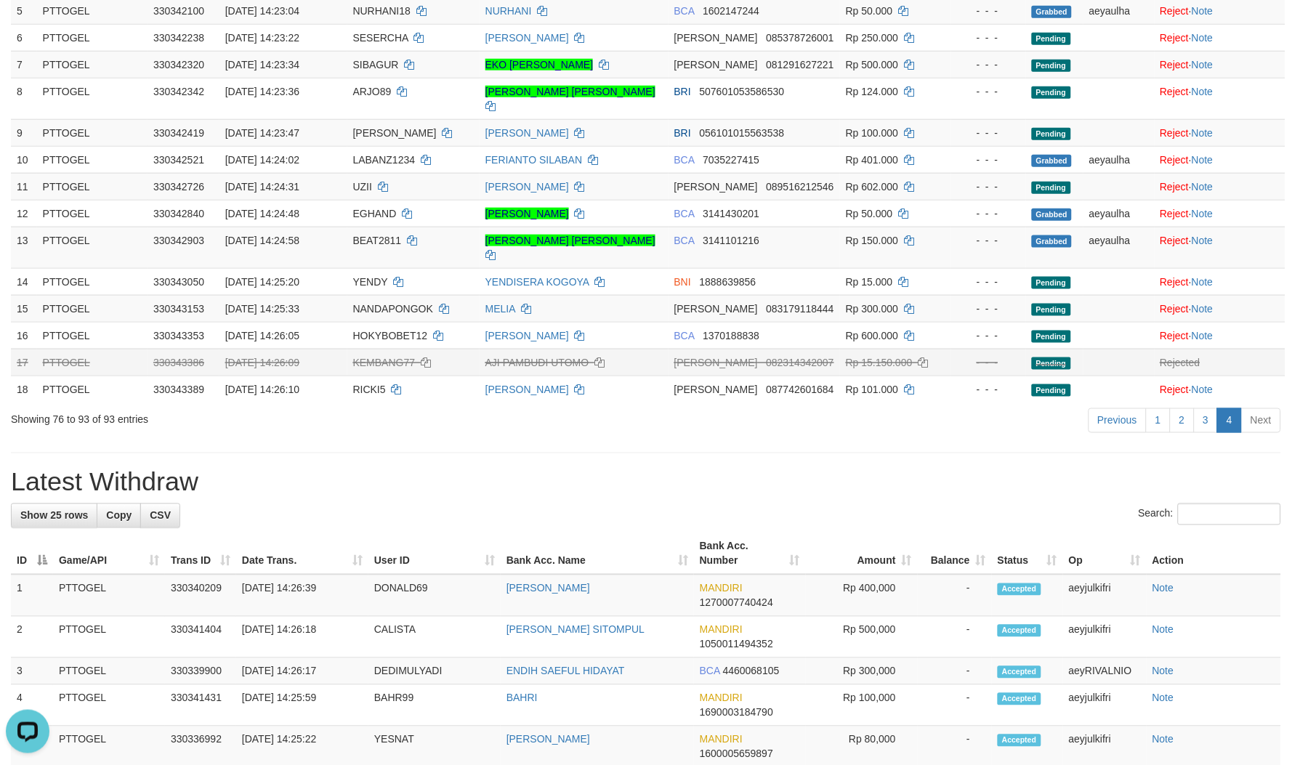
click at [392, 357] on span "KEMBANG77" at bounding box center [384, 363] width 62 height 12
copy td "KEMBANG77"
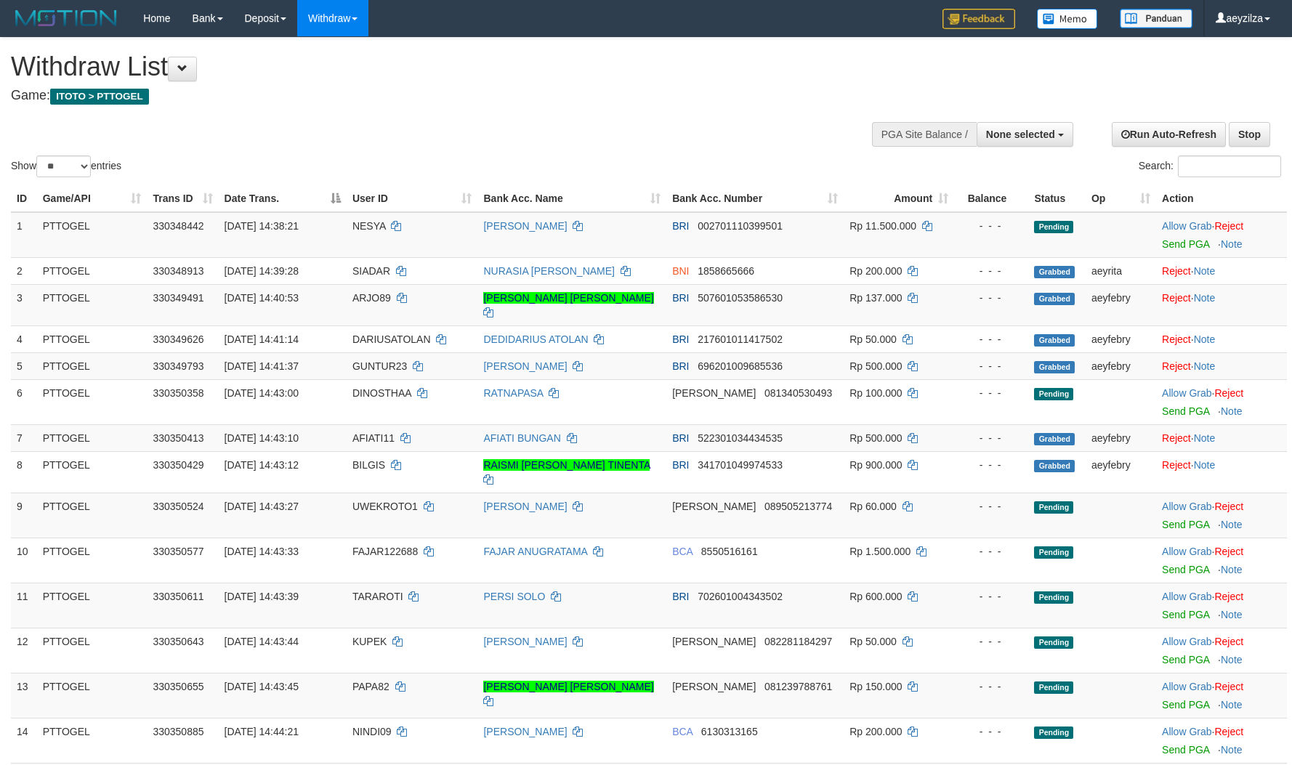
select select
select select "**"
drag, startPoint x: 1174, startPoint y: 376, endPoint x: 1163, endPoint y: 359, distance: 20.0
click at [1174, 387] on link "Allow Grab" at bounding box center [1186, 393] width 49 height 12
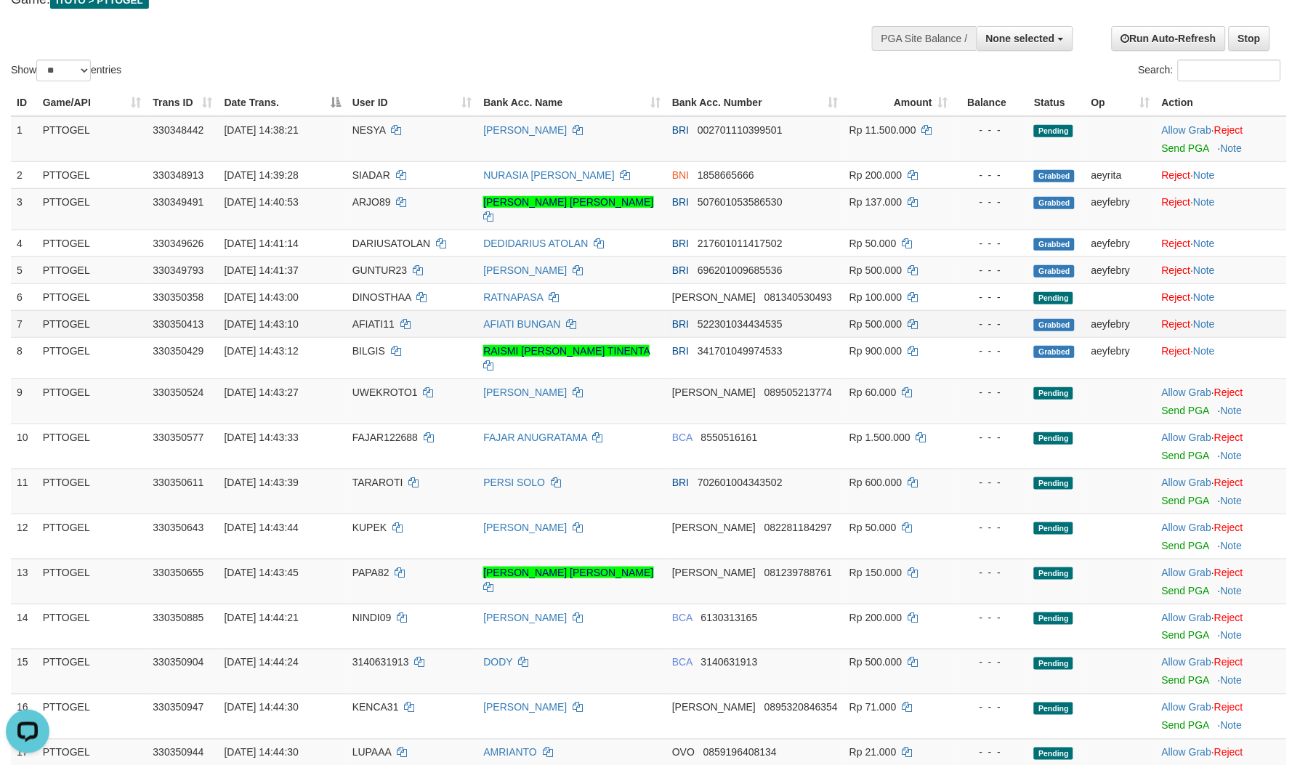
scroll to position [161, 0]
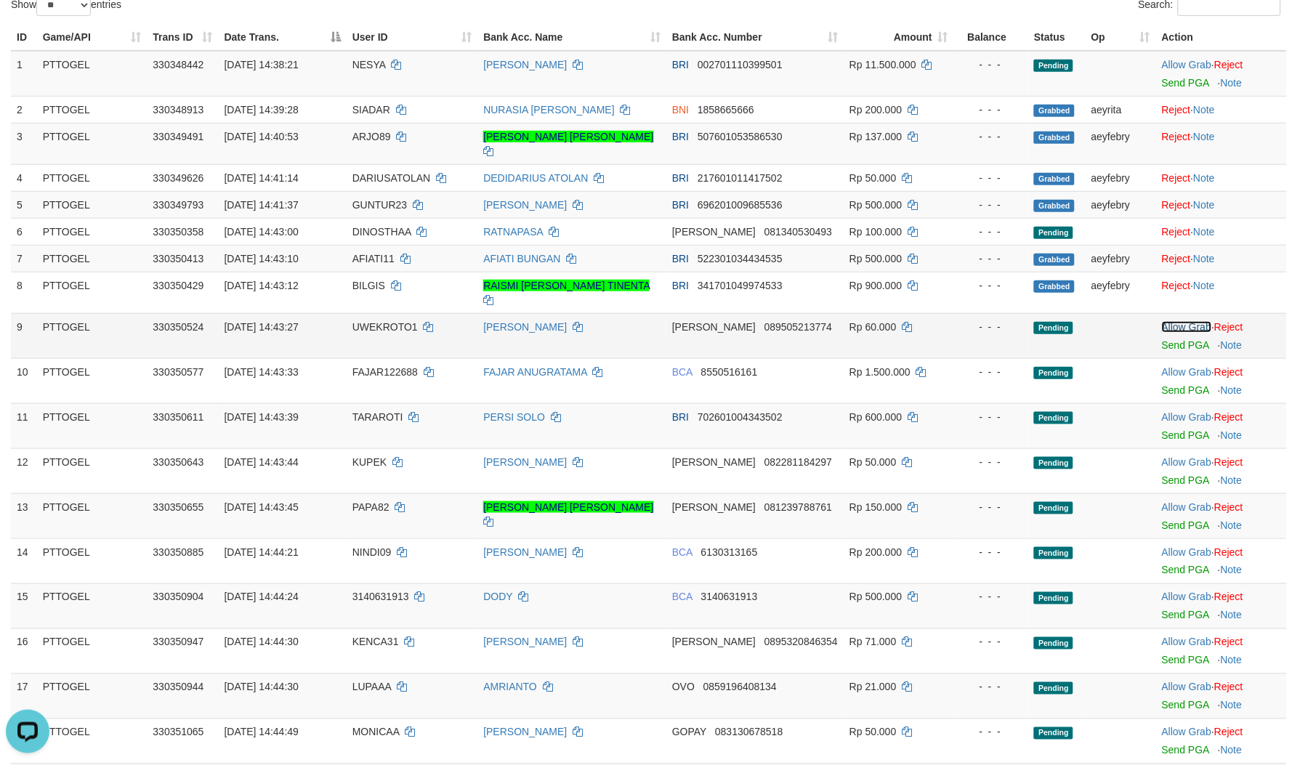
click at [1180, 321] on link "Allow Grab" at bounding box center [1186, 327] width 49 height 12
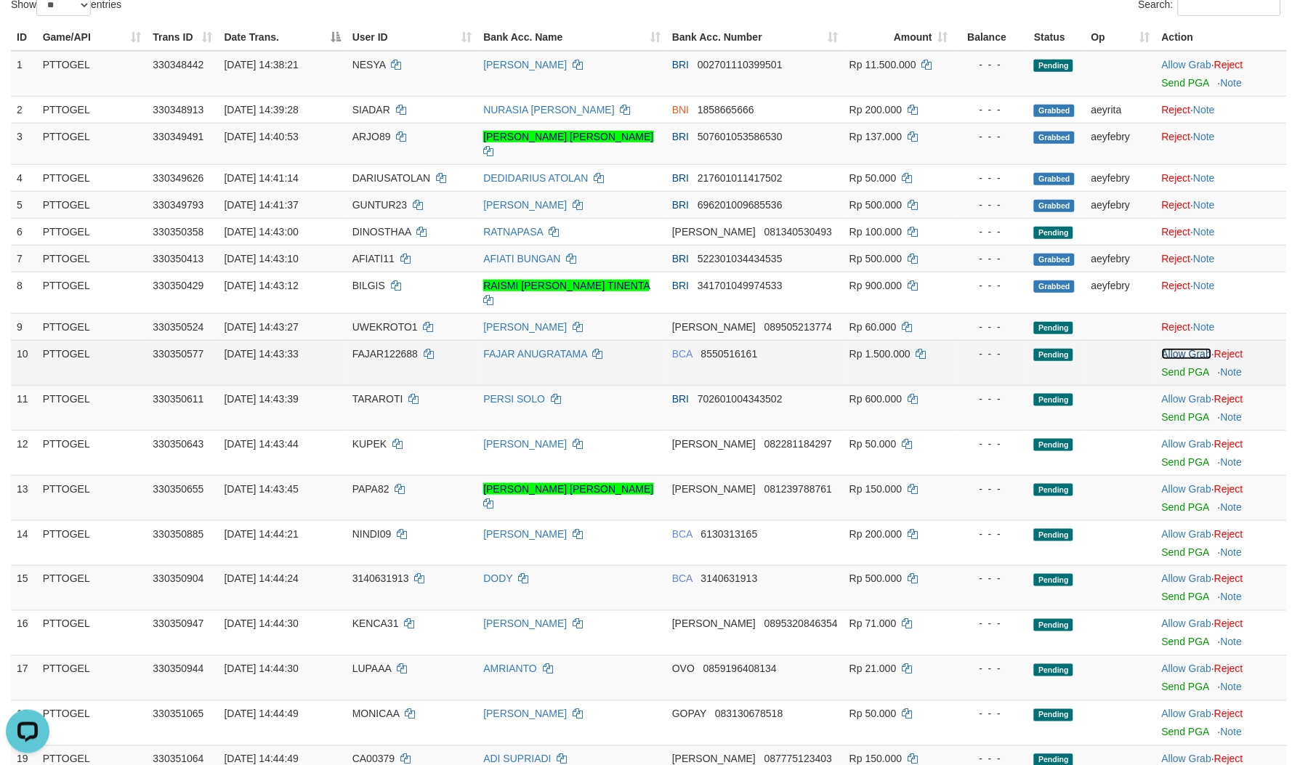
click at [1177, 348] on link "Allow Grab" at bounding box center [1186, 354] width 49 height 12
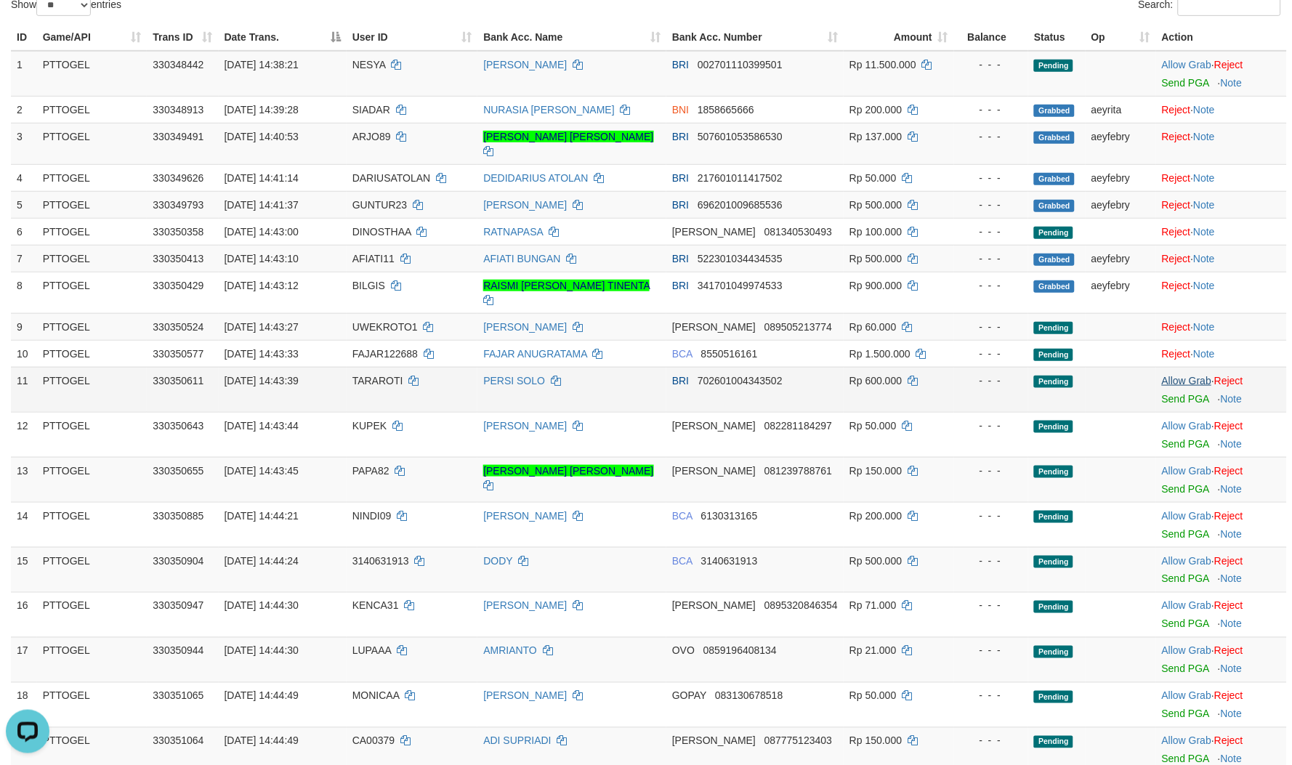
click at [1177, 367] on td "Allow Grab · Reject Send PGA · Note" at bounding box center [1221, 389] width 131 height 45
click at [1177, 375] on link "Allow Grab" at bounding box center [1186, 381] width 49 height 12
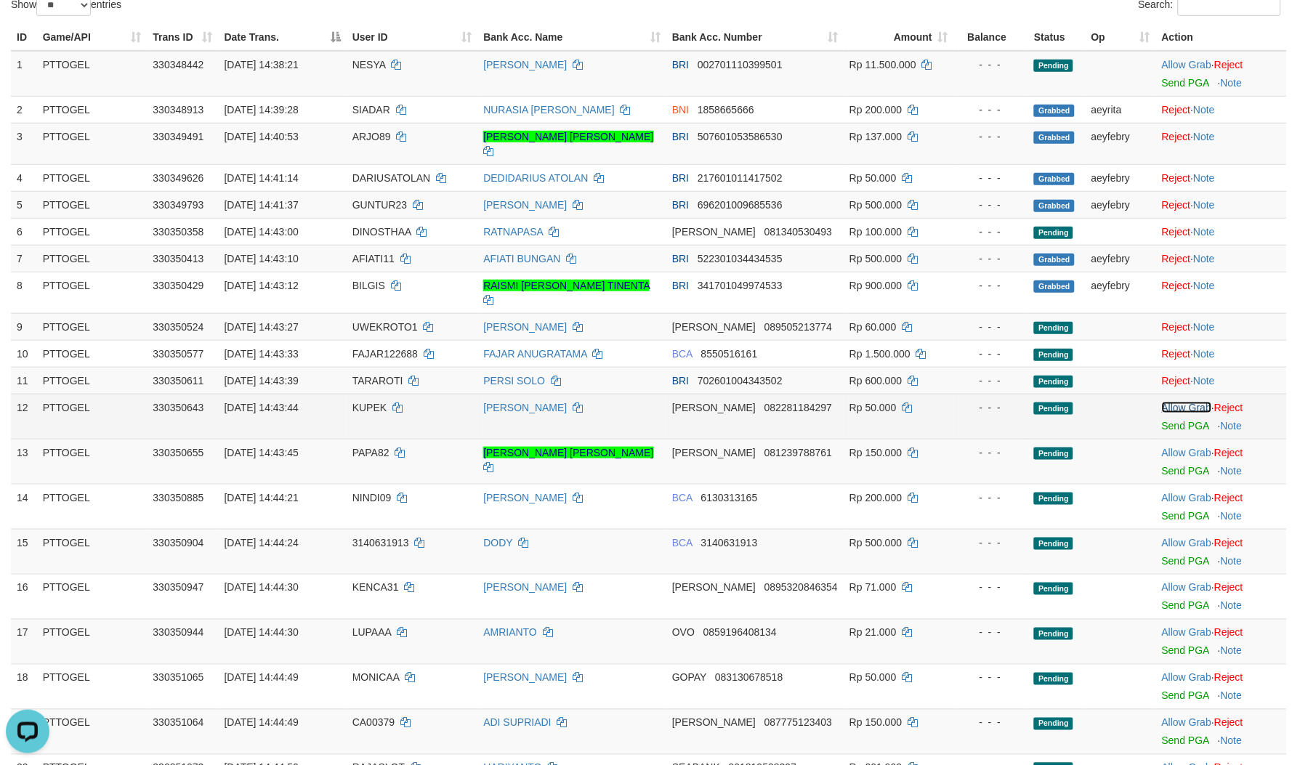
click at [1175, 402] on link "Allow Grab" at bounding box center [1186, 408] width 49 height 12
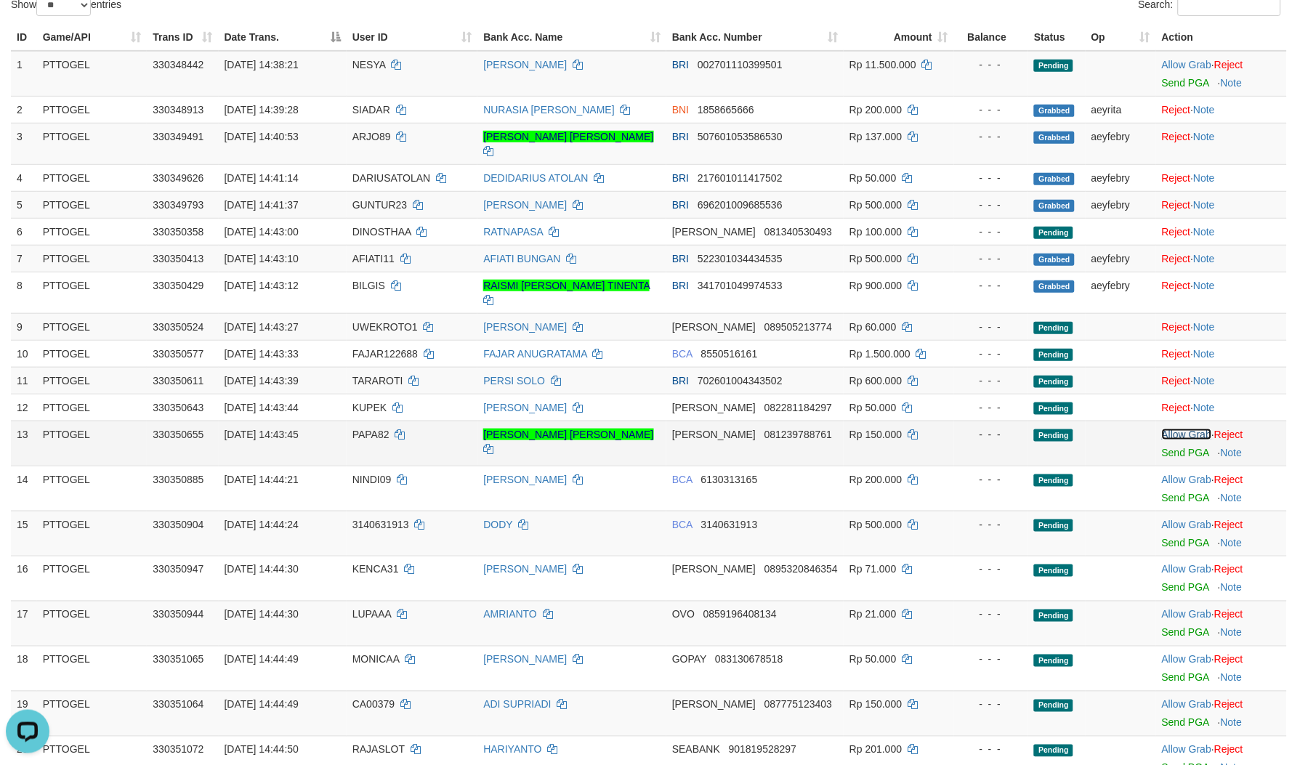
click at [1177, 429] on link "Allow Grab" at bounding box center [1186, 435] width 49 height 12
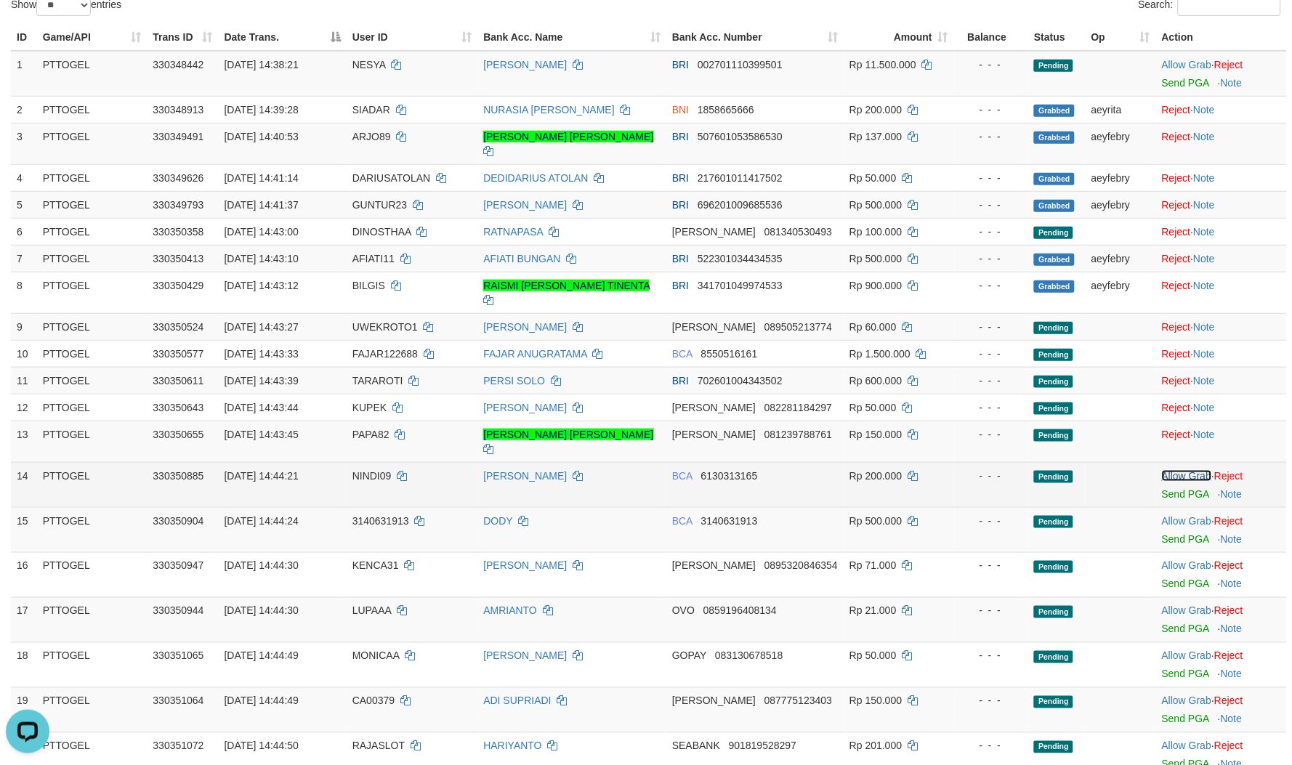
click at [1175, 470] on link "Allow Grab" at bounding box center [1186, 476] width 49 height 12
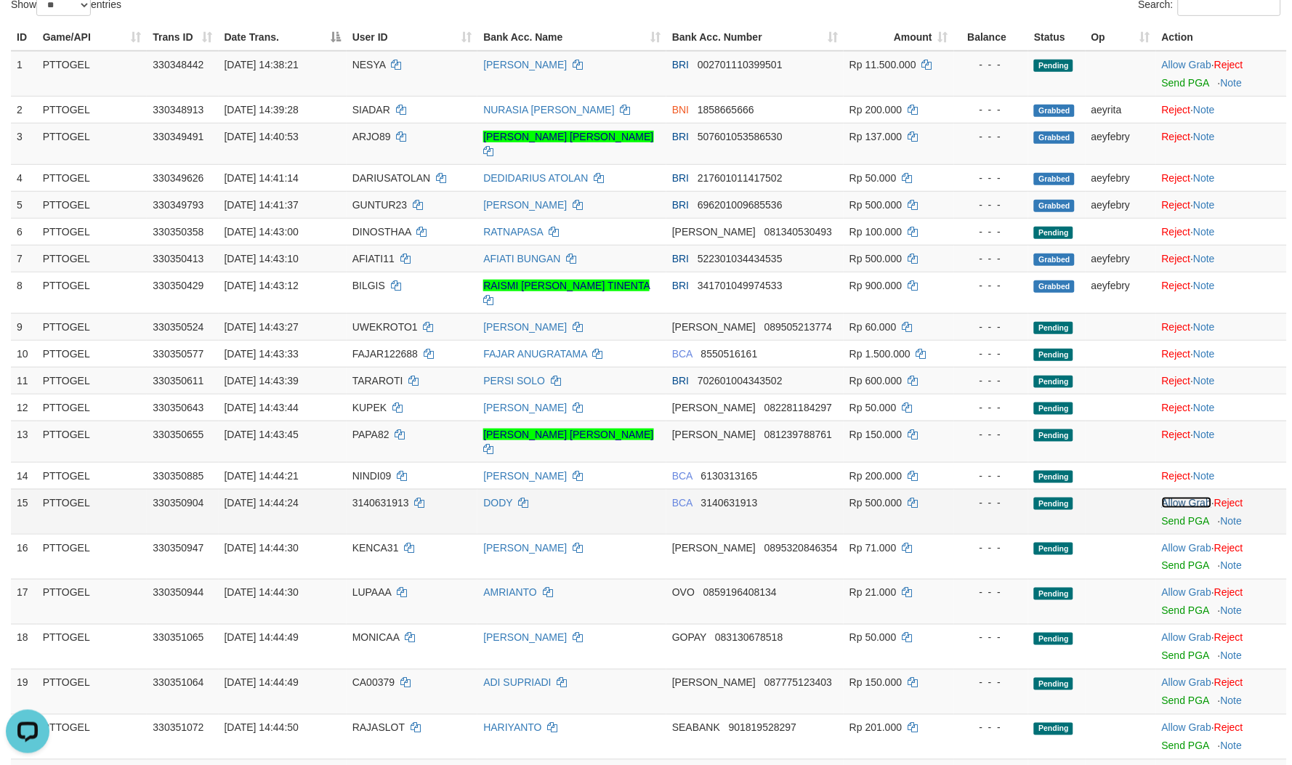
click at [1168, 497] on link "Allow Grab" at bounding box center [1186, 503] width 49 height 12
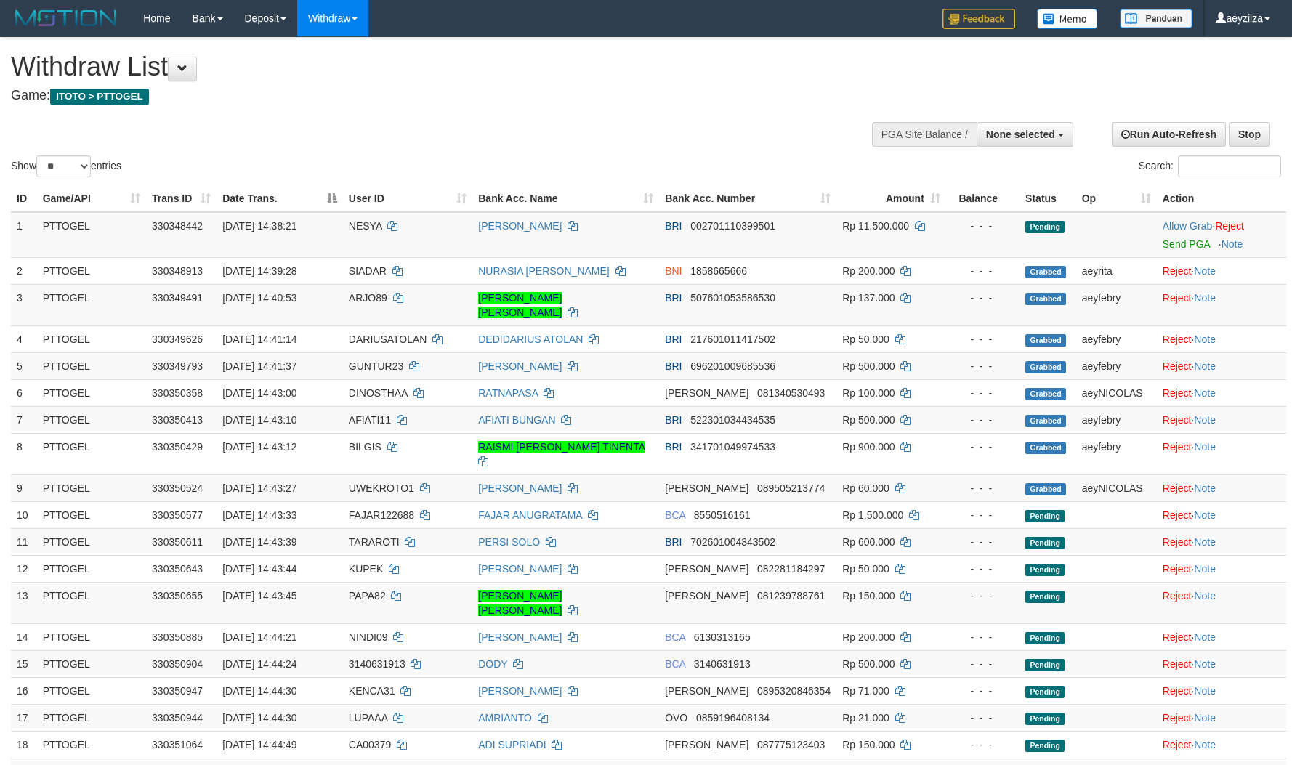
select select
select select "**"
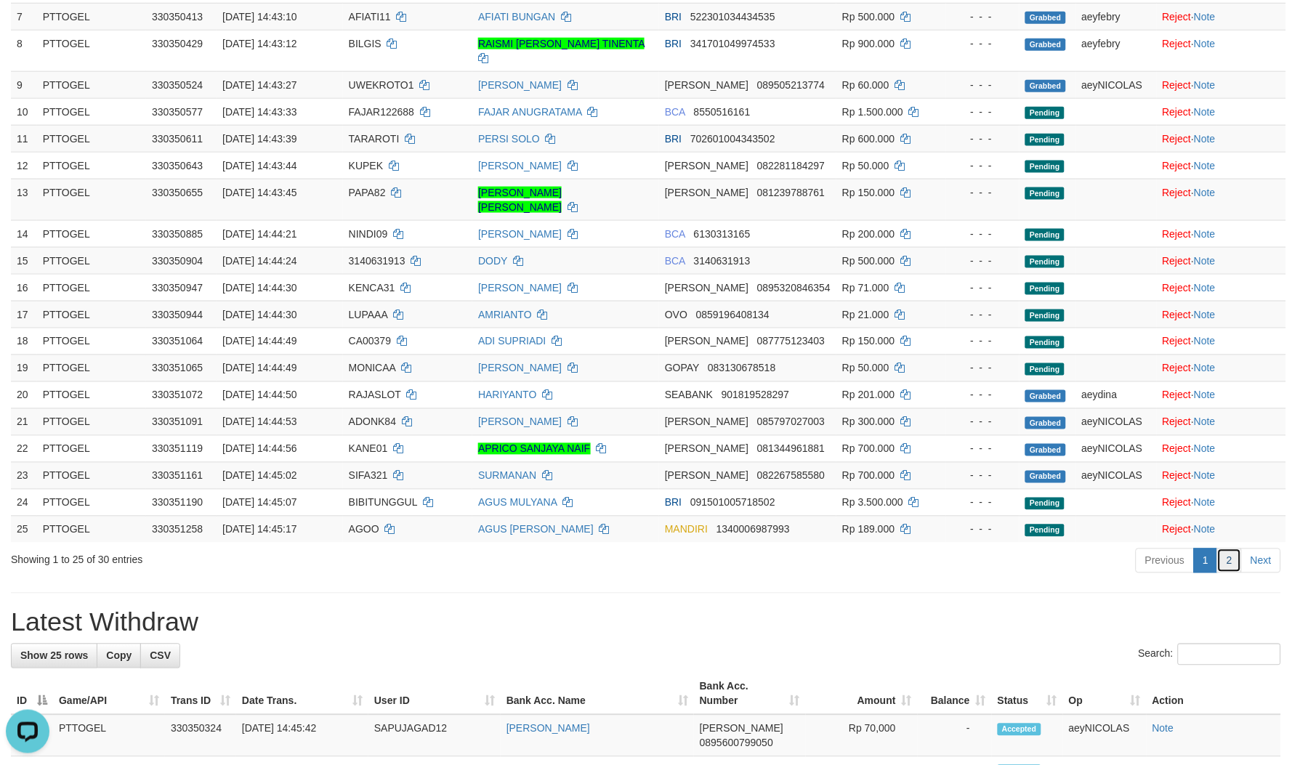
click at [1224, 549] on link "2" at bounding box center [1229, 561] width 25 height 25
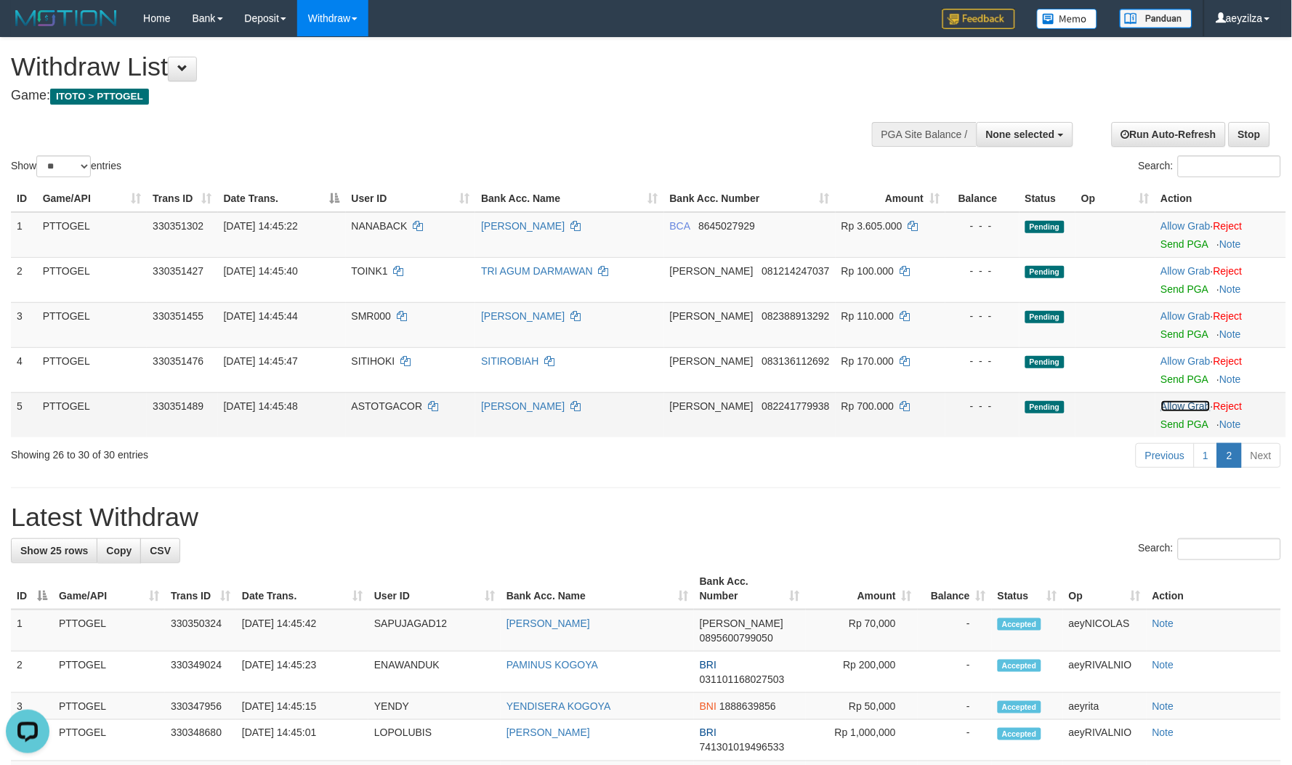
click at [1183, 403] on link "Allow Grab" at bounding box center [1185, 406] width 49 height 12
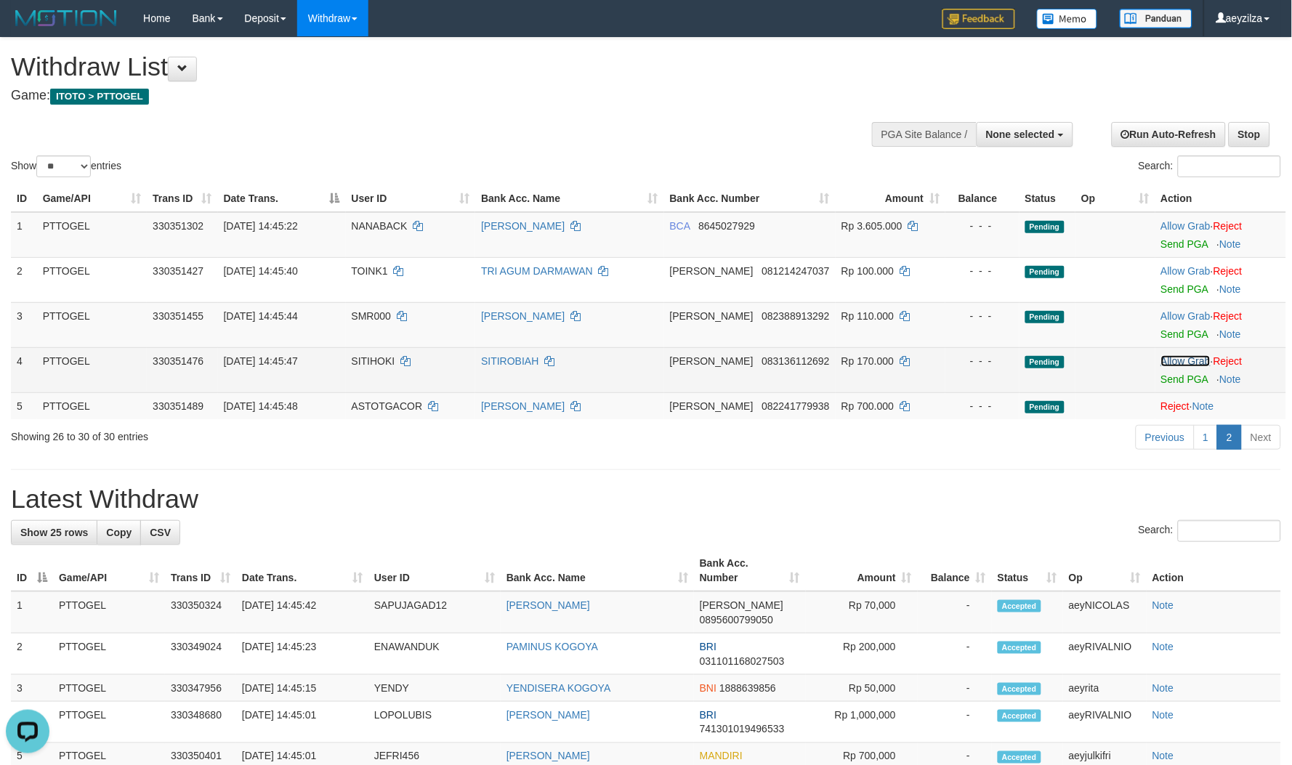
click at [1183, 365] on link "Allow Grab" at bounding box center [1185, 361] width 49 height 12
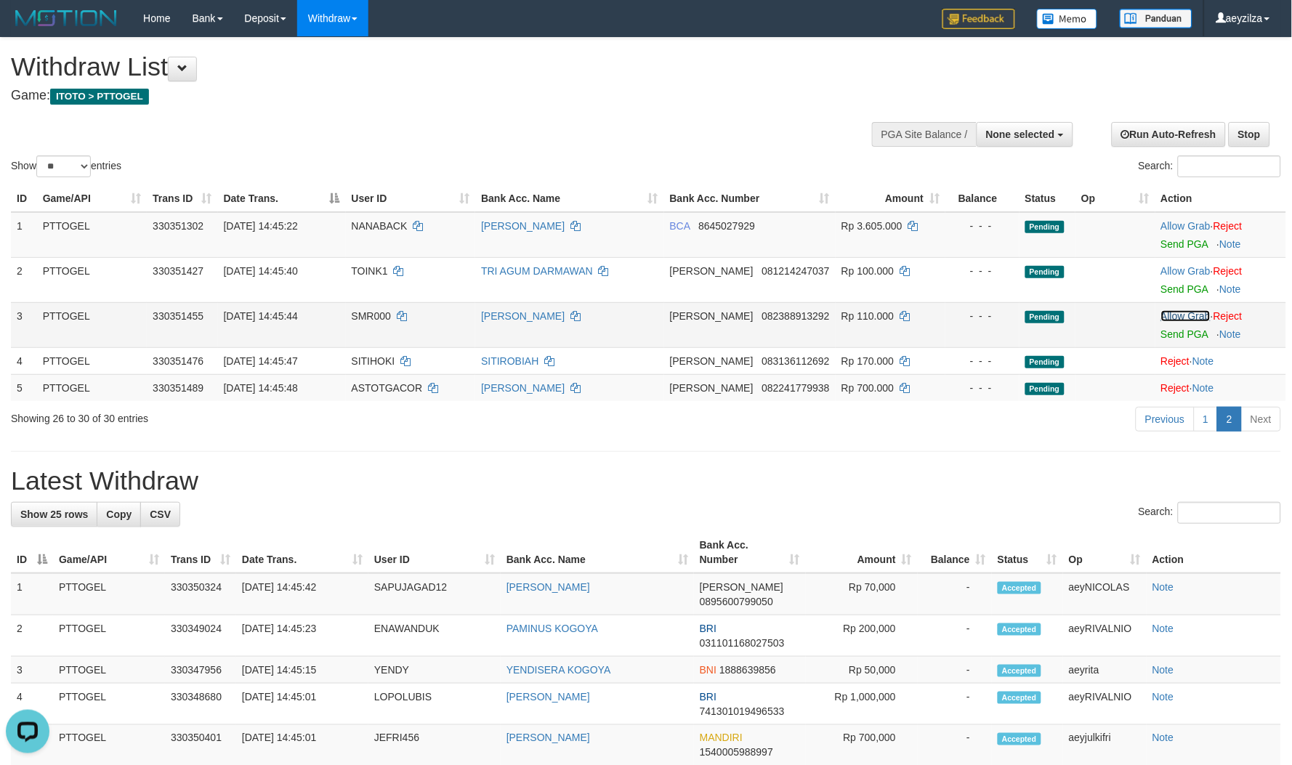
click at [1181, 312] on link "Allow Grab" at bounding box center [1185, 316] width 49 height 12
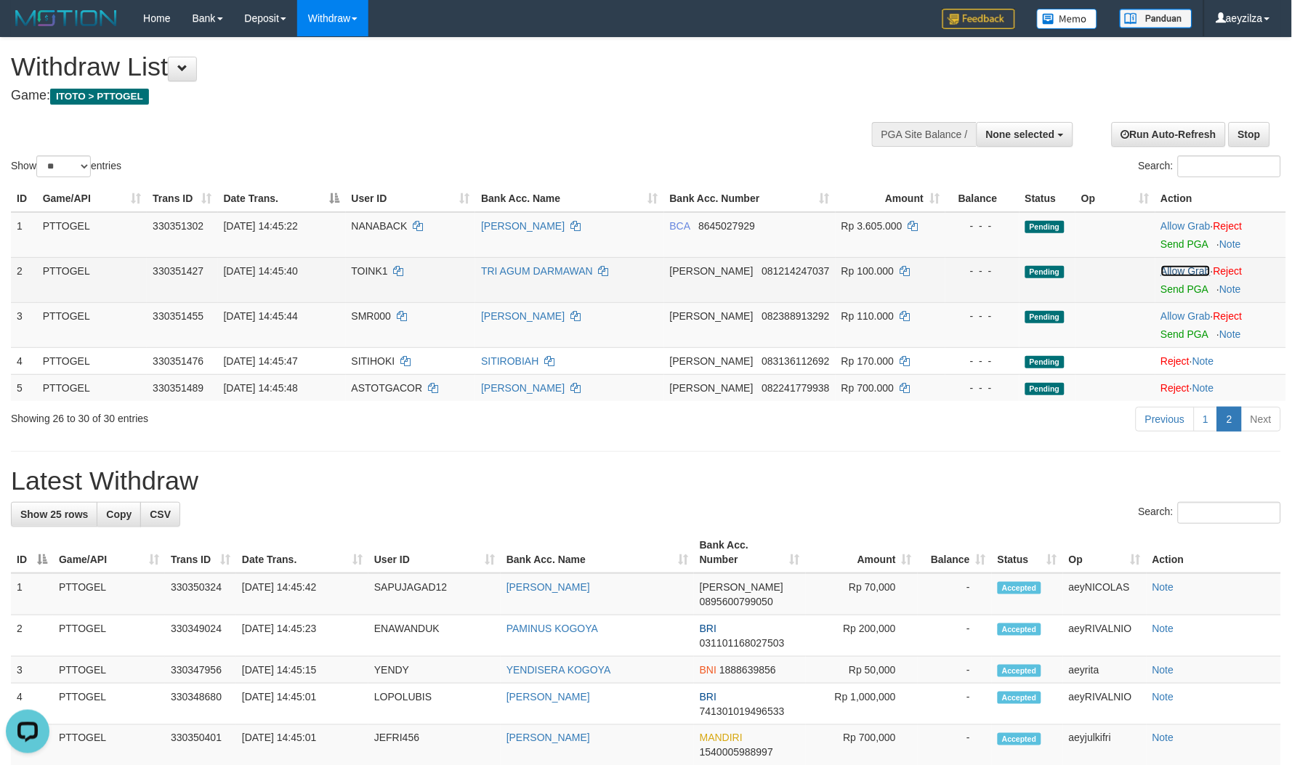
click at [1176, 265] on link "Allow Grab" at bounding box center [1185, 271] width 49 height 12
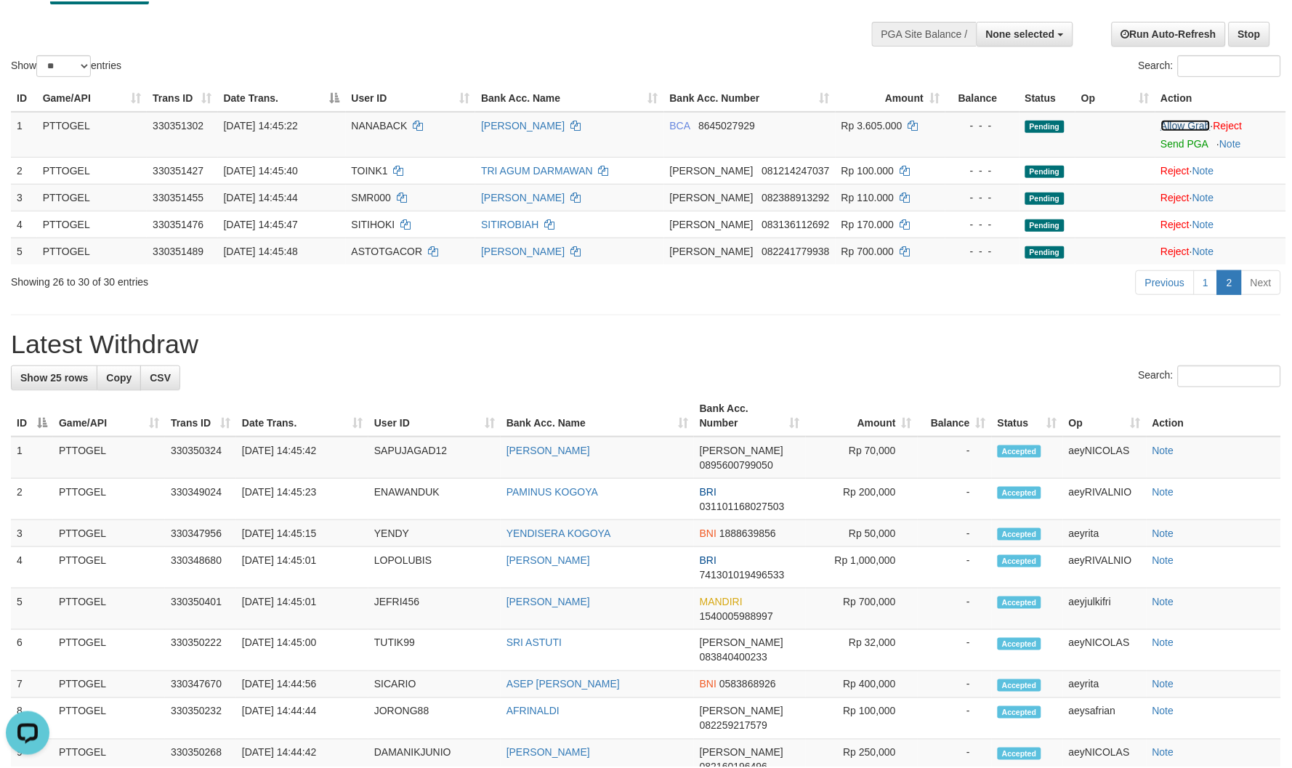
scroll to position [23, 0]
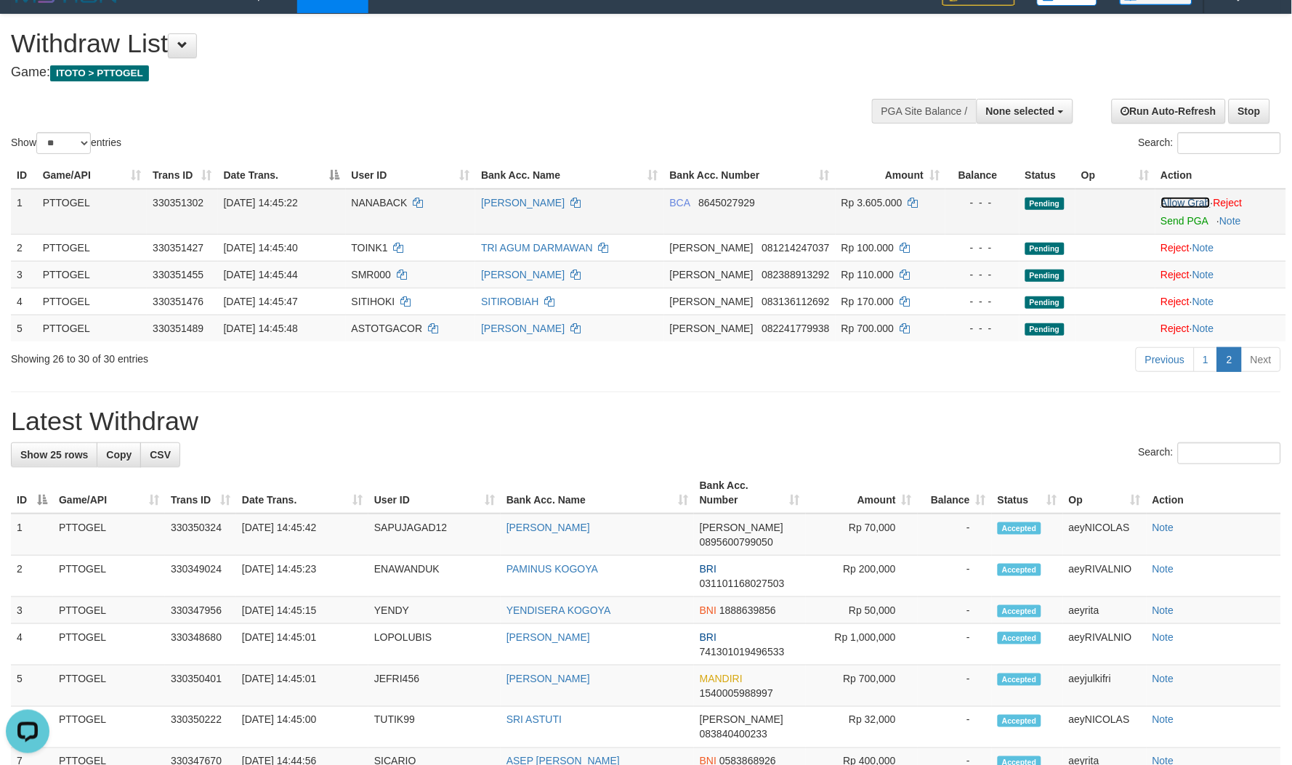
click at [1177, 197] on link "Allow Grab" at bounding box center [1185, 203] width 49 height 12
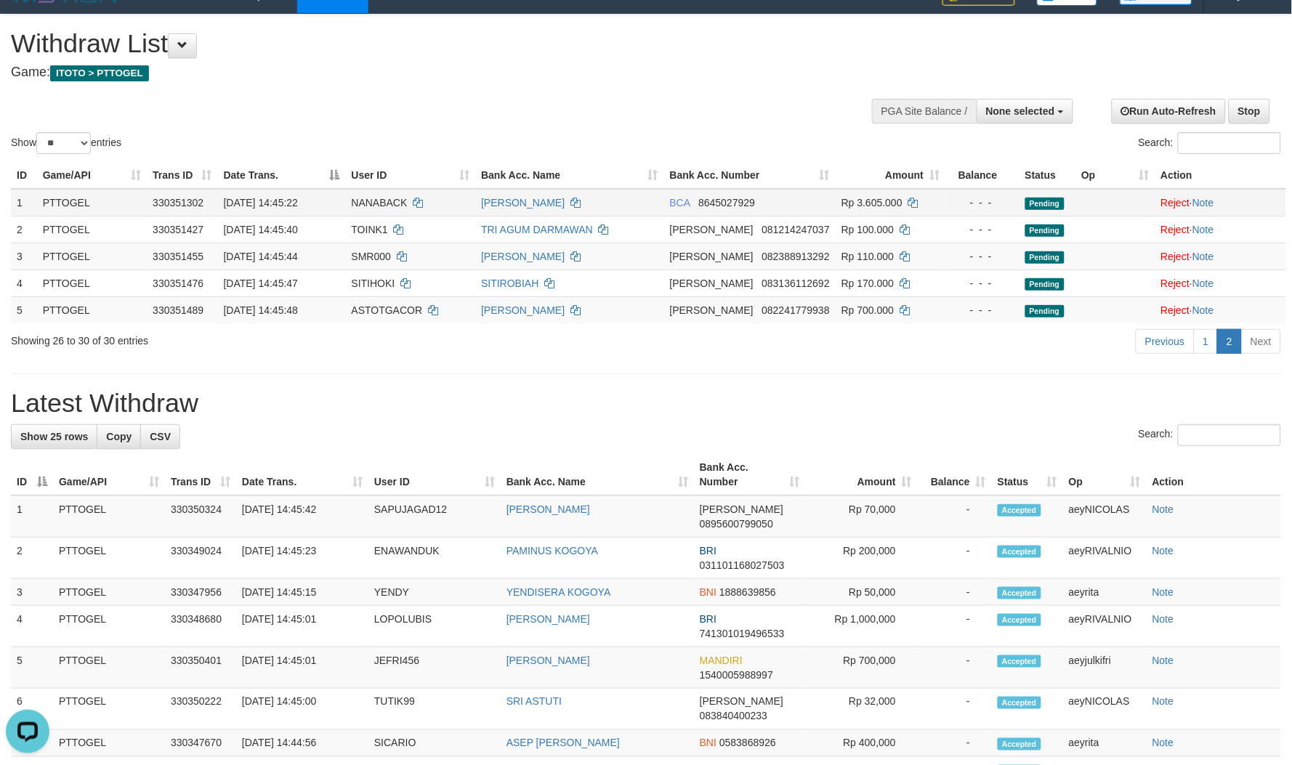
click at [394, 197] on span "NANABACK" at bounding box center [380, 203] width 56 height 12
copy td "NANABACK"
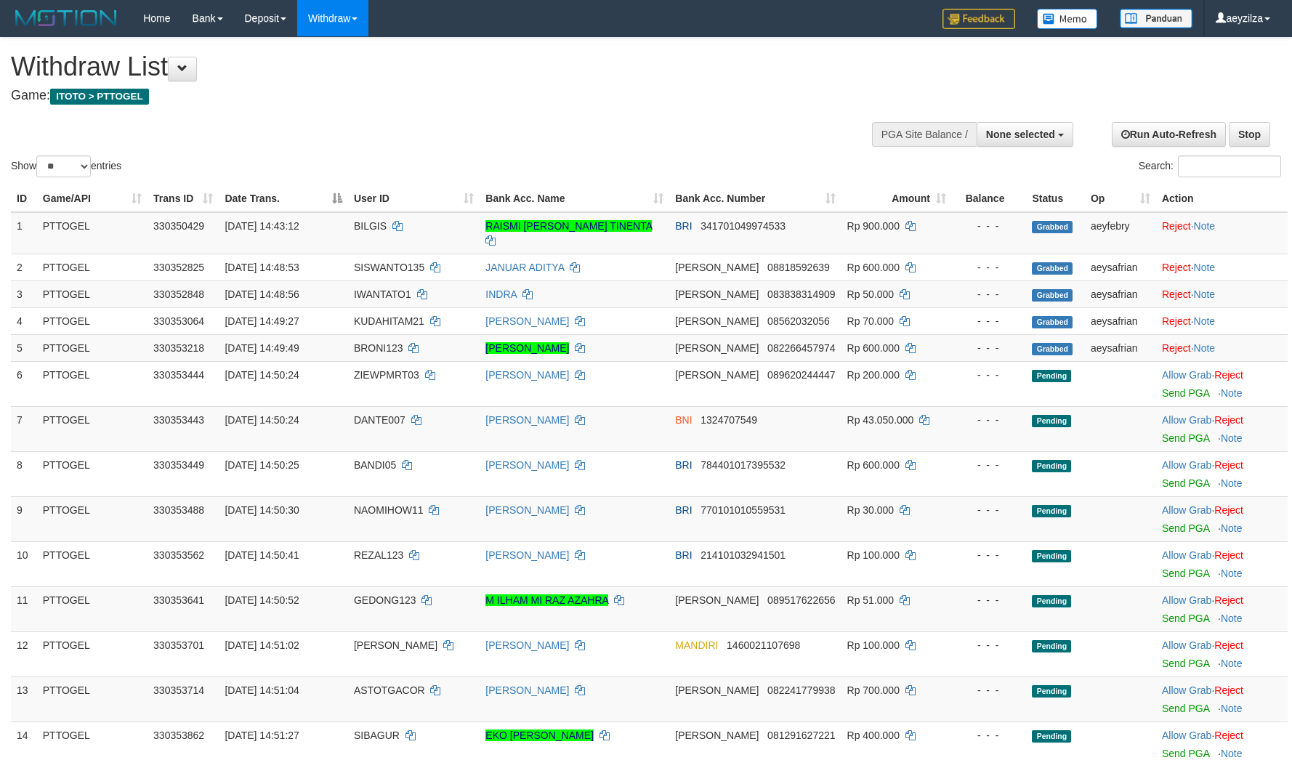
select select
select select "**"
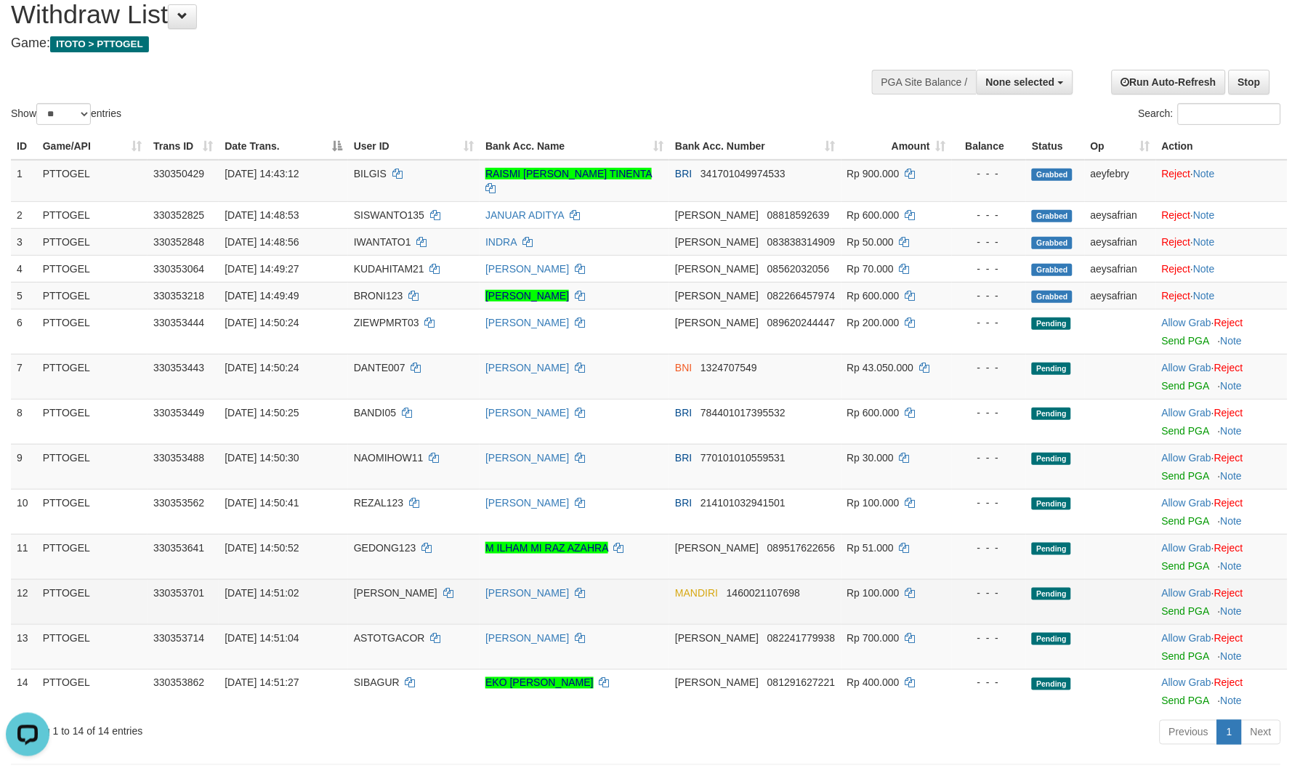
scroll to position [81, 0]
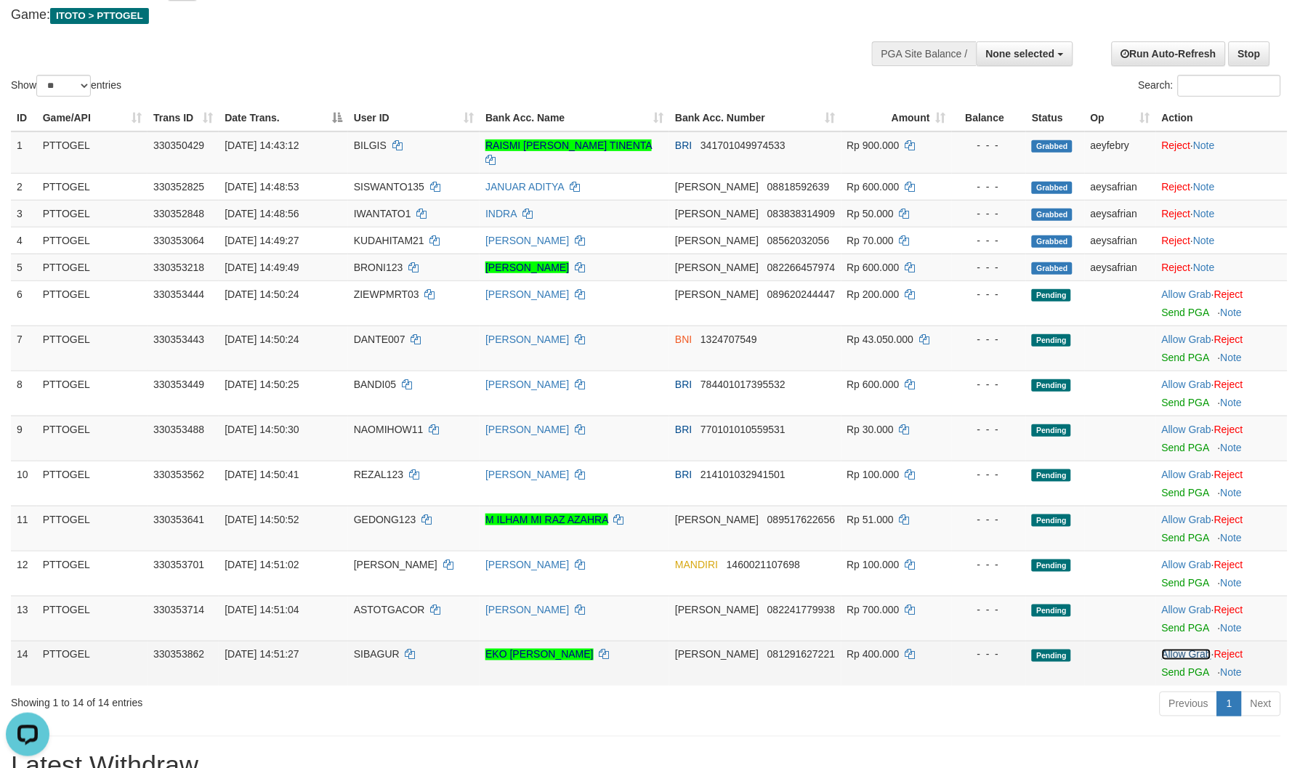
click at [1187, 649] on link "Allow Grab" at bounding box center [1186, 655] width 49 height 12
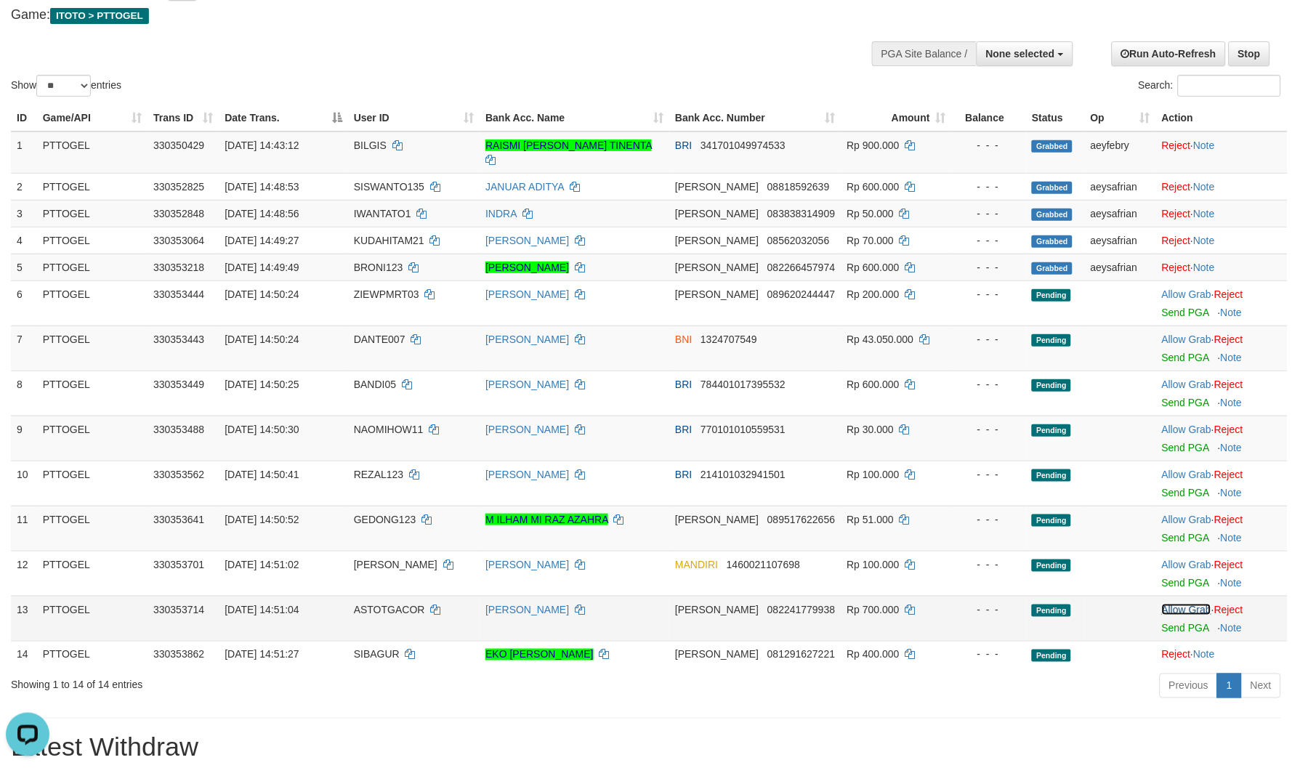
click at [1167, 604] on link "Allow Grab" at bounding box center [1186, 610] width 49 height 12
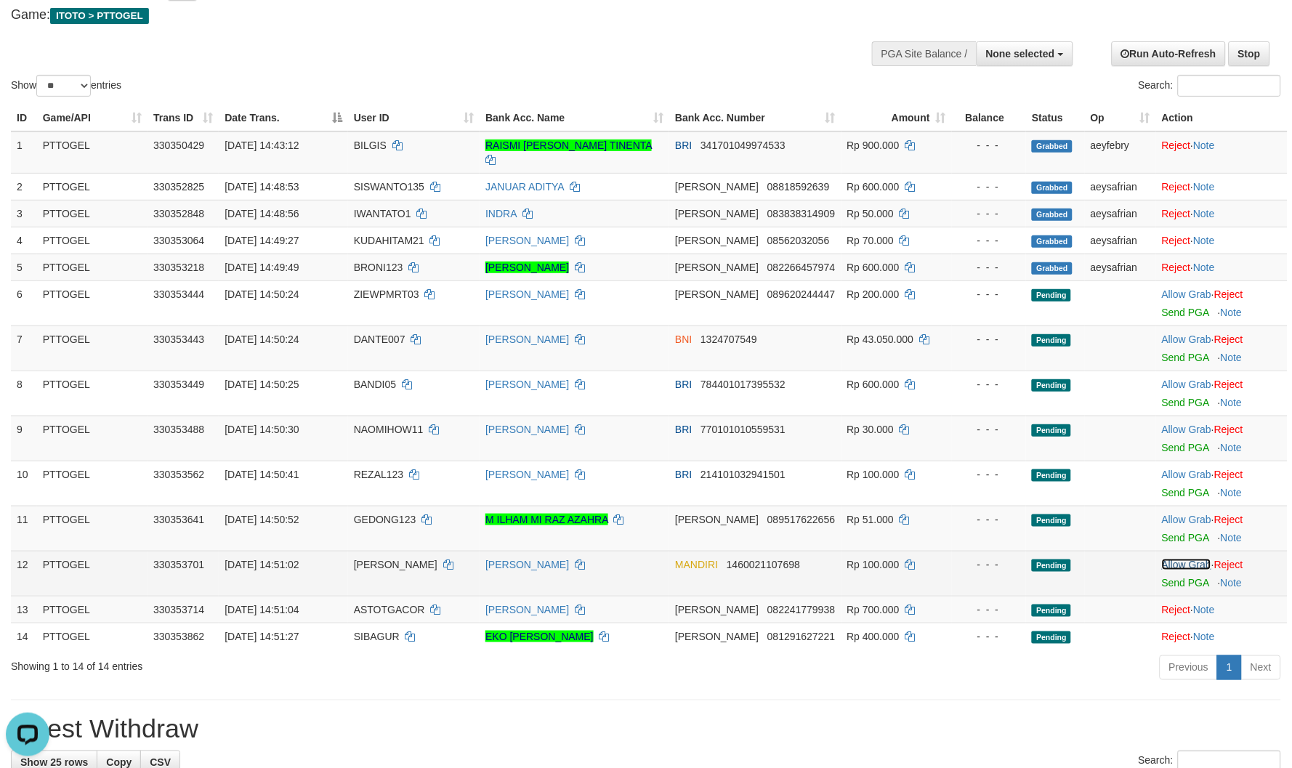
click at [1173, 559] on link "Allow Grab" at bounding box center [1186, 565] width 49 height 12
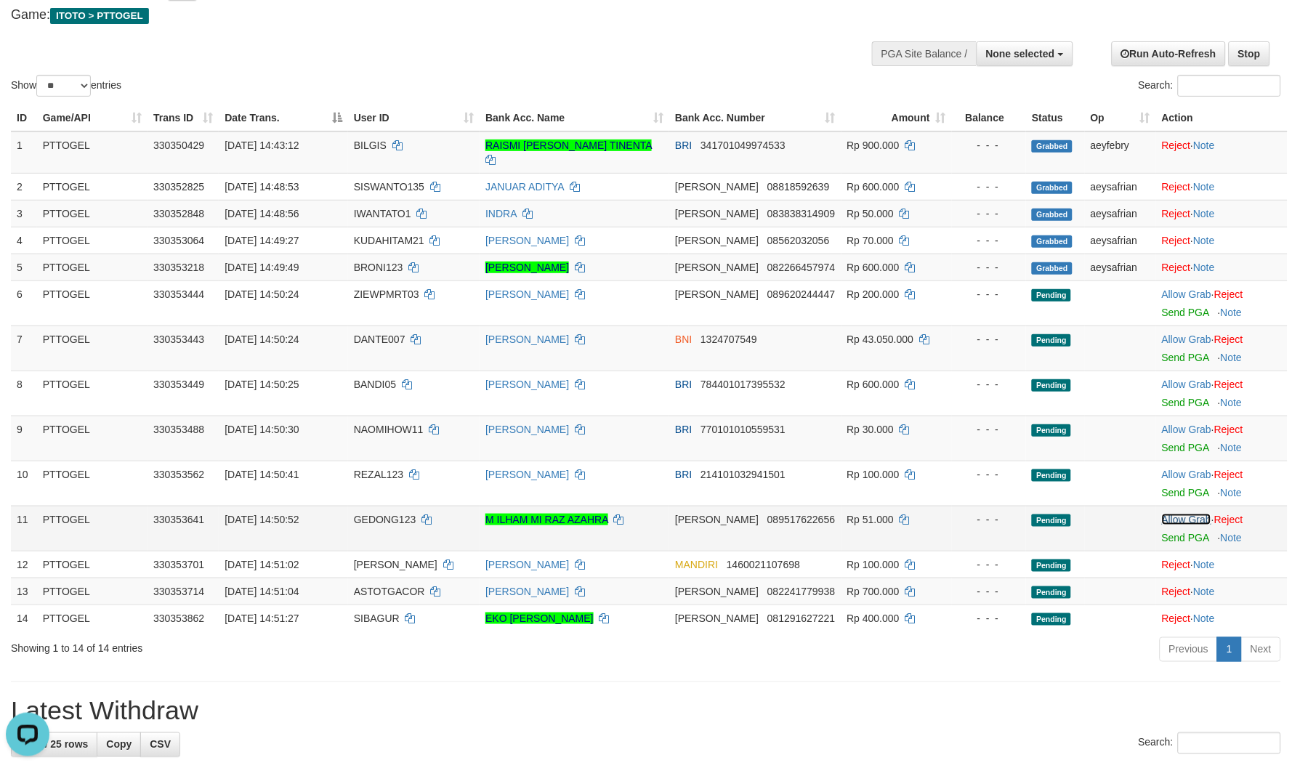
click at [1183, 514] on link "Allow Grab" at bounding box center [1186, 520] width 49 height 12
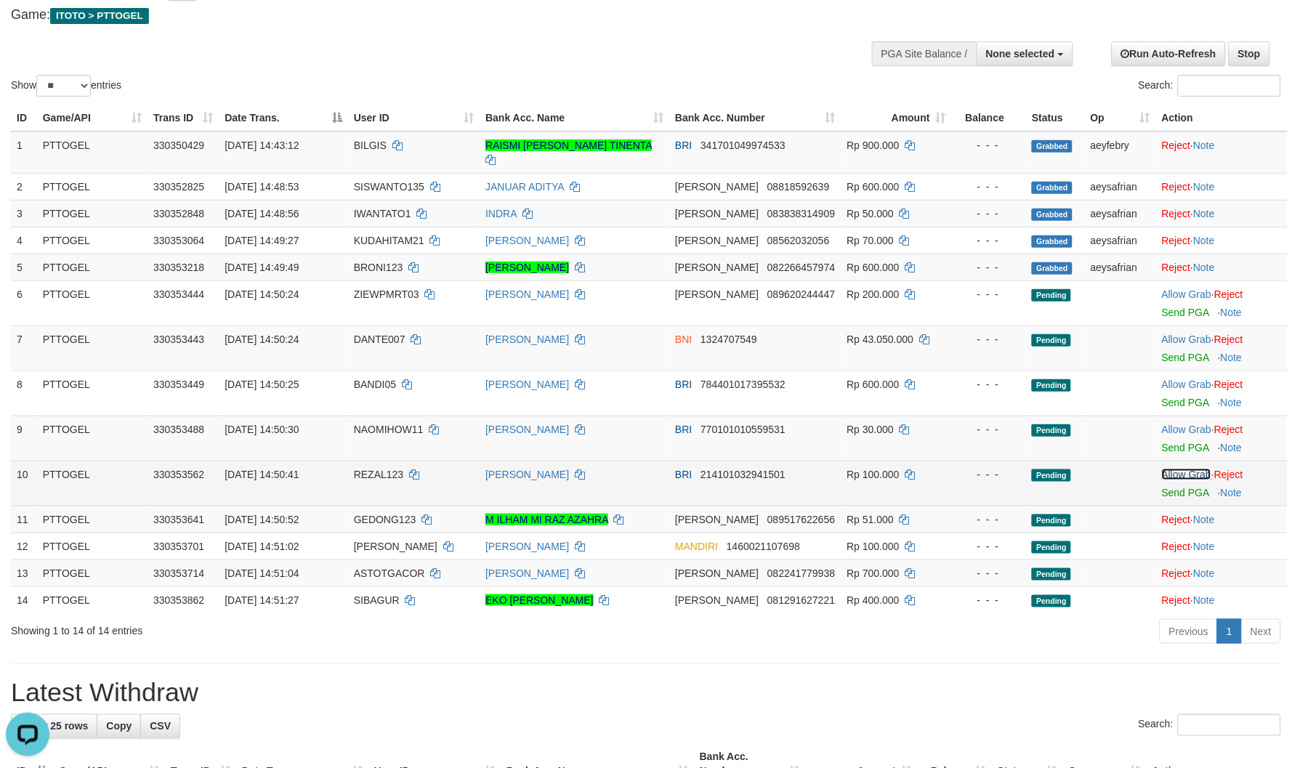
click at [1189, 469] on link "Allow Grab" at bounding box center [1186, 475] width 49 height 12
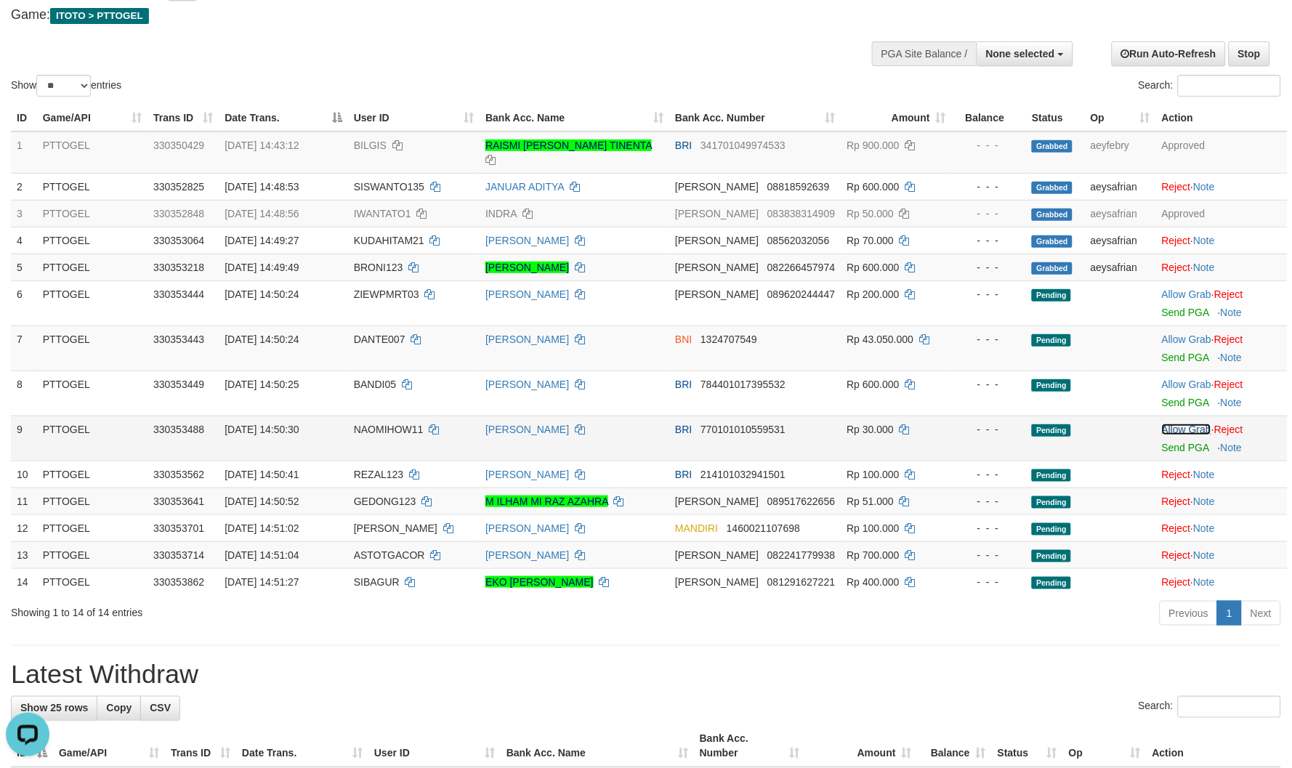
click at [1177, 424] on link "Allow Grab" at bounding box center [1186, 430] width 49 height 12
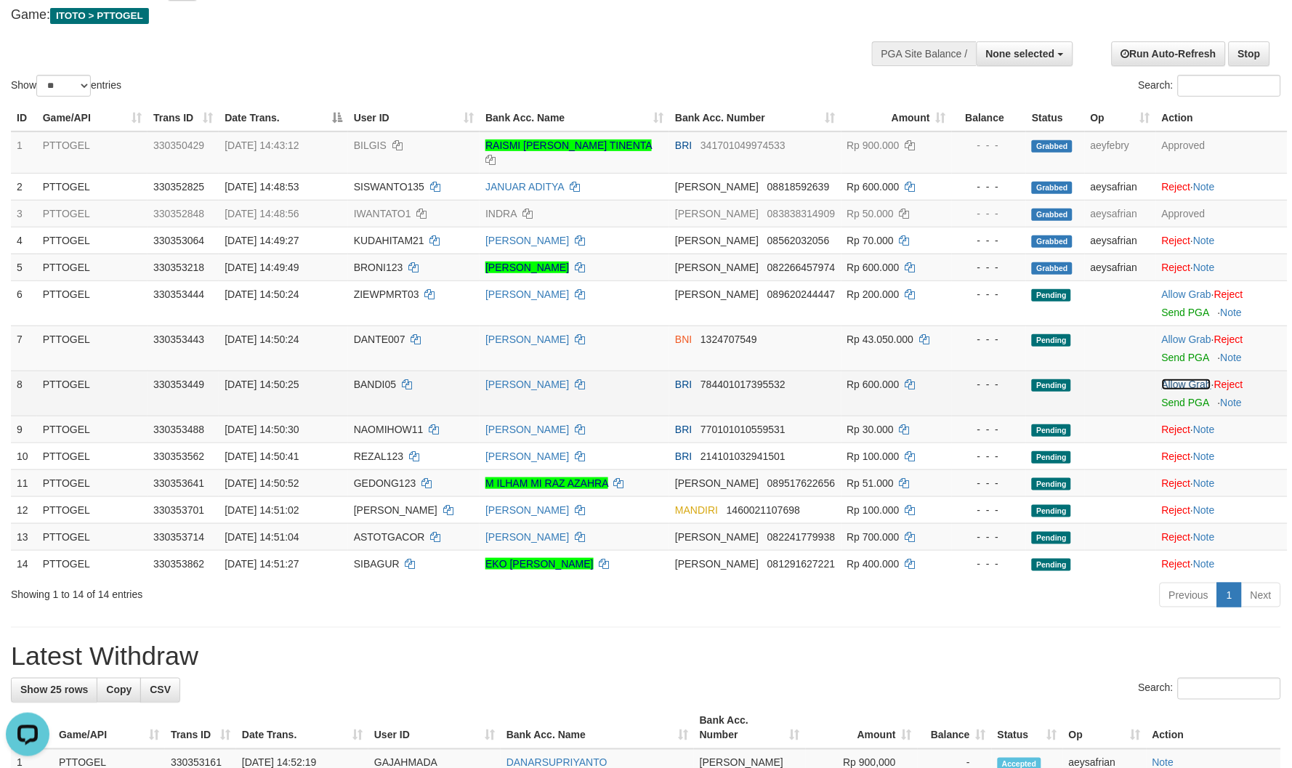
click at [1178, 379] on link "Allow Grab" at bounding box center [1186, 385] width 49 height 12
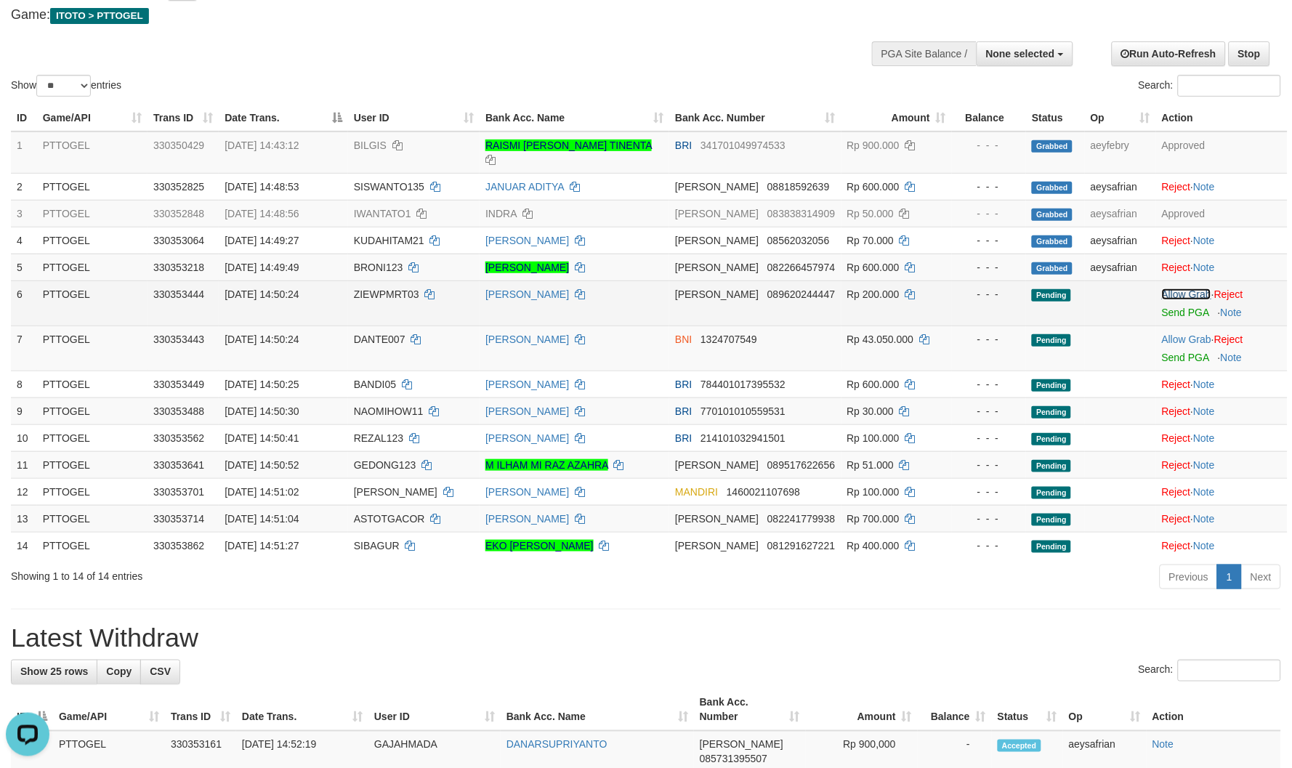
click at [1182, 289] on link "Allow Grab" at bounding box center [1186, 295] width 49 height 12
